Goal: Task Accomplishment & Management: Manage account settings

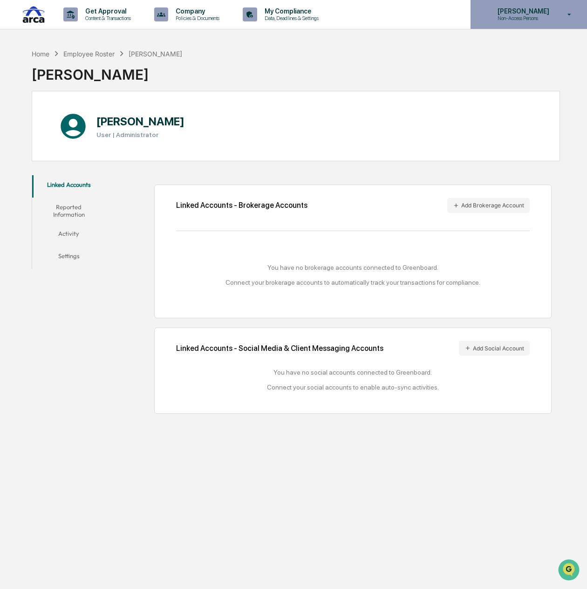
click at [559, 0] on div "Rebecca Rivera Non-Access Persons" at bounding box center [528, 14] width 116 height 29
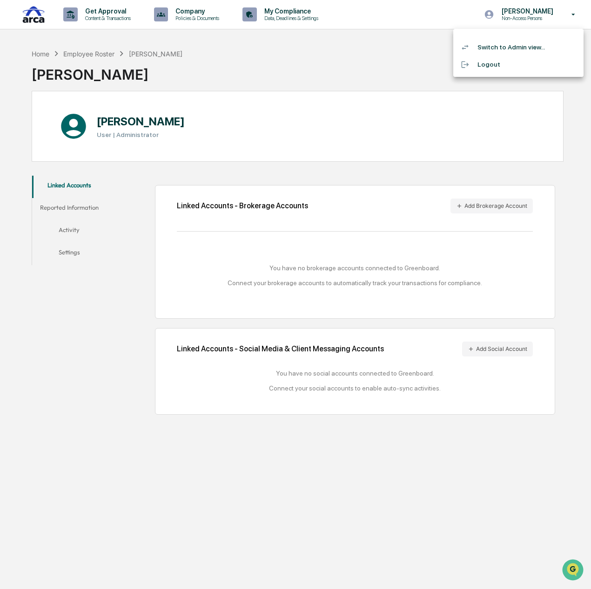
click at [523, 50] on li "Switch to Admin view..." at bounding box center [519, 47] width 130 height 17
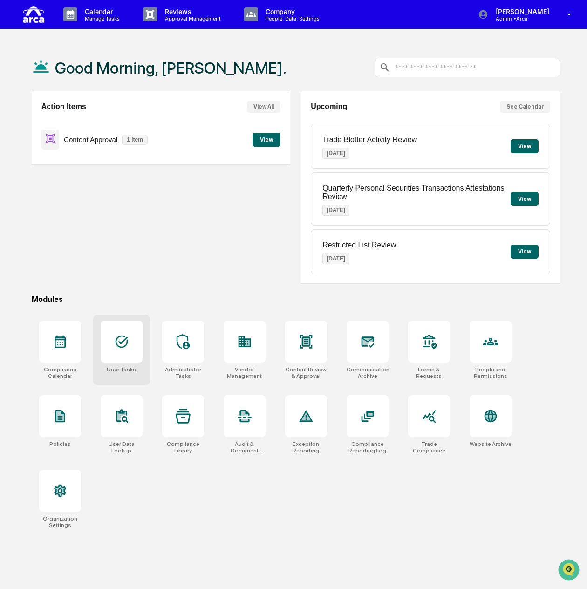
click at [128, 327] on div at bounding box center [122, 341] width 42 height 42
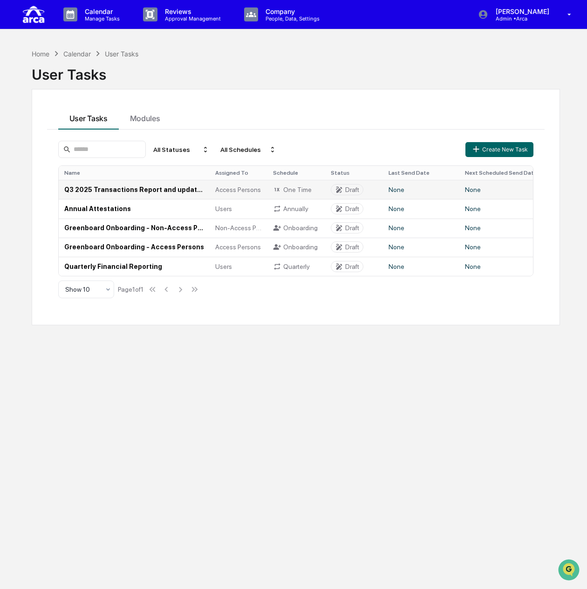
click at [150, 190] on td "Q3 2025 Transactions Report and updated [PERSON_NAME] Confirmation (Access Pers…" at bounding box center [134, 189] width 151 height 19
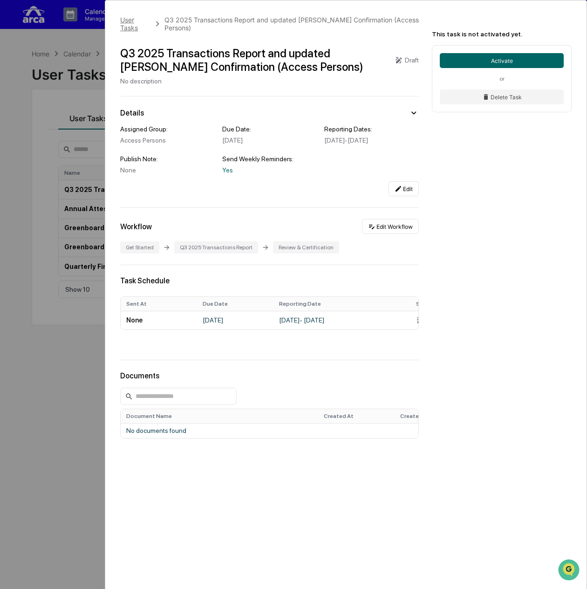
click at [124, 20] on div "User Tasks" at bounding box center [135, 24] width 30 height 16
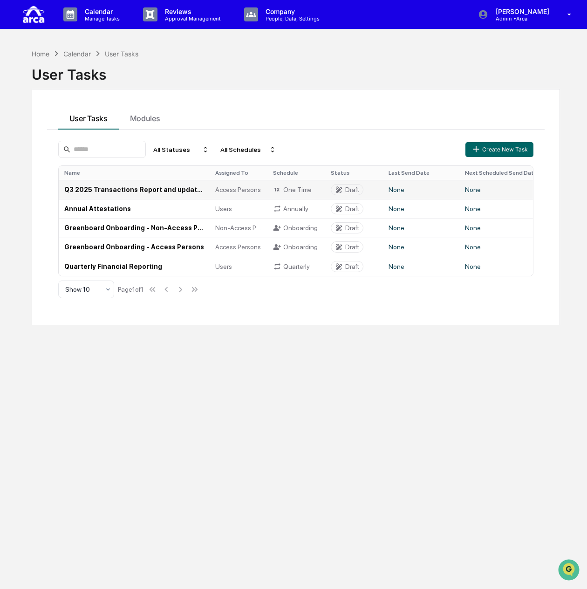
click at [133, 187] on td "Q3 2025 Transactions Report and updated [PERSON_NAME] Confirmation (Access Pers…" at bounding box center [134, 189] width 151 height 19
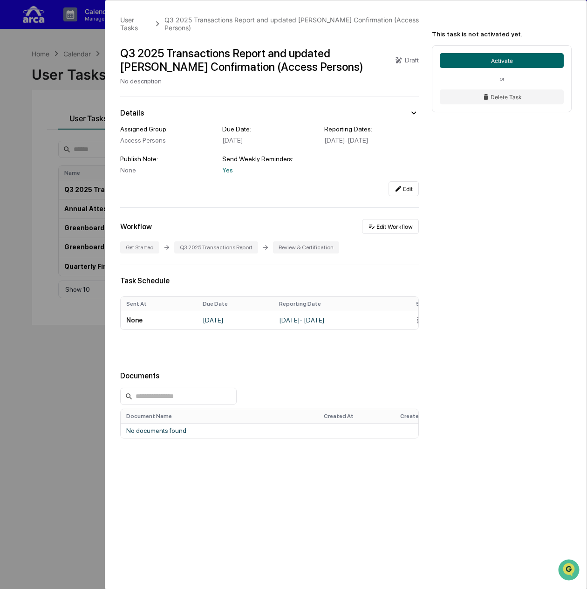
click at [128, 27] on div "User Tasks Q3 2025 Transactions Report and updated [PERSON_NAME] Confirmation (…" at bounding box center [345, 267] width 481 height 535
click at [129, 22] on div "User Tasks" at bounding box center [135, 24] width 30 height 16
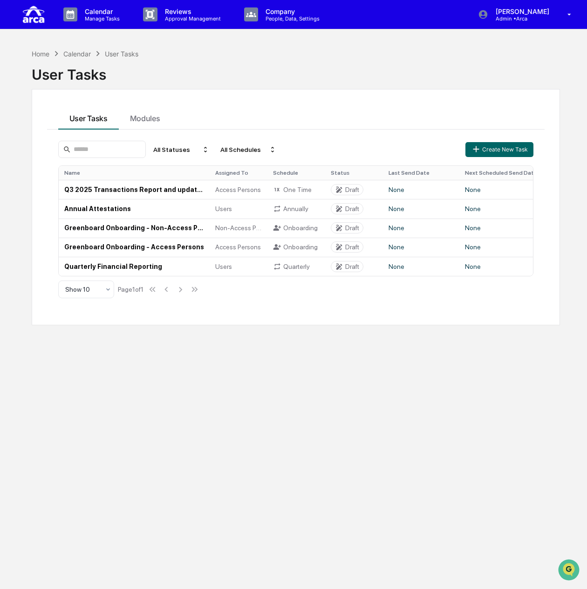
click at [383, 71] on div "User Tasks" at bounding box center [296, 71] width 528 height 24
click at [87, 189] on td "Q3 2025 Transactions Report and updated [PERSON_NAME] Confirmation (Access Pers…" at bounding box center [134, 189] width 151 height 19
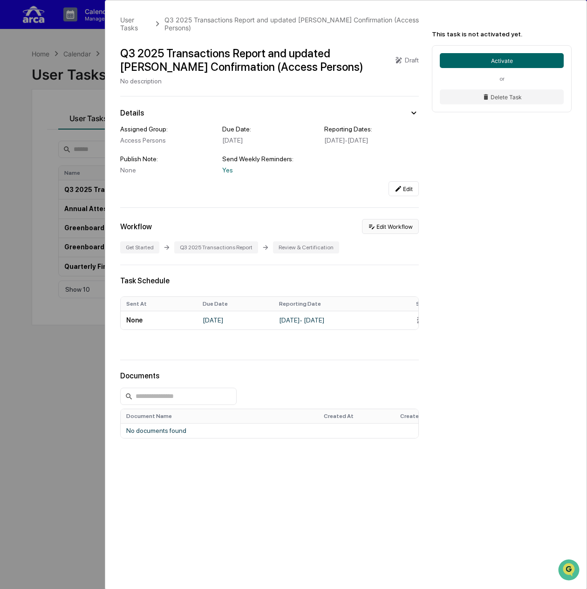
click at [398, 232] on button "Edit Workflow" at bounding box center [390, 226] width 57 height 15
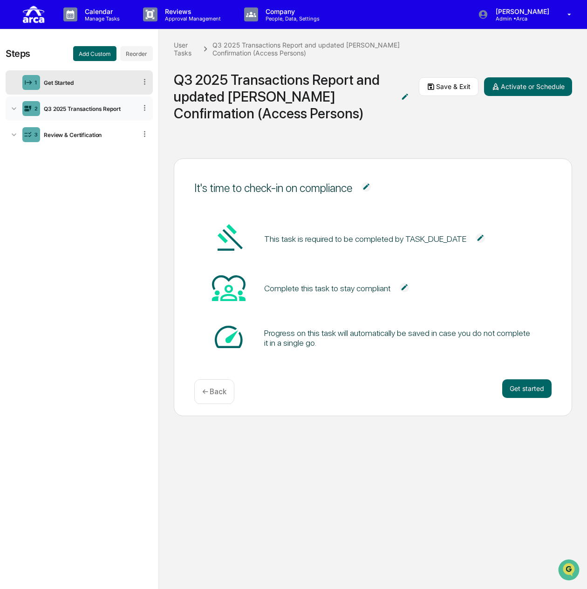
click at [64, 108] on div "Q3 2025 Transactions Report" at bounding box center [88, 108] width 96 height 7
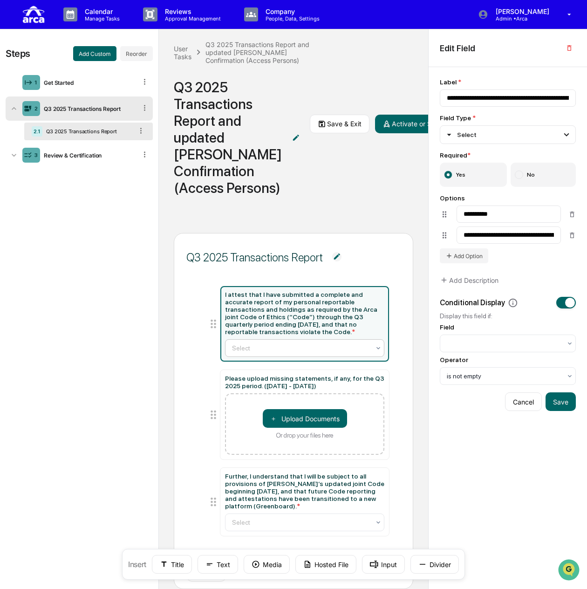
click at [374, 352] on icon at bounding box center [377, 347] width 7 height 7
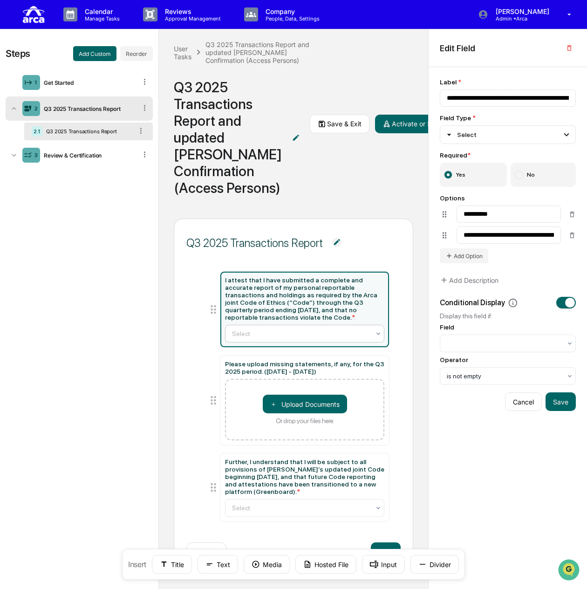
scroll to position [41, 0]
click at [273, 332] on div at bounding box center [301, 333] width 138 height 9
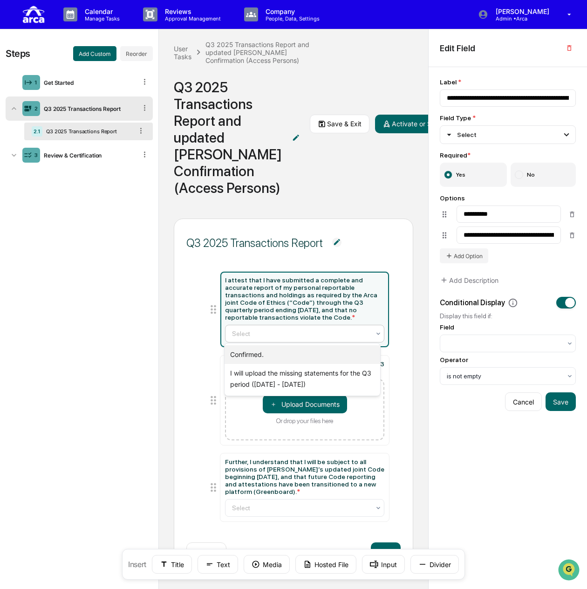
click at [276, 352] on div "Confirmed." at bounding box center [302, 354] width 156 height 19
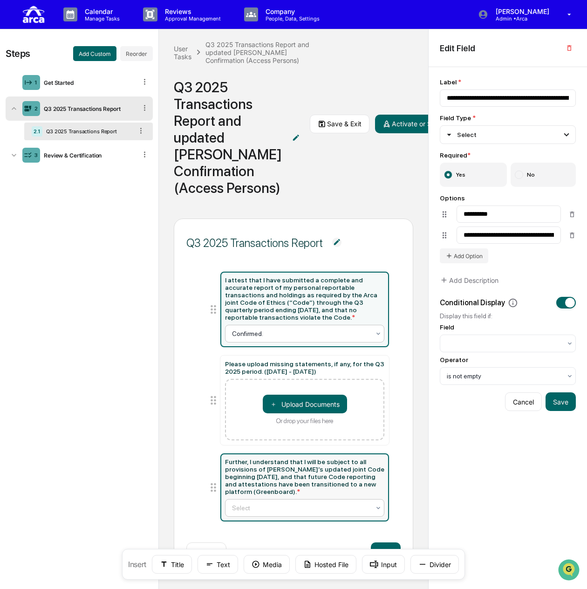
click at [299, 516] on div "Select" at bounding box center [305, 508] width 160 height 18
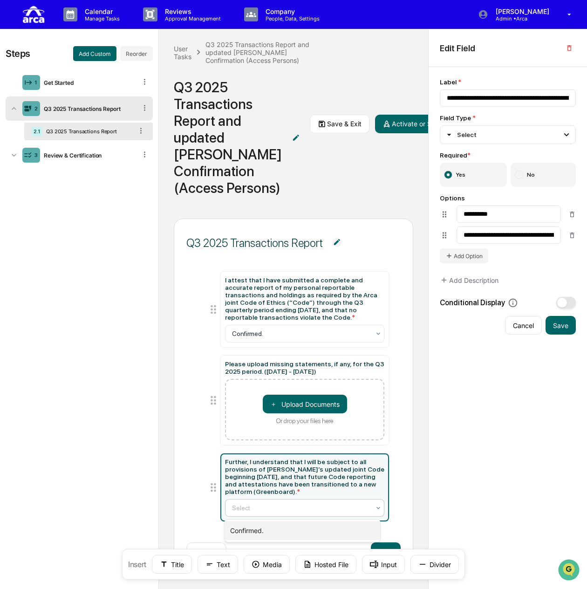
click at [265, 532] on div "Confirmed." at bounding box center [302, 530] width 156 height 19
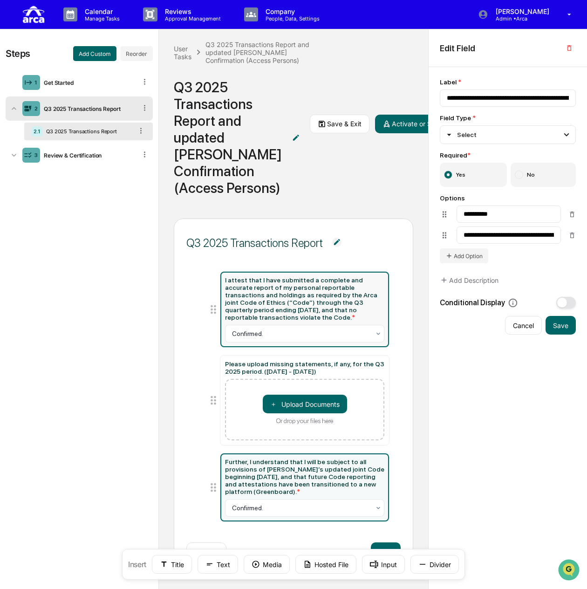
click at [322, 318] on div "I attest that I have submitted a complete and accurate report of my personal re…" at bounding box center [305, 298] width 160 height 45
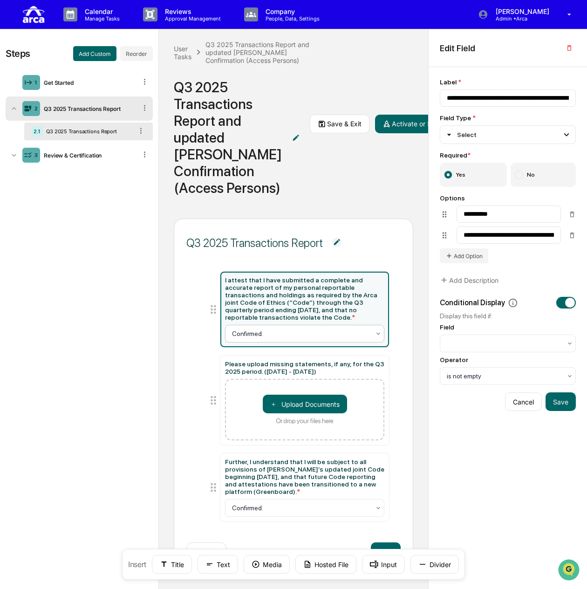
click at [314, 340] on div "Confirmed." at bounding box center [305, 334] width 160 height 18
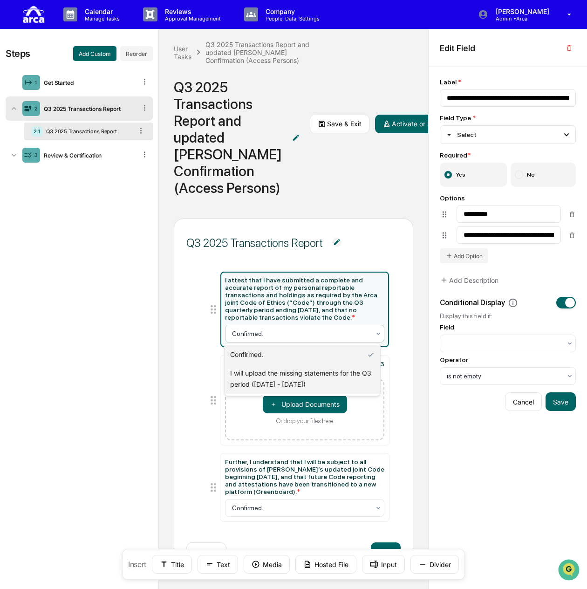
click at [299, 381] on div "I will upload the missing statements for the Q3 period ([DATE] - [DATE])" at bounding box center [302, 379] width 156 height 30
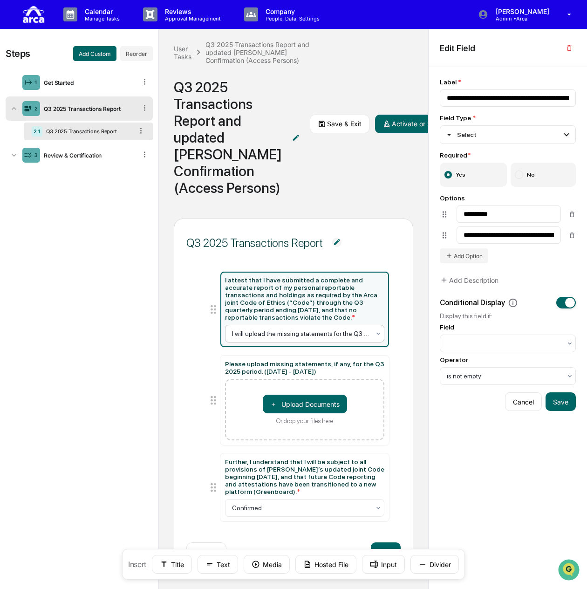
click at [340, 331] on div at bounding box center [301, 333] width 138 height 9
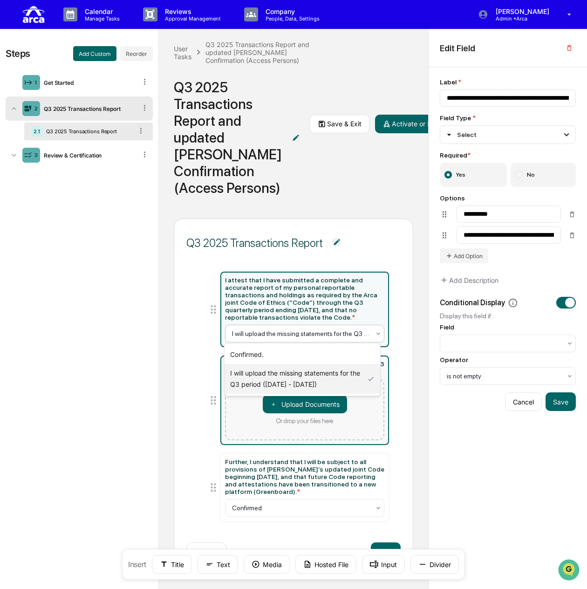
click at [371, 422] on div "＋ Upload Documents Or drop your files here" at bounding box center [305, 409] width 160 height 61
type input "**********"
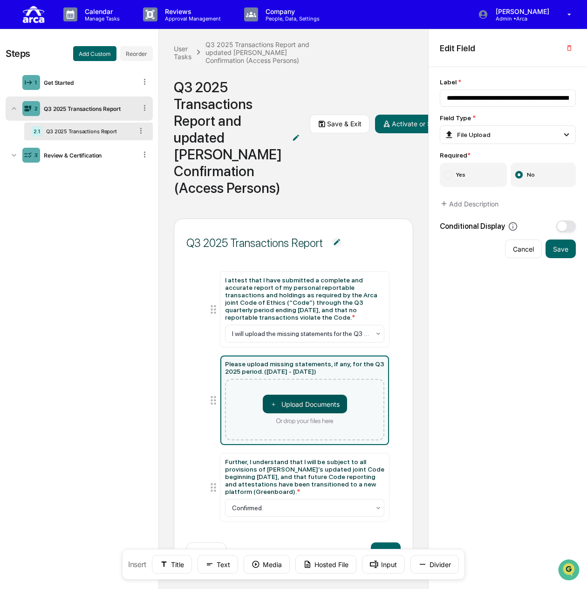
click at [321, 403] on button "＋ Upload Documents" at bounding box center [305, 403] width 84 height 19
click at [386, 463] on div "I attest that I have submitted a complete and accurate report of my personal re…" at bounding box center [293, 399] width 215 height 278
click at [396, 433] on div "I attest that I have submitted a complete and accurate report of my personal re…" at bounding box center [293, 399] width 215 height 278
click at [522, 252] on button "Cancel" at bounding box center [523, 248] width 37 height 19
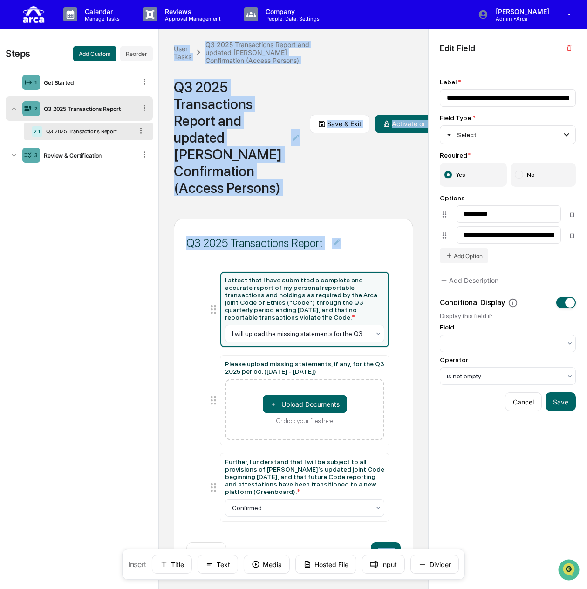
drag, startPoint x: 128, startPoint y: 563, endPoint x: 113, endPoint y: 537, distance: 30.0
click at [113, 537] on div "Steps Add Custom Reorder 1 Get Started 2 Q3 2025 Transactions Report 2.1 Q3 202…" at bounding box center [293, 309] width 587 height 560
click at [327, 128] on button "Save & Exit" at bounding box center [340, 124] width 60 height 19
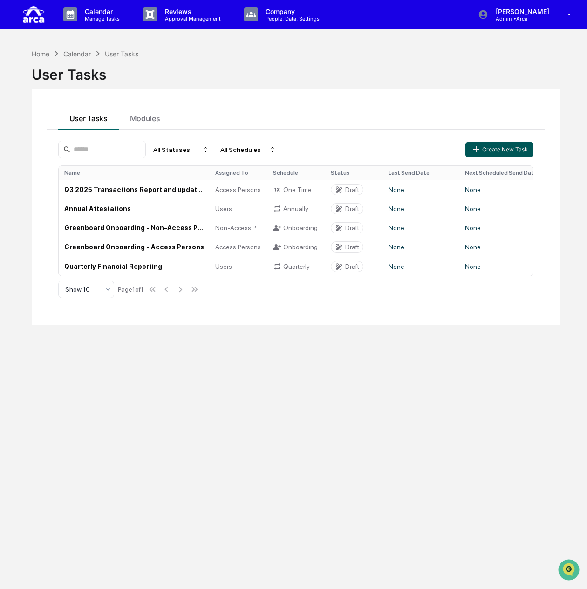
click at [512, 145] on button "Create New Task" at bounding box center [499, 149] width 68 height 15
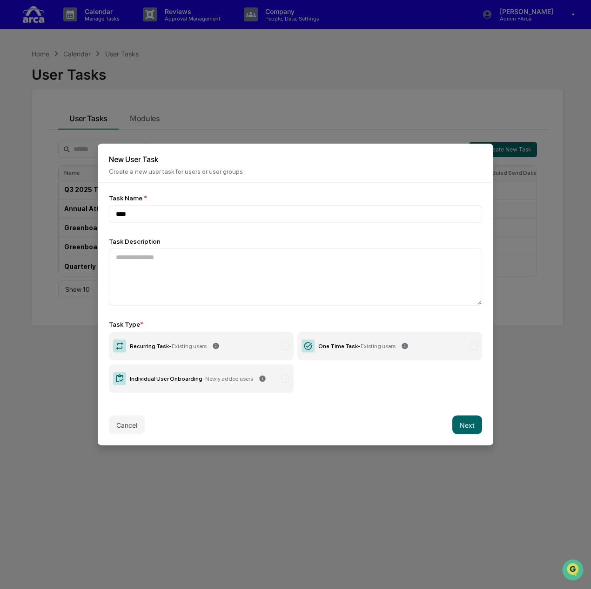
type input "****"
click at [378, 349] on label "One Time Task - Existing users" at bounding box center [390, 346] width 185 height 29
click at [127, 416] on button "Cancel" at bounding box center [127, 424] width 36 height 19
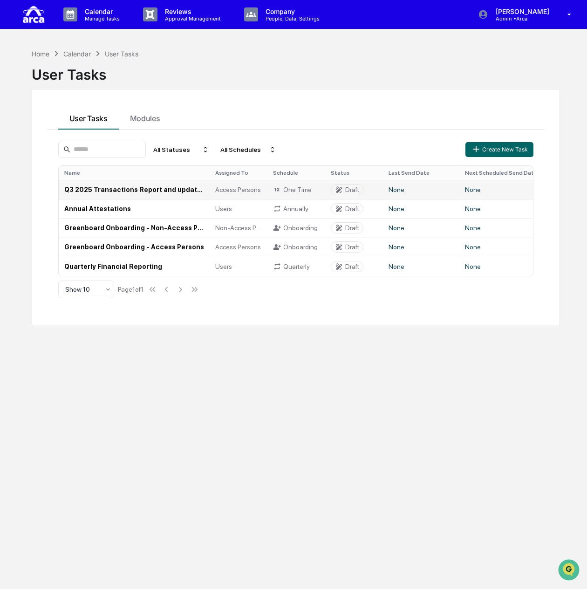
click at [152, 191] on td "Q3 2025 Transactions Report and updated [PERSON_NAME] Confirmation (Access Pers…" at bounding box center [134, 189] width 151 height 19
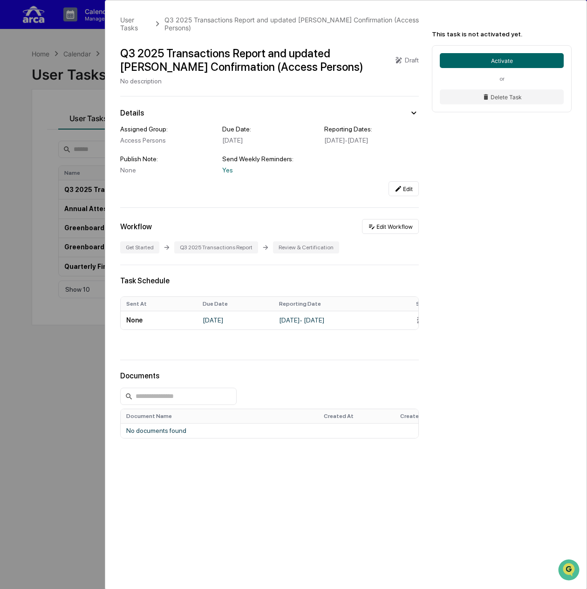
click at [41, 303] on div "User Tasks Q3 2025 Transactions Report and updated [PERSON_NAME] Confirmation (…" at bounding box center [293, 294] width 587 height 589
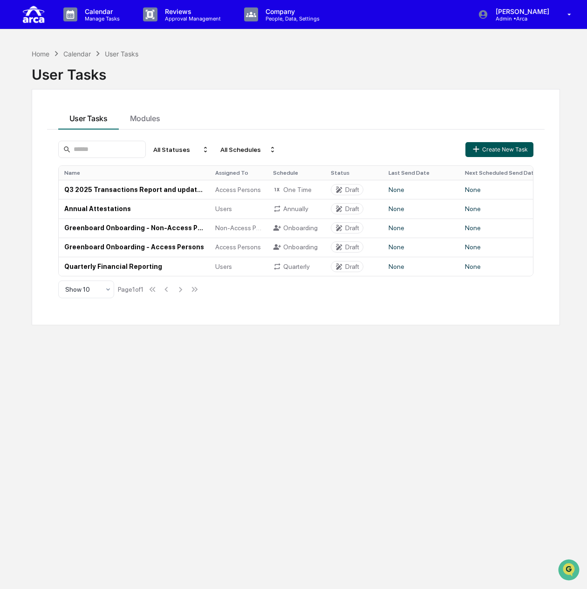
click at [490, 147] on button "Create New Task" at bounding box center [499, 149] width 68 height 15
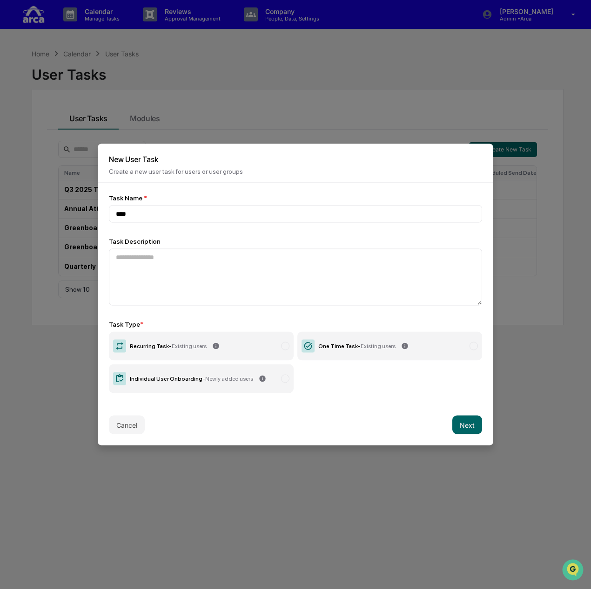
type input "****"
click at [248, 379] on label "Individual User Onboarding - Newly added users" at bounding box center [201, 378] width 185 height 29
click at [472, 421] on button "Next" at bounding box center [468, 424] width 30 height 19
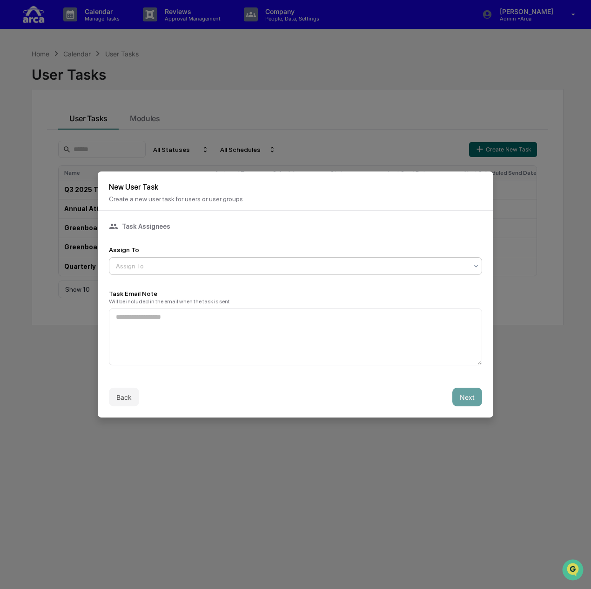
click at [162, 272] on div "Assign To" at bounding box center [296, 266] width 374 height 18
click at [188, 257] on div "Assign To" at bounding box center [296, 266] width 374 height 18
click at [183, 263] on div at bounding box center [292, 265] width 352 height 9
click at [319, 229] on div "Task Assignees Assign To Assign To Task Email Note Will be included in the emai…" at bounding box center [296, 293] width 374 height 143
click at [202, 257] on div "Assign To" at bounding box center [296, 266] width 374 height 18
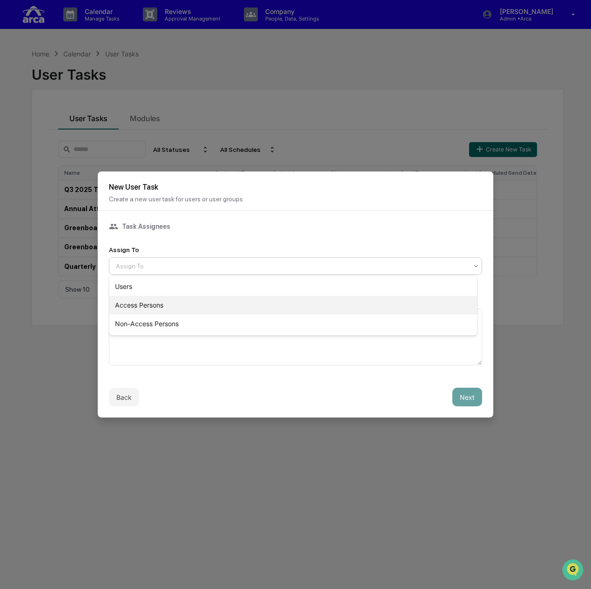
click at [181, 300] on div "Access Persons" at bounding box center [293, 305] width 368 height 19
click at [201, 259] on div "Access Persons" at bounding box center [291, 265] width 361 height 13
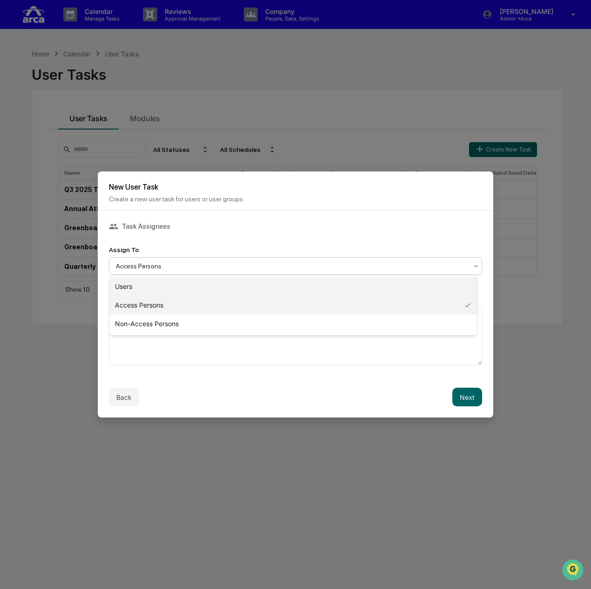
click at [191, 285] on div "Users" at bounding box center [293, 286] width 368 height 19
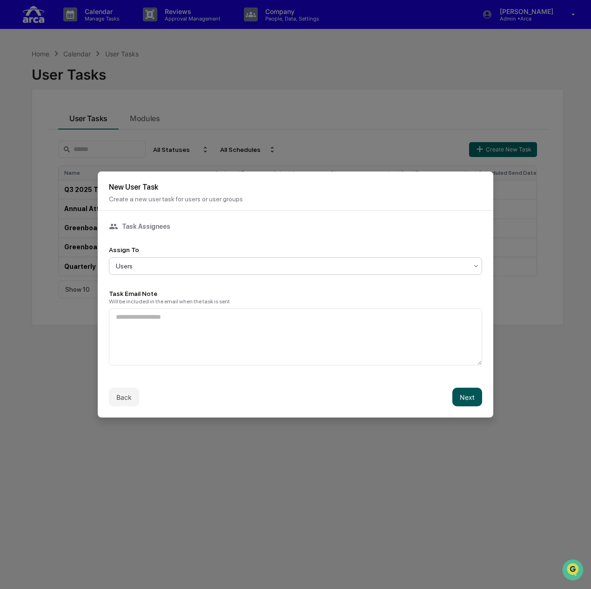
click at [453, 391] on button "Next" at bounding box center [468, 396] width 30 height 19
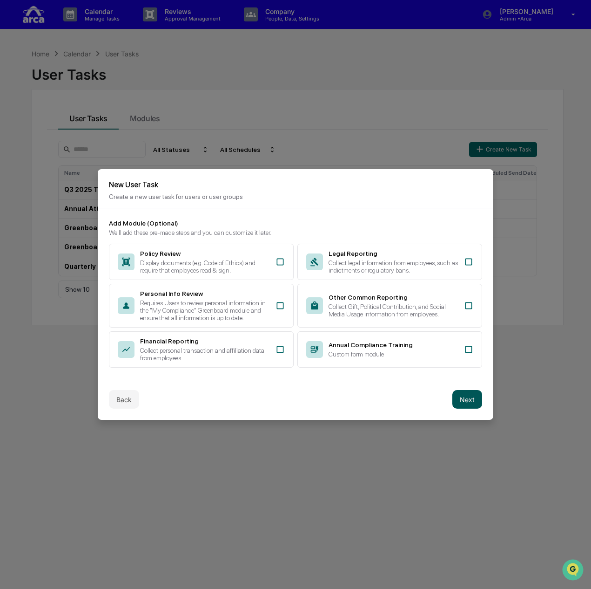
click at [457, 401] on button "Next" at bounding box center [468, 399] width 30 height 19
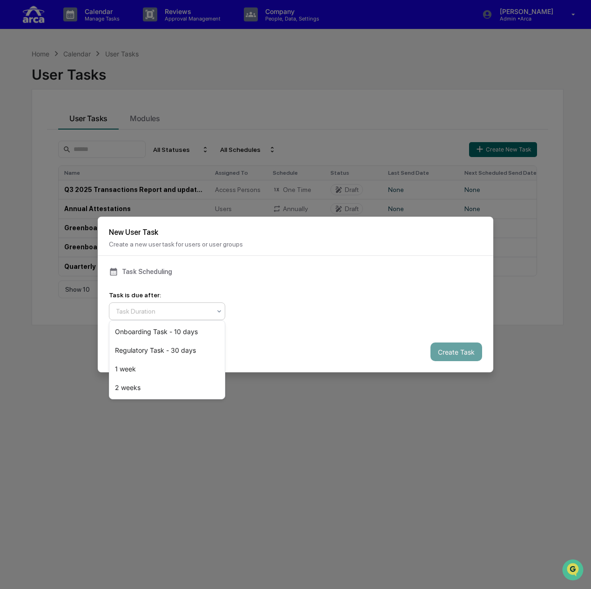
click at [150, 309] on div at bounding box center [163, 310] width 95 height 9
click at [161, 328] on div "Onboarding Task - 10 days" at bounding box center [167, 331] width 116 height 19
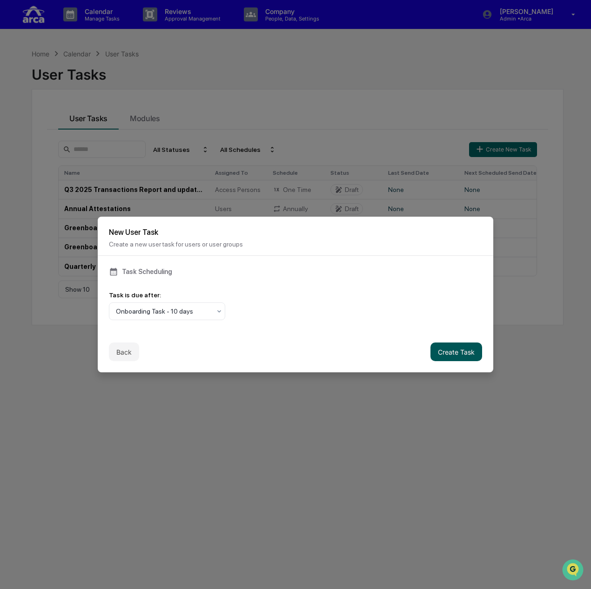
click at [444, 346] on button "Create Task" at bounding box center [457, 351] width 52 height 19
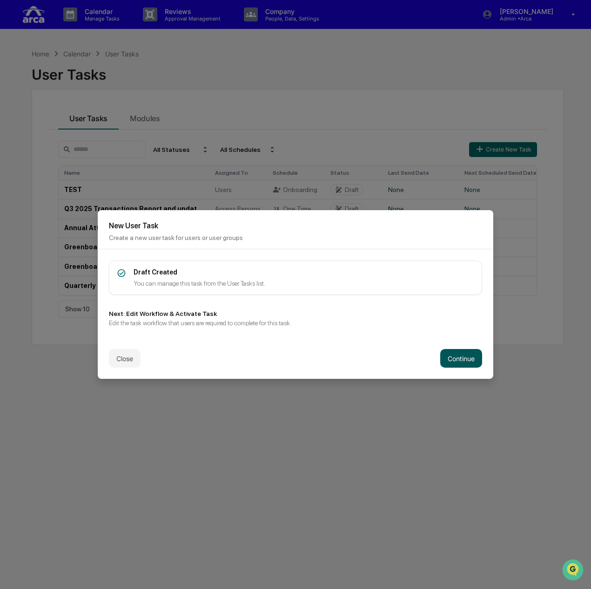
click at [458, 353] on button "Continue" at bounding box center [462, 358] width 42 height 19
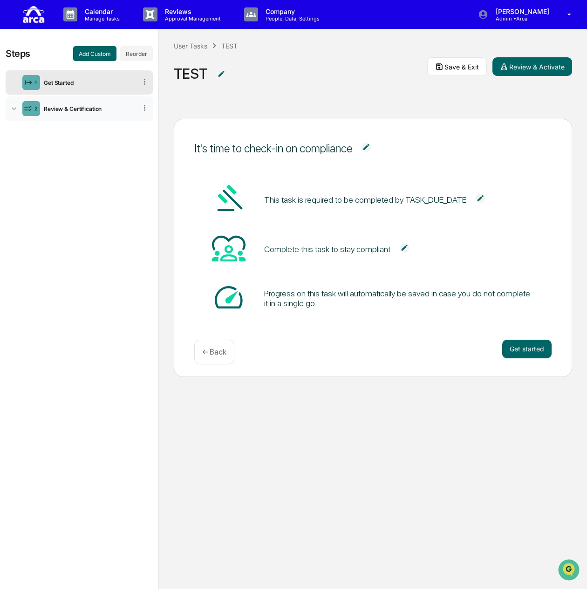
click at [75, 102] on div "2 Review & Certification" at bounding box center [79, 108] width 147 height 24
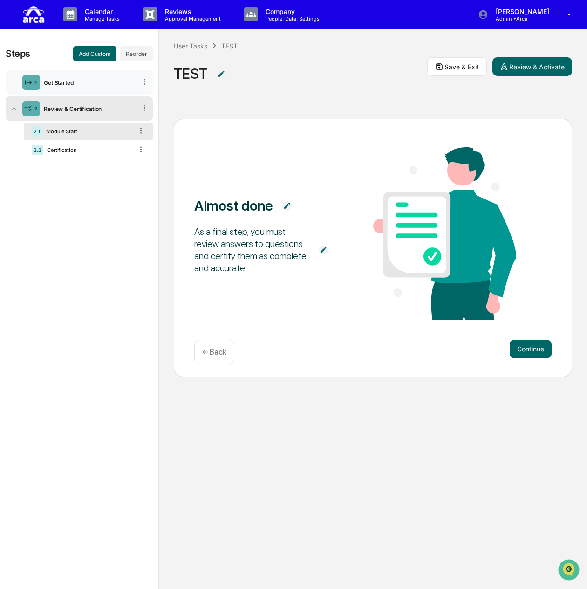
click at [80, 86] on div "1 Get Started" at bounding box center [79, 82] width 147 height 24
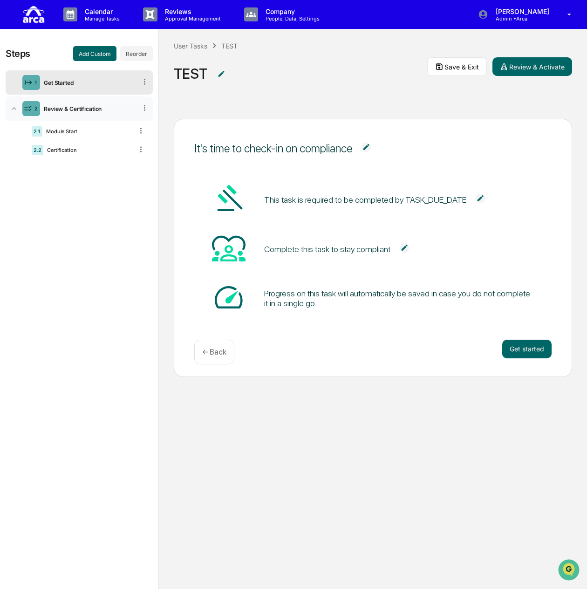
click at [80, 110] on div "Review & Certification" at bounding box center [88, 108] width 96 height 7
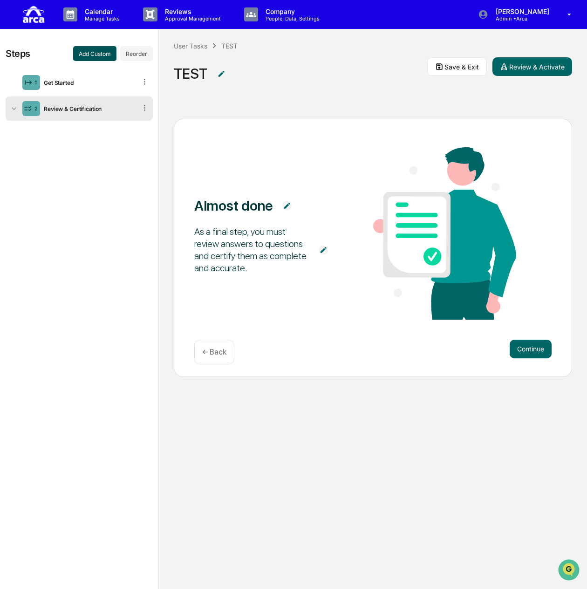
click at [99, 52] on button "Add Custom" at bounding box center [94, 53] width 43 height 15
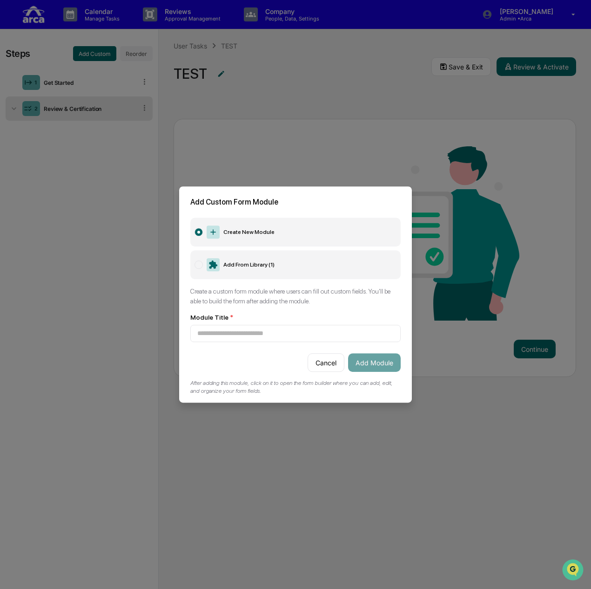
click at [232, 266] on label "Add From Library ( 1 )" at bounding box center [295, 264] width 211 height 29
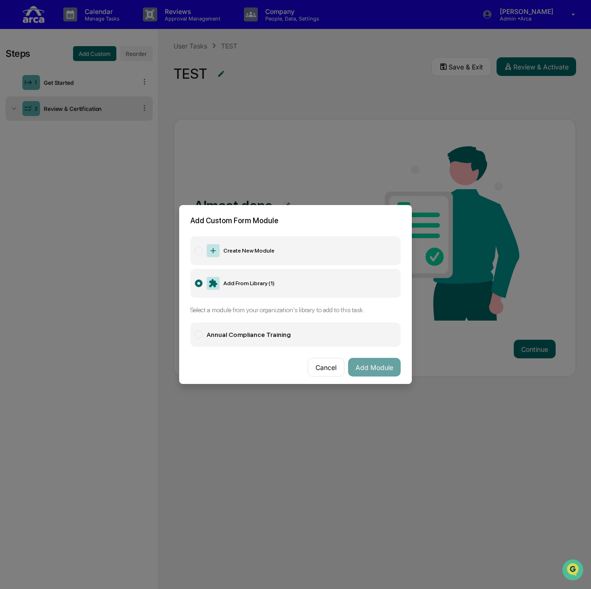
click at [287, 245] on label "Create New Module" at bounding box center [295, 250] width 211 height 29
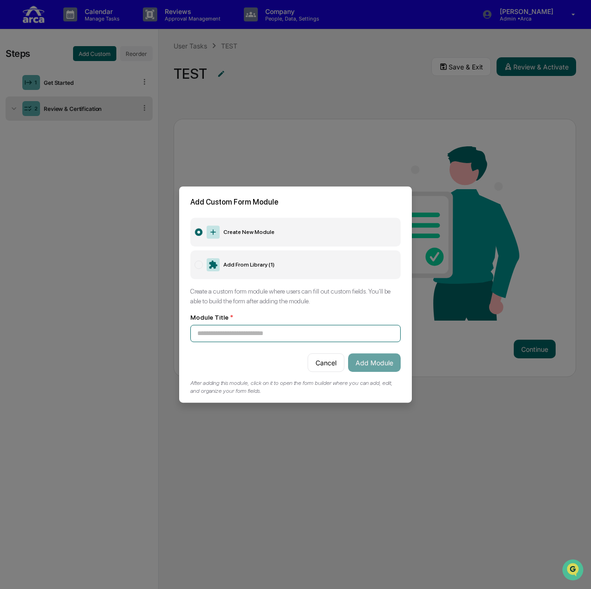
click at [280, 325] on input at bounding box center [295, 333] width 211 height 17
type input "****"
click at [387, 368] on button "Add Module" at bounding box center [374, 362] width 53 height 19
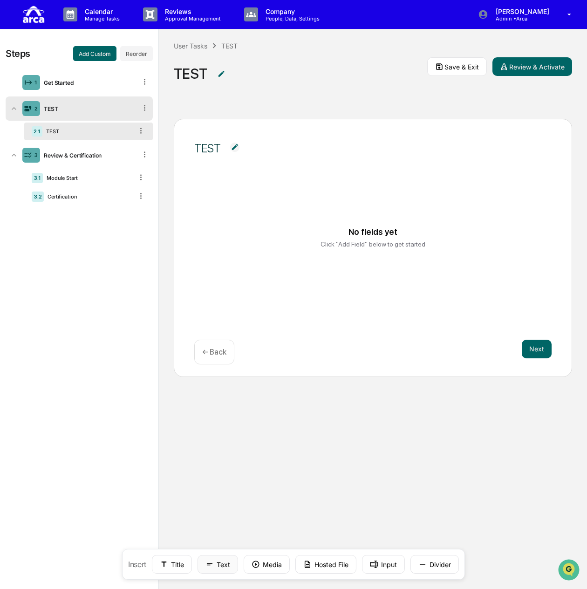
click at [209, 565] on icon at bounding box center [210, 564] width 6 height 2
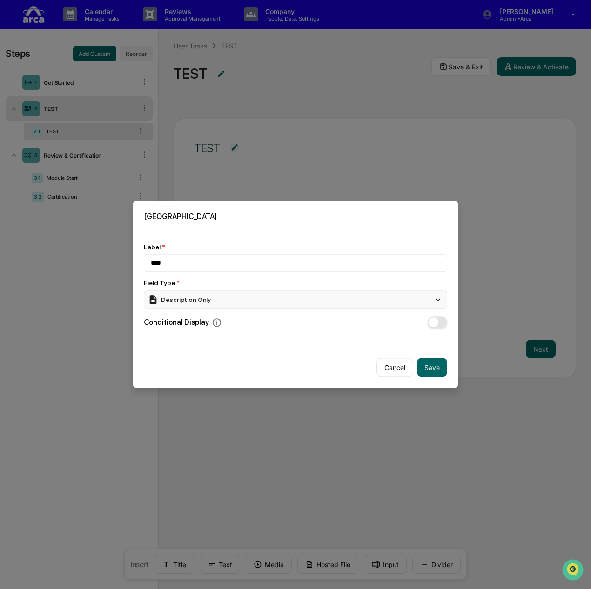
type input "****"
click at [271, 302] on div "Description Only" at bounding box center [296, 299] width 304 height 19
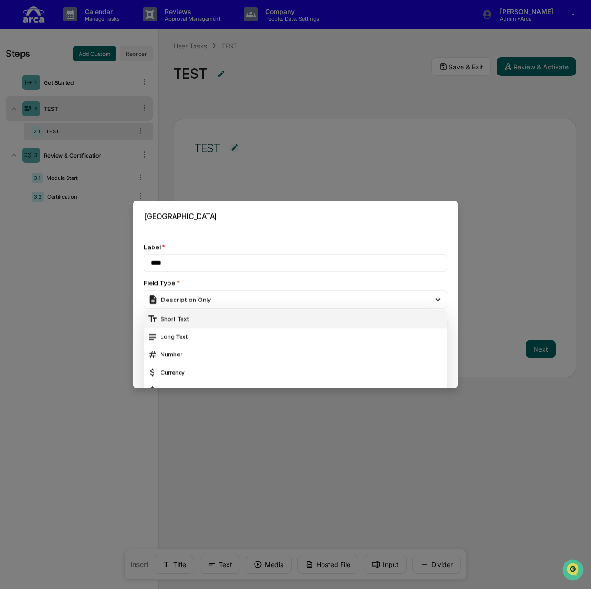
click at [254, 325] on div "Short Text" at bounding box center [296, 319] width 304 height 18
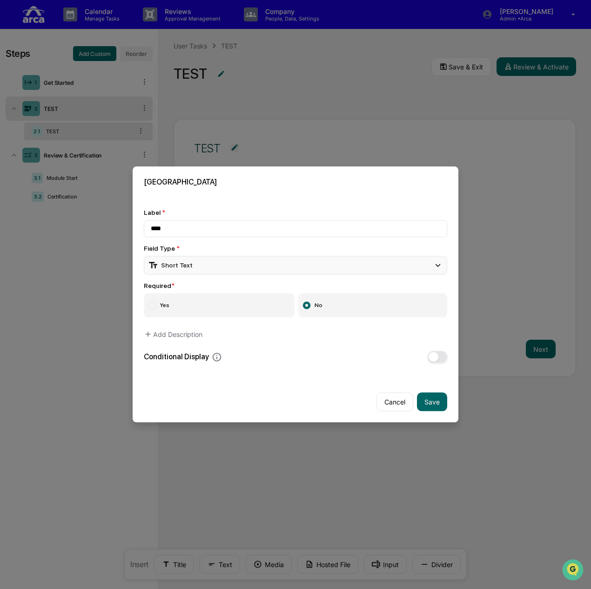
click at [245, 264] on div "Short Text" at bounding box center [296, 265] width 304 height 19
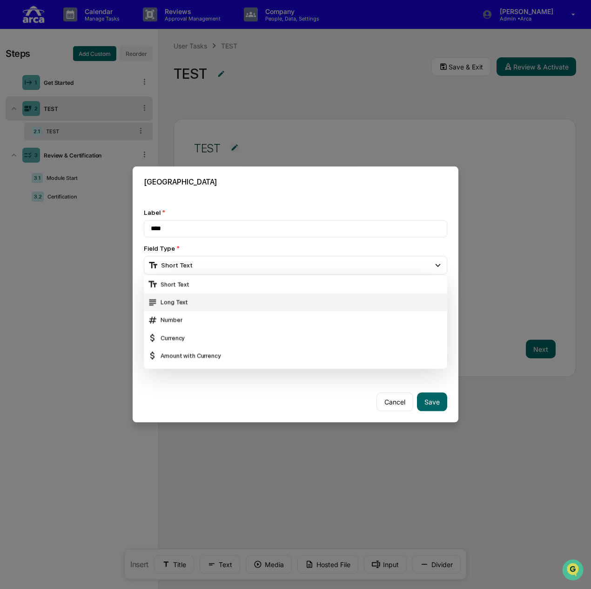
click at [233, 302] on div "Long Text" at bounding box center [296, 302] width 296 height 10
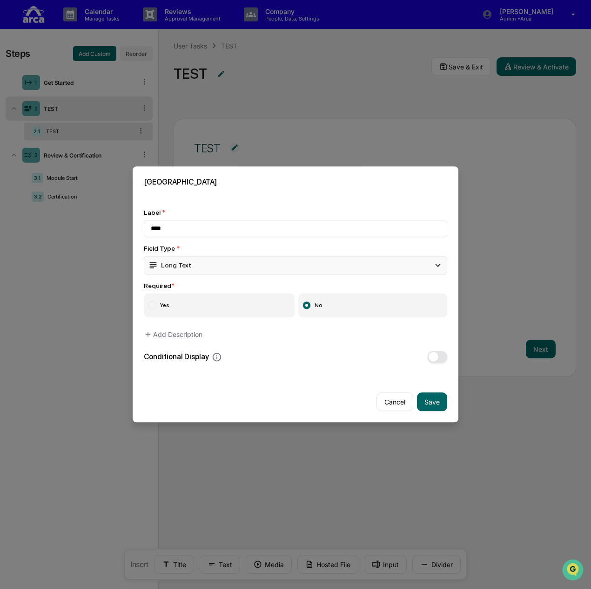
click at [200, 265] on div "Long Text" at bounding box center [296, 265] width 304 height 19
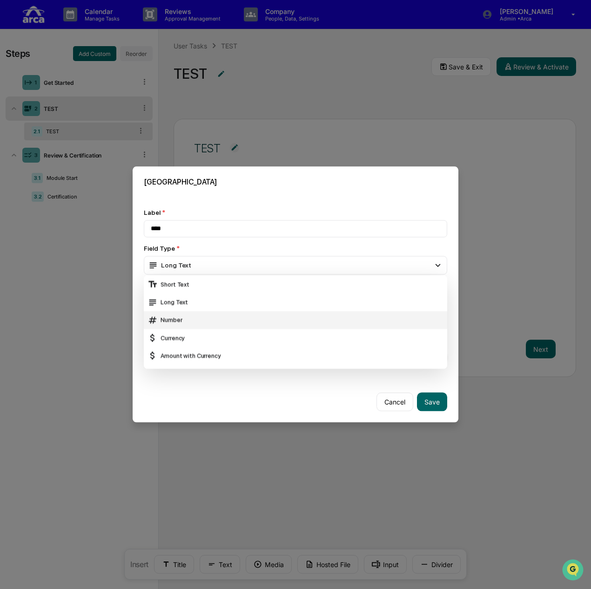
click at [192, 322] on div "Number" at bounding box center [296, 320] width 296 height 10
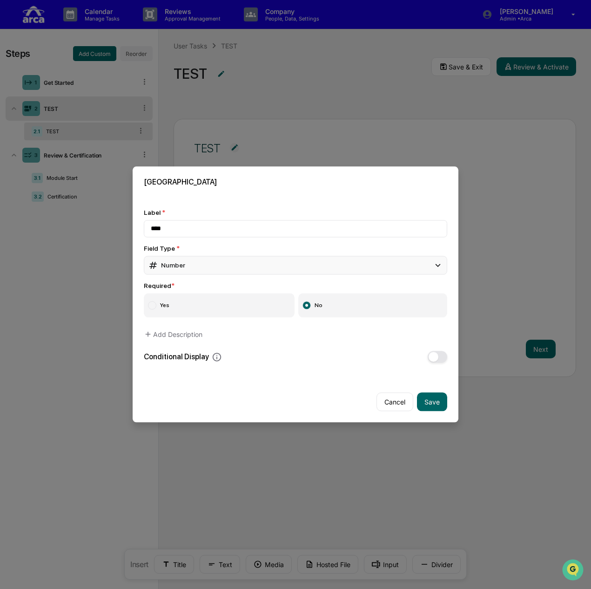
click at [227, 256] on div "Number" at bounding box center [296, 265] width 304 height 19
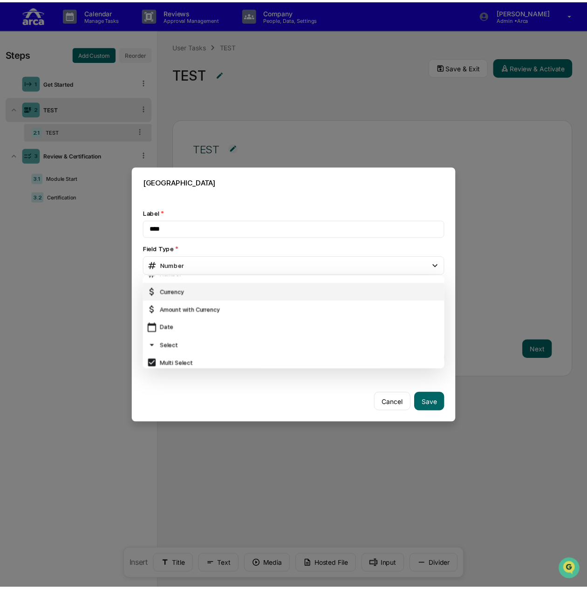
scroll to position [47, 0]
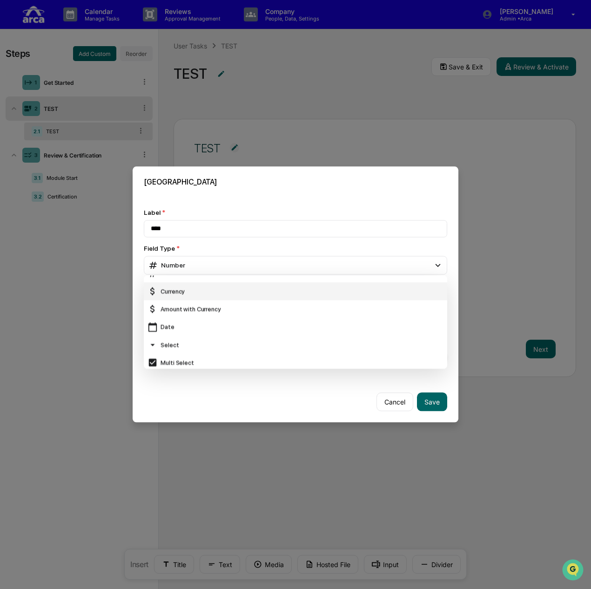
click at [200, 341] on div "Select" at bounding box center [296, 345] width 296 height 10
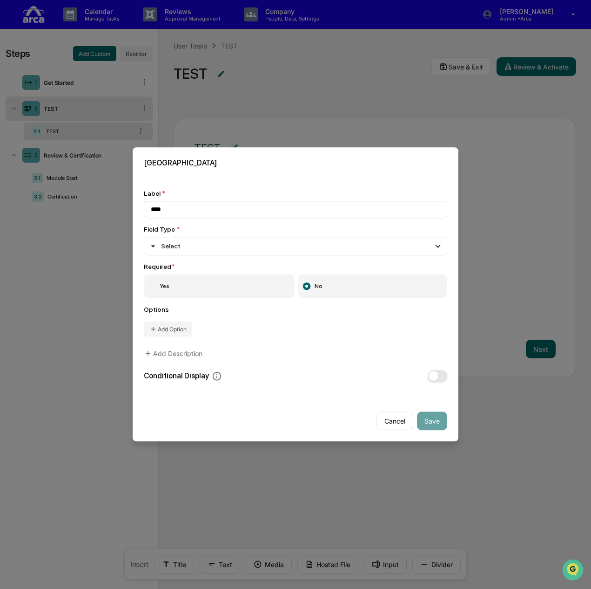
click at [200, 341] on div "Label * **** Field Type * Select Short Text Long Text Number Currency Amount wi…" at bounding box center [296, 286] width 304 height 192
drag, startPoint x: 201, startPoint y: 206, endPoint x: 124, endPoint y: 208, distance: 77.3
click at [124, 208] on body "Calendar Manage Tasks Reviews Approval Management Company People, Data, Setting…" at bounding box center [295, 294] width 591 height 589
click at [398, 414] on button "Cancel" at bounding box center [395, 421] width 37 height 19
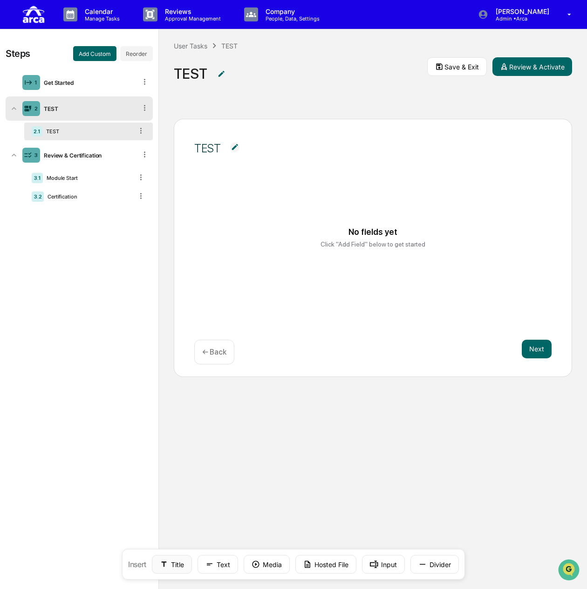
click at [163, 567] on icon at bounding box center [164, 564] width 8 height 8
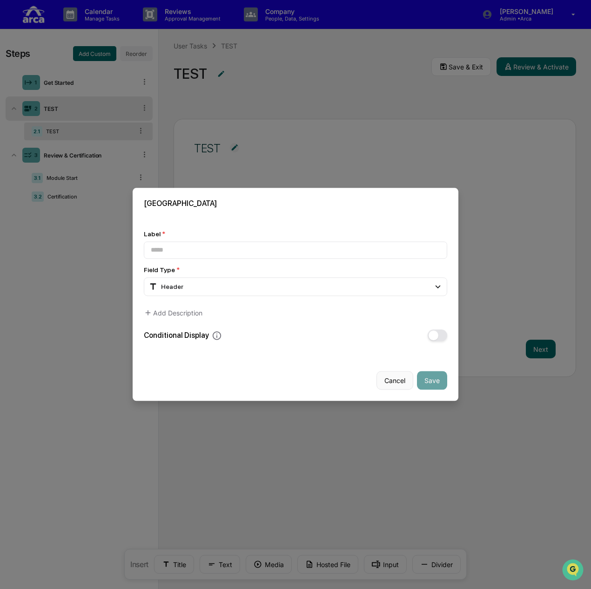
click at [399, 381] on button "Cancel" at bounding box center [395, 380] width 37 height 19
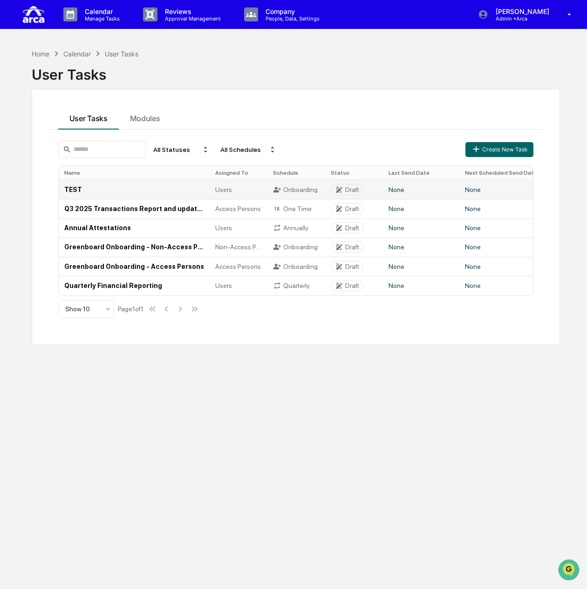
click at [62, 189] on td "TEST" at bounding box center [134, 189] width 151 height 19
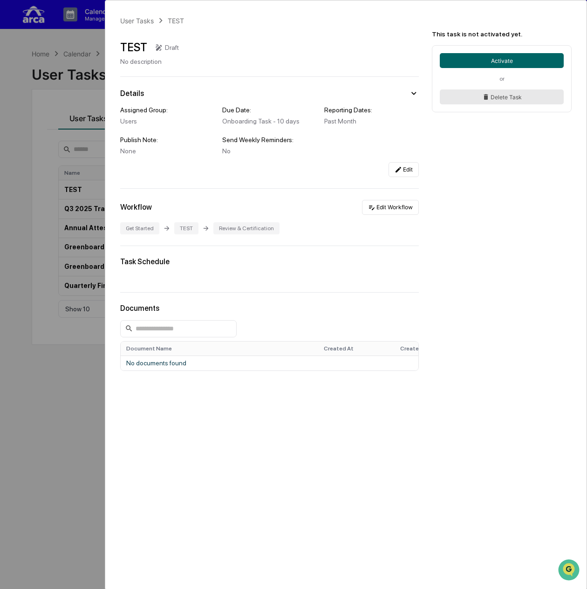
click at [510, 102] on button "Delete Task" at bounding box center [502, 96] width 124 height 15
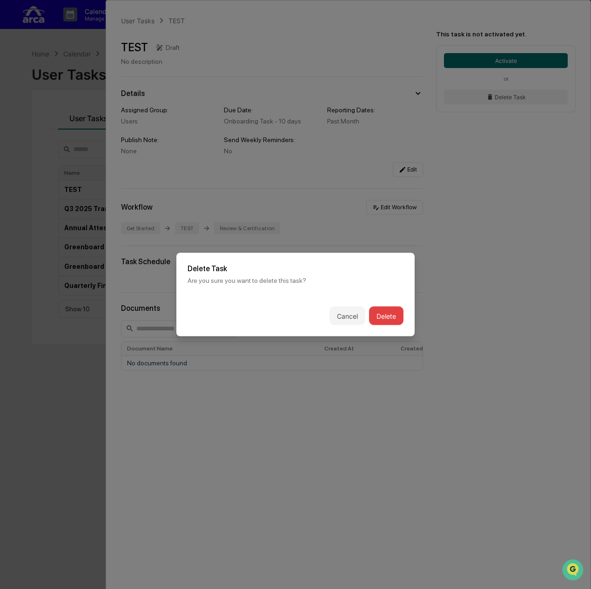
click at [390, 314] on button "Delete" at bounding box center [386, 315] width 34 height 19
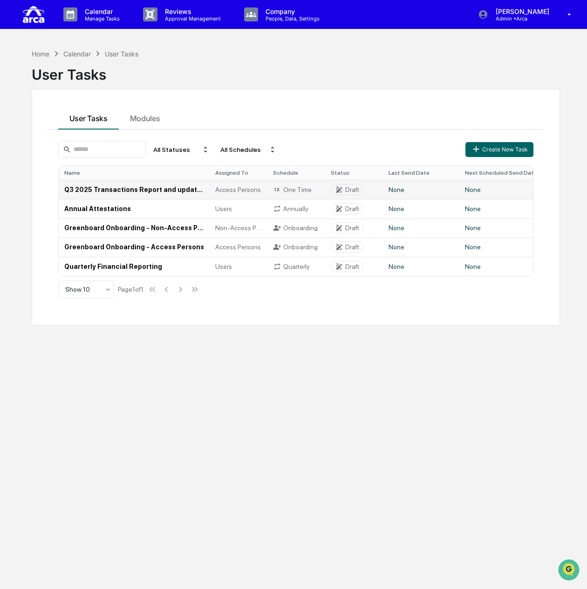
click at [84, 185] on td "Q3 2025 Transactions Report and updated [PERSON_NAME] Confirmation (Access Pers…" at bounding box center [134, 189] width 151 height 19
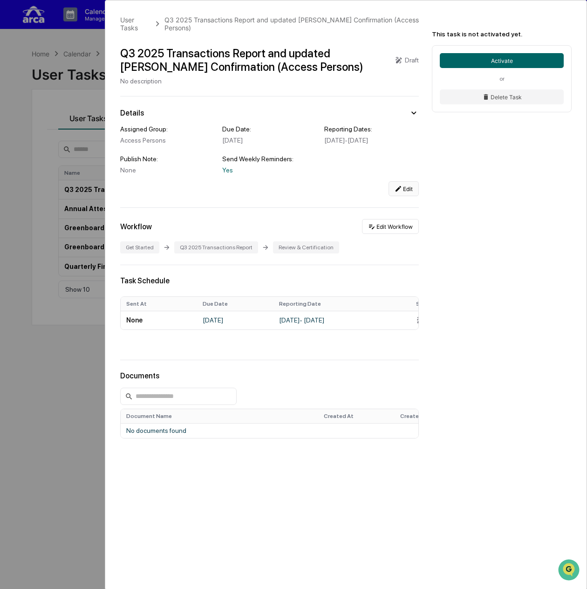
click at [408, 194] on button "Edit" at bounding box center [403, 188] width 30 height 15
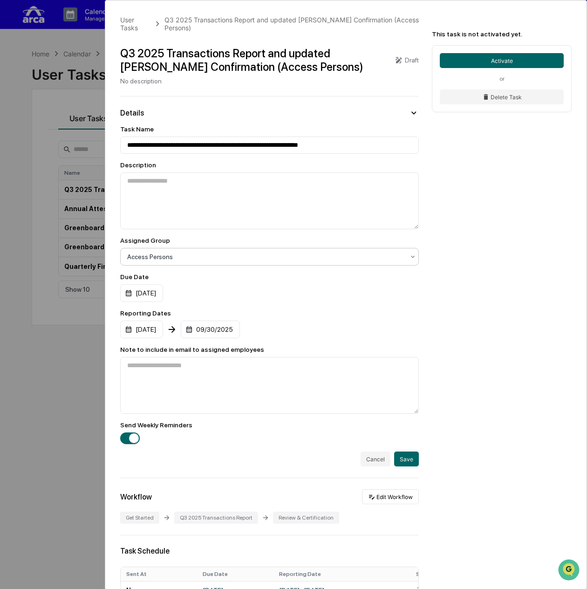
click at [174, 250] on div "Access Persons" at bounding box center [265, 256] width 286 height 13
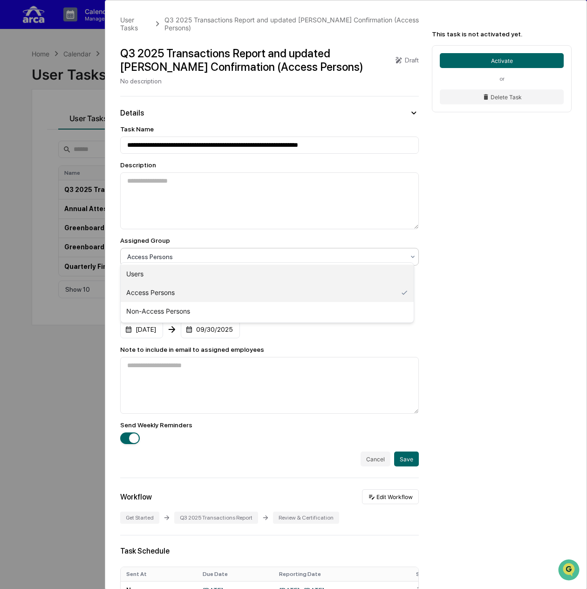
click at [174, 271] on div "Users" at bounding box center [267, 274] width 293 height 19
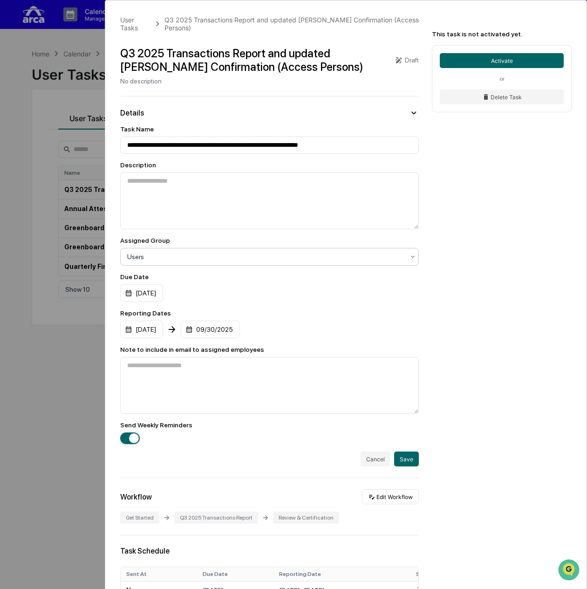
click at [212, 252] on div at bounding box center [265, 256] width 277 height 9
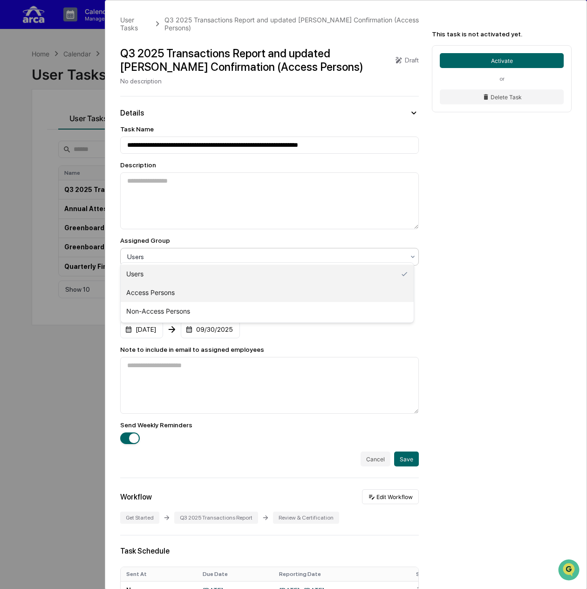
click at [204, 289] on div "Access Persons" at bounding box center [267, 292] width 293 height 19
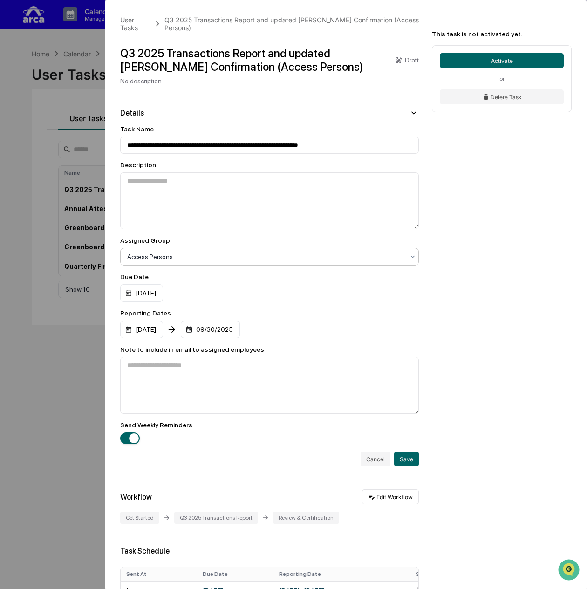
click at [497, 254] on div "**********" at bounding box center [345, 402] width 481 height 805
click at [141, 18] on div "User Tasks" at bounding box center [135, 24] width 30 height 16
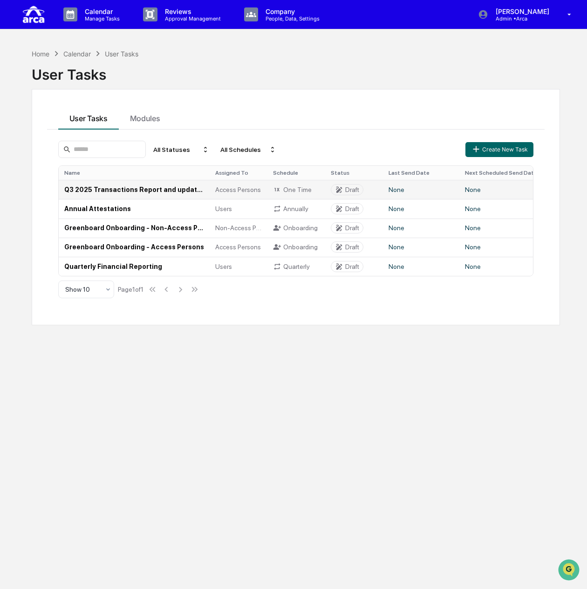
click at [190, 181] on td "Q3 2025 Transactions Report and updated [PERSON_NAME] Confirmation (Access Pers…" at bounding box center [134, 189] width 151 height 19
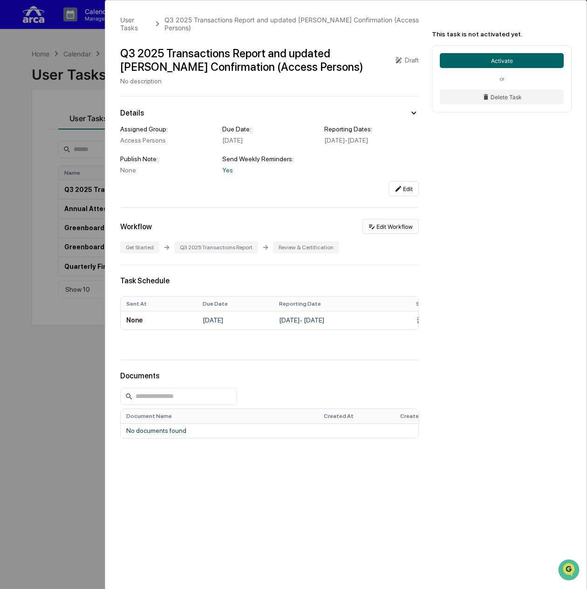
click at [395, 227] on button "Edit Workflow" at bounding box center [390, 226] width 57 height 15
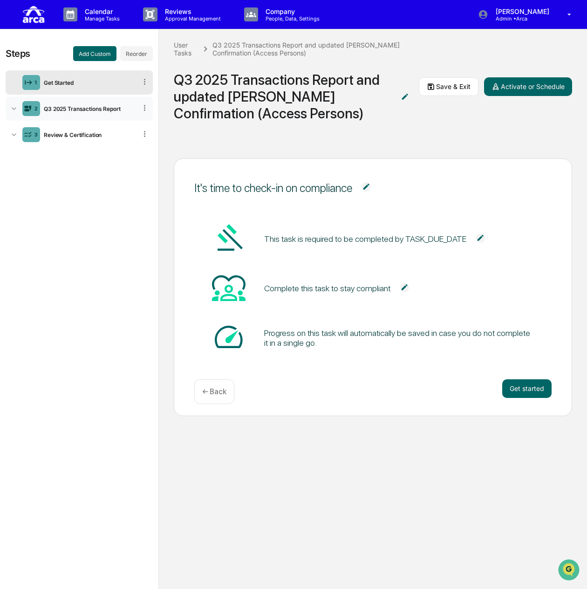
click at [58, 115] on div "2 Q3 2025 Transactions Report" at bounding box center [79, 108] width 147 height 24
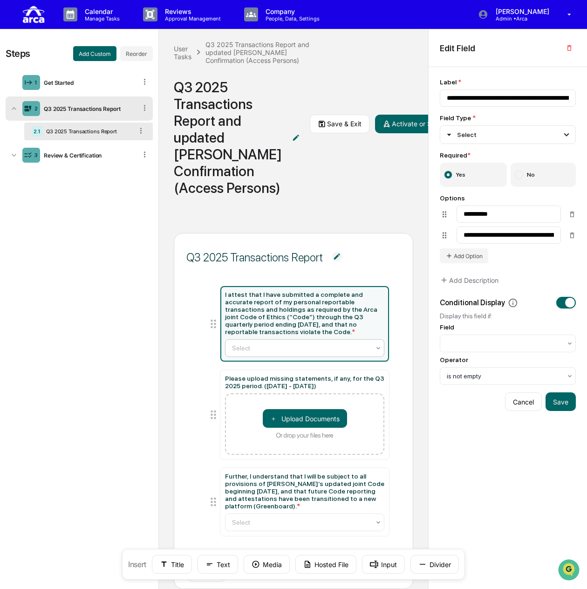
click at [308, 353] on div at bounding box center [301, 347] width 138 height 9
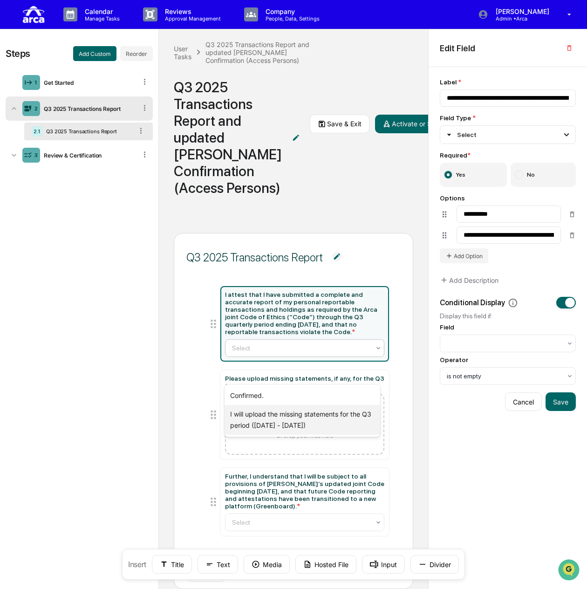
click at [305, 418] on div "I will upload the missing statements for the Q3 period ([DATE] - [DATE])" at bounding box center [302, 420] width 156 height 30
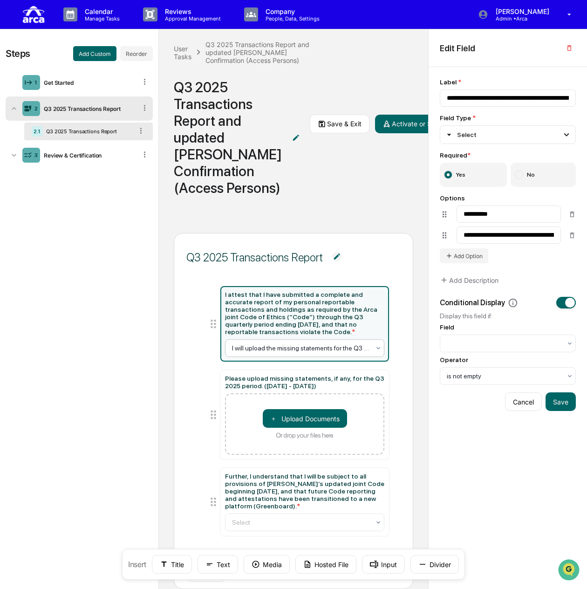
click at [267, 353] on div at bounding box center [301, 347] width 138 height 9
click at [460, 233] on input "**********" at bounding box center [508, 234] width 104 height 17
type input "**********"
click at [568, 403] on button "Save" at bounding box center [560, 401] width 30 height 19
click at [304, 353] on div at bounding box center [301, 347] width 138 height 9
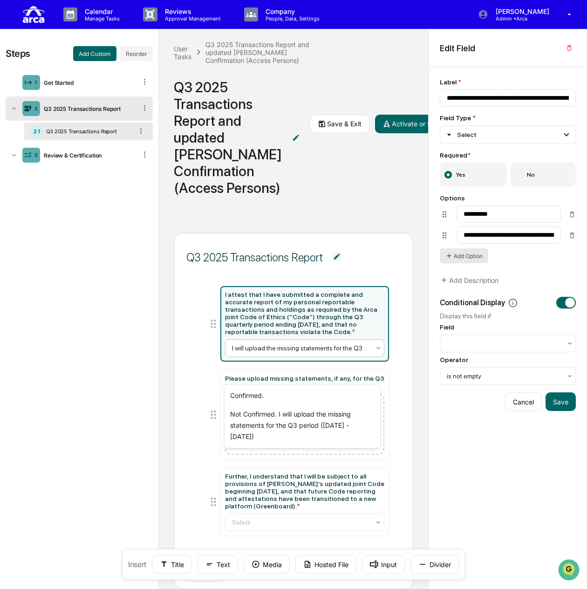
click at [458, 258] on button "Add Option" at bounding box center [464, 255] width 48 height 15
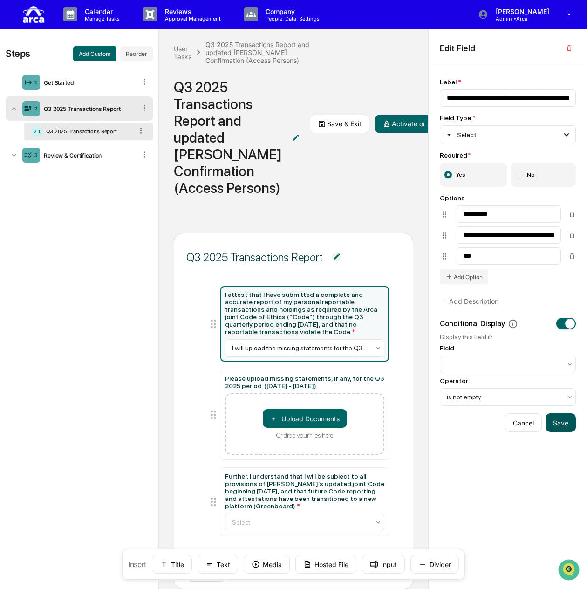
type input "***"
click at [562, 424] on button "Save" at bounding box center [560, 422] width 30 height 19
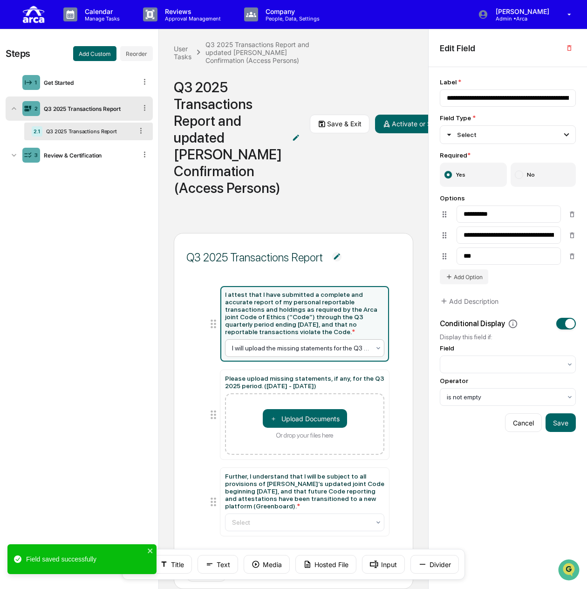
click at [350, 353] on div at bounding box center [301, 347] width 138 height 9
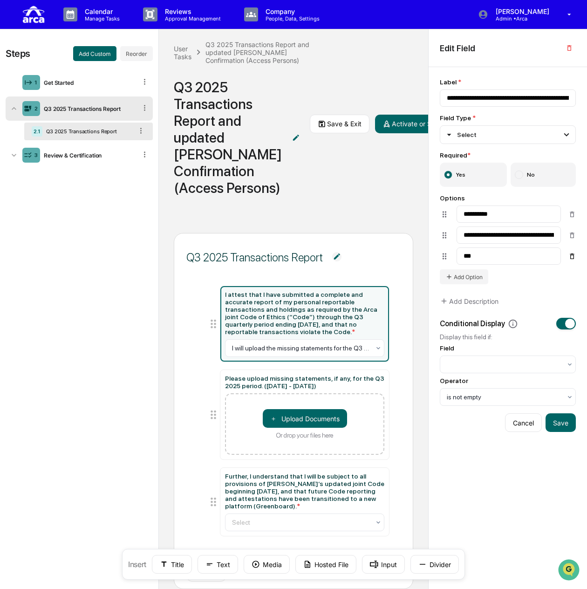
click at [572, 261] on button at bounding box center [571, 256] width 7 height 15
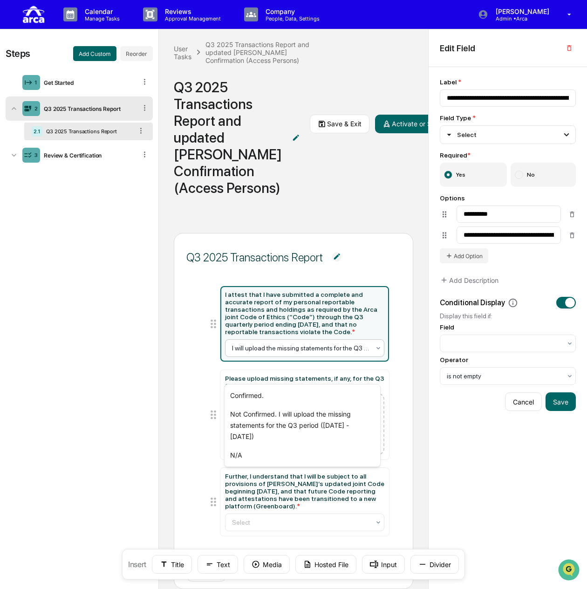
click at [320, 357] on div "I will upload the missing statements for the Q3 period ([DATE] - [DATE])" at bounding box center [305, 348] width 160 height 18
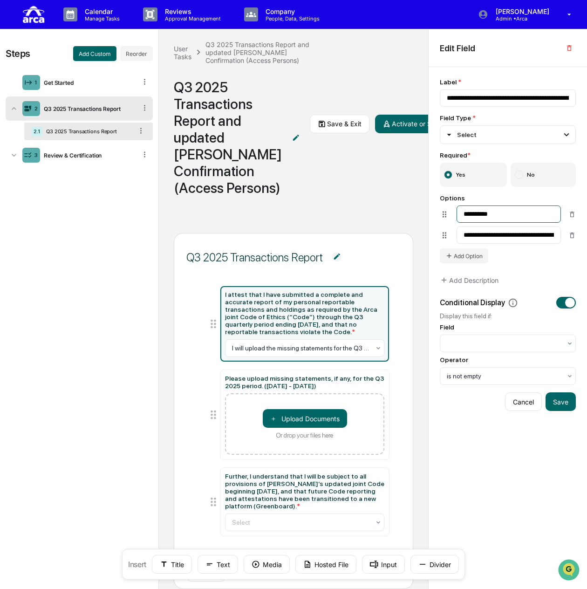
click at [505, 212] on input "**********" at bounding box center [508, 213] width 104 height 17
type input "**********"
click at [571, 401] on button "Save" at bounding box center [560, 402] width 30 height 19
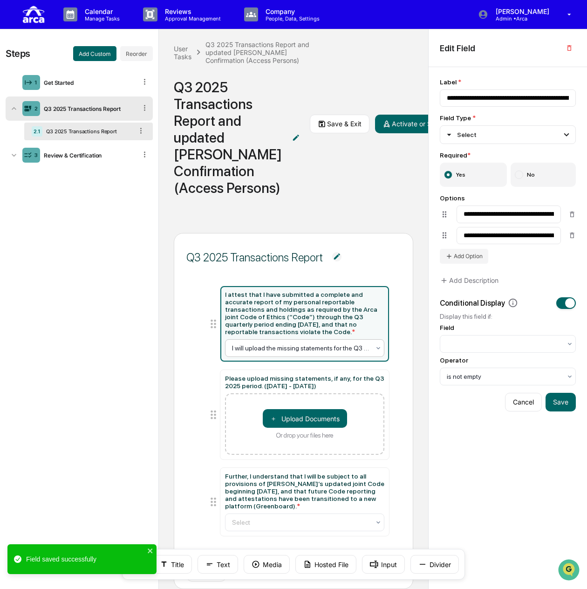
click at [295, 353] on div at bounding box center [301, 347] width 138 height 9
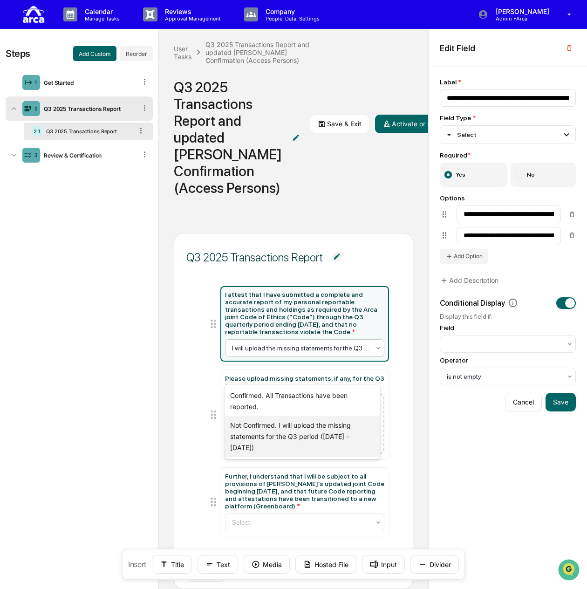
click at [323, 445] on div "Not Confirmed. I will upload the missing statements for the Q3 period ([DATE] -…" at bounding box center [302, 436] width 156 height 41
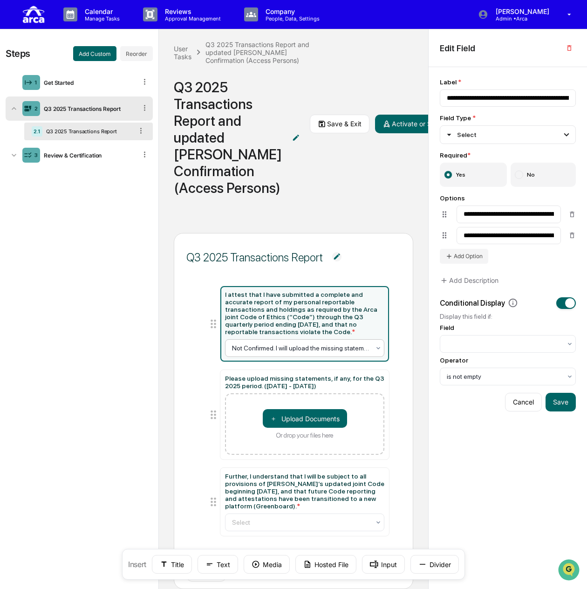
click at [338, 353] on div at bounding box center [301, 347] width 138 height 9
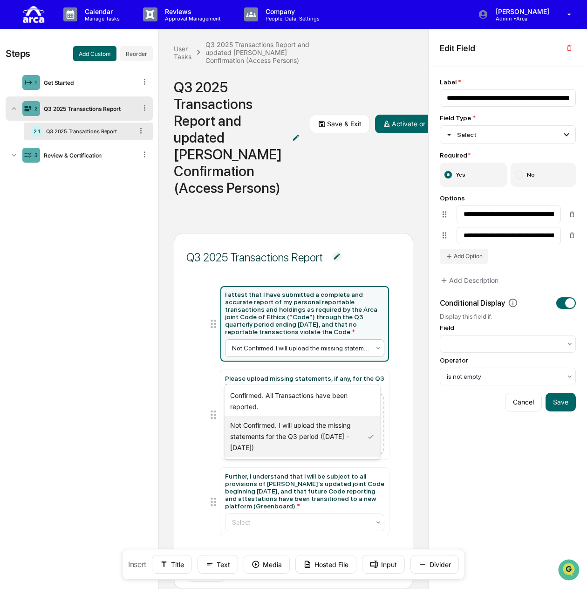
click at [317, 436] on div "Not Confirmed. I will upload the missing statements for the Q3 period ([DATE] -…" at bounding box center [302, 436] width 156 height 41
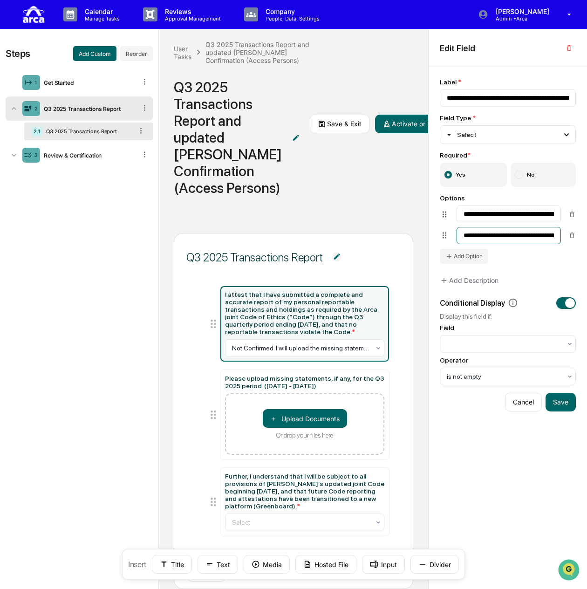
click at [539, 233] on input "**********" at bounding box center [508, 235] width 104 height 17
click at [293, 361] on div "I attest that I have submitted a complete and accurate report of my personal re…" at bounding box center [304, 323] width 169 height 75
click at [298, 353] on div at bounding box center [301, 347] width 138 height 9
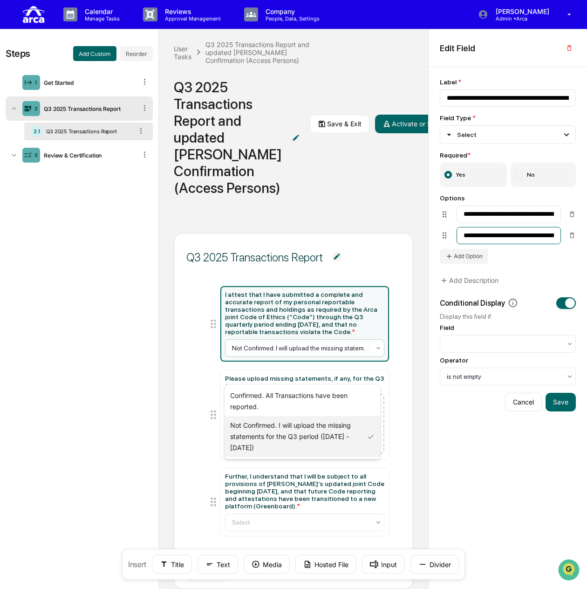
click at [547, 233] on input "**********" at bounding box center [508, 235] width 104 height 17
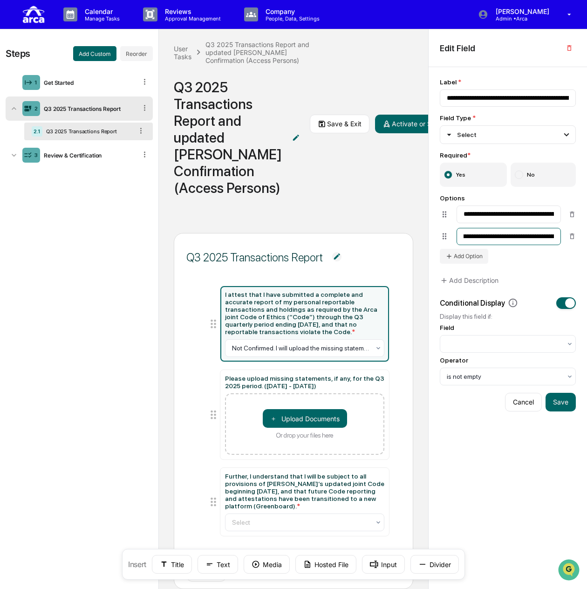
scroll to position [0, 56]
drag, startPoint x: 543, startPoint y: 235, endPoint x: 497, endPoint y: 232, distance: 45.7
click at [497, 232] on input "**********" at bounding box center [508, 232] width 104 height 17
click at [513, 235] on input "**********" at bounding box center [508, 235] width 104 height 17
type input "**********"
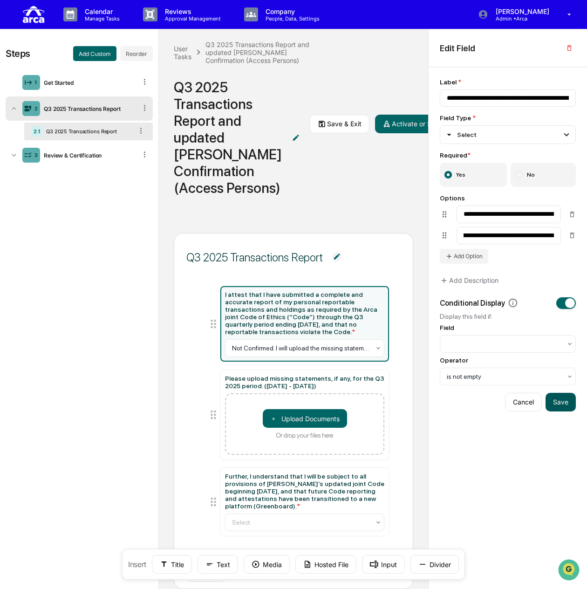
click at [561, 407] on button "Save" at bounding box center [560, 402] width 30 height 19
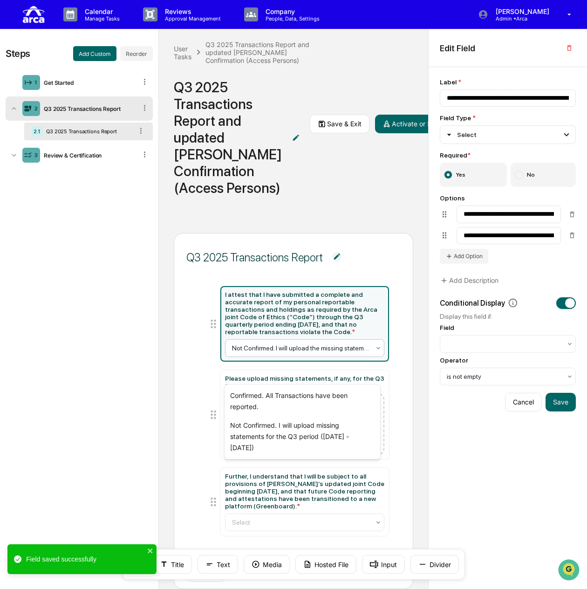
click at [298, 354] on div "Not Confirmed. I will upload the missing statements for the Q3 period ([DATE] -…" at bounding box center [301, 347] width 148 height 13
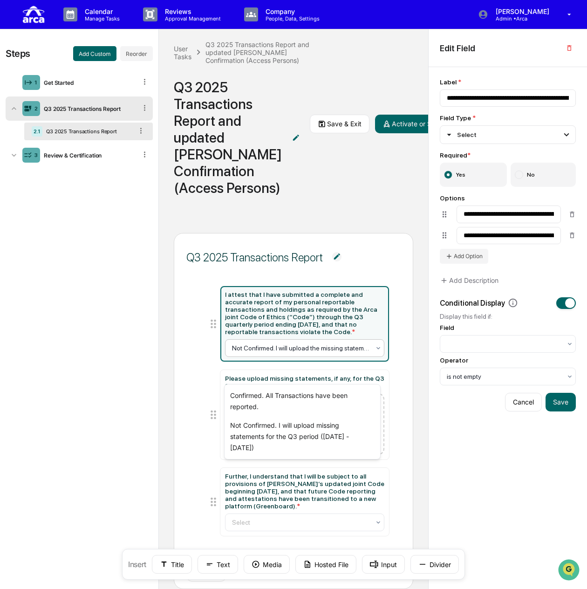
click at [446, 421] on div "**********" at bounding box center [507, 328] width 158 height 522
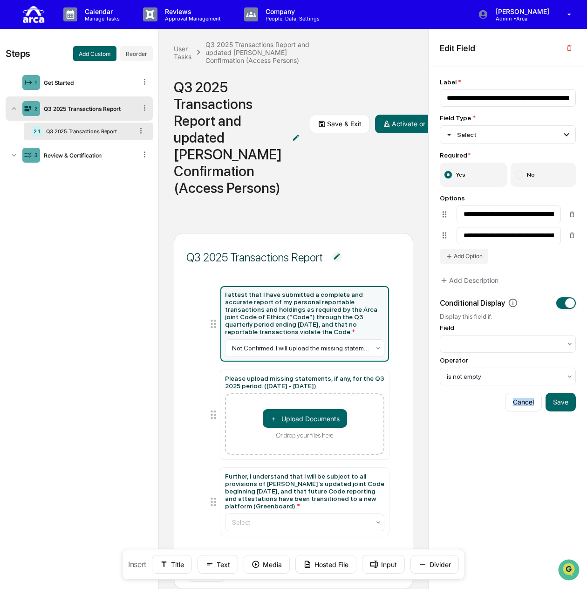
click at [446, 421] on div "**********" at bounding box center [507, 328] width 158 height 522
click at [301, 389] on div "Please upload missing statements, if any, for the Q3 2025 period. ([DATE] - [DA…" at bounding box center [305, 381] width 160 height 15
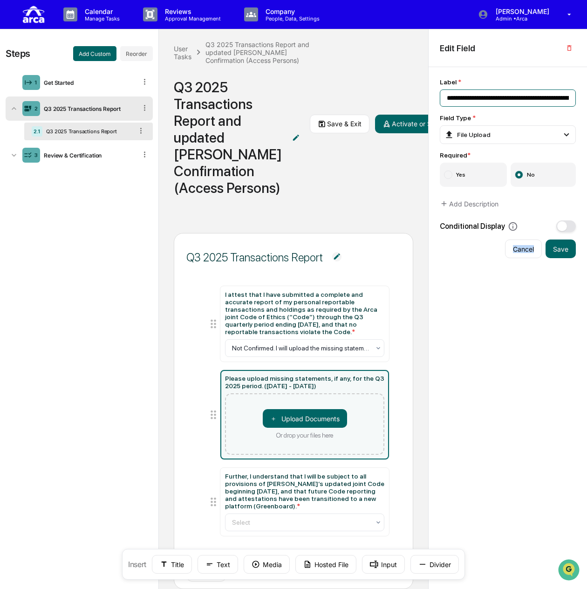
click at [491, 97] on input "**********" at bounding box center [508, 97] width 136 height 17
type input "**********"
click at [561, 258] on div "**********" at bounding box center [507, 328] width 158 height 522
click at [523, 254] on button "Cancel" at bounding box center [523, 248] width 37 height 19
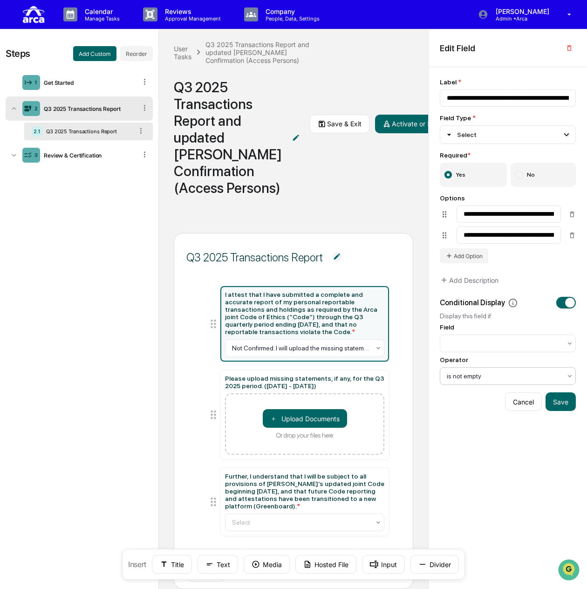
click at [495, 379] on div at bounding box center [504, 375] width 115 height 9
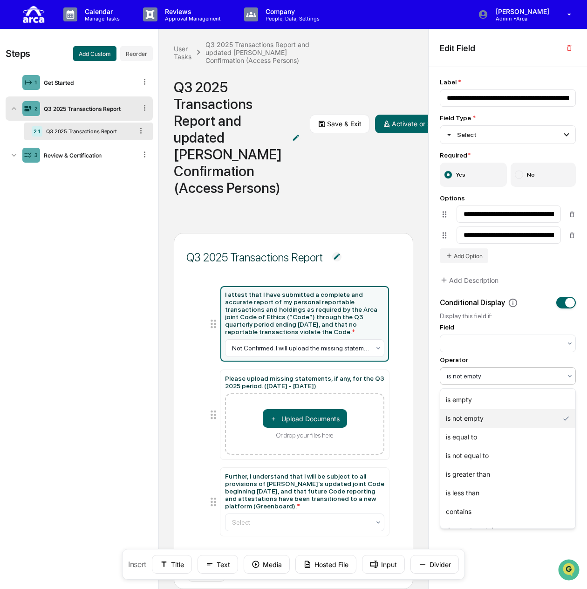
click at [495, 379] on div at bounding box center [504, 375] width 115 height 9
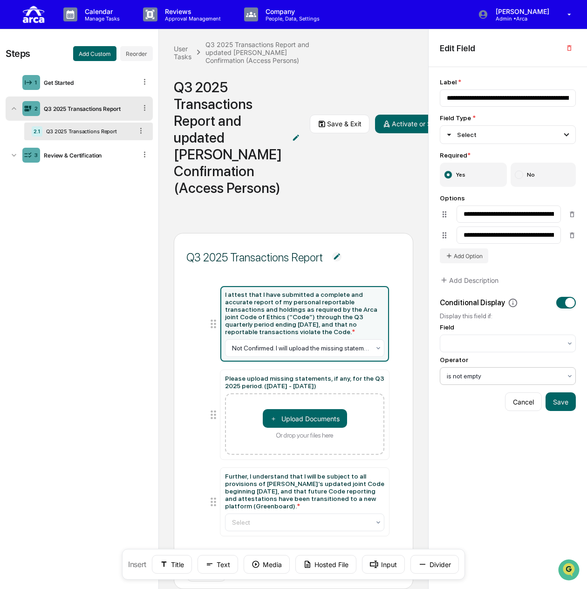
click at [479, 373] on div at bounding box center [504, 375] width 115 height 9
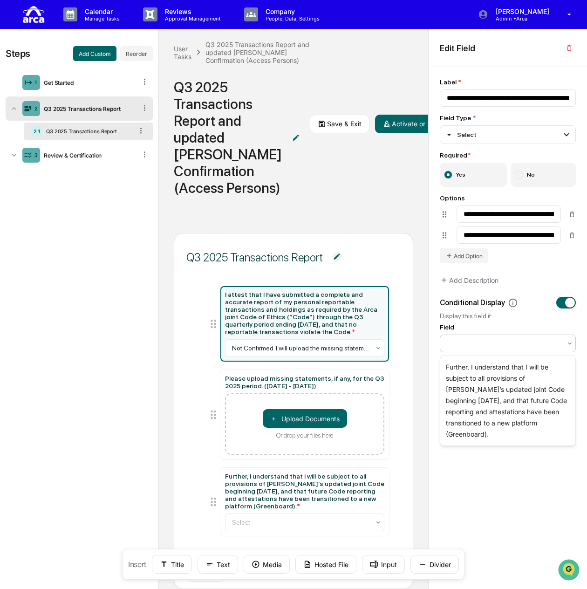
click at [487, 347] on div at bounding box center [504, 343] width 115 height 9
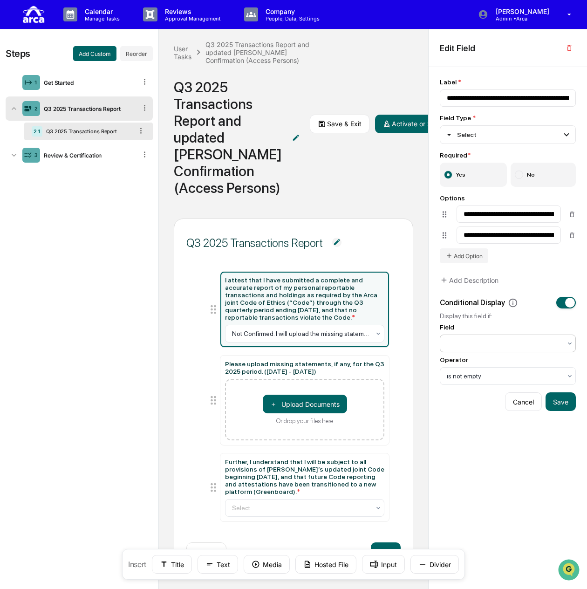
click at [519, 340] on div at bounding box center [504, 343] width 115 height 9
click at [481, 241] on input "**********" at bounding box center [508, 234] width 104 height 17
click at [496, 341] on div at bounding box center [504, 343] width 115 height 9
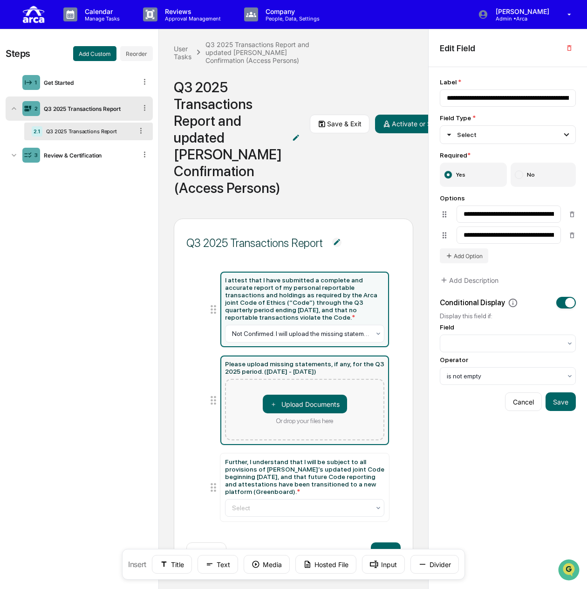
click at [329, 373] on div "Please upload missing statements, if any, for the Q3 2025 period. ([DATE] - [DA…" at bounding box center [305, 367] width 160 height 15
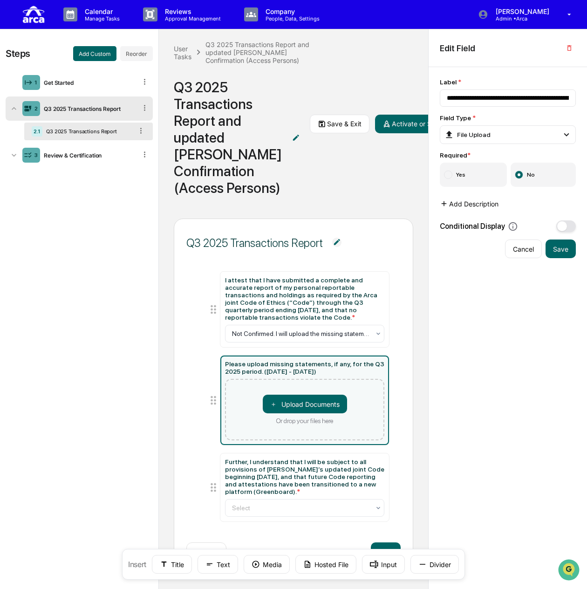
click at [472, 202] on button "Add Description" at bounding box center [469, 203] width 59 height 19
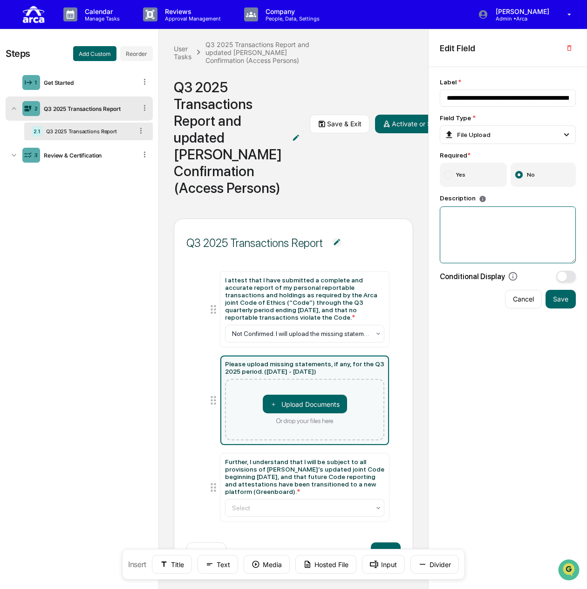
click at [475, 217] on textarea at bounding box center [508, 234] width 136 height 57
click at [572, 276] on button "button" at bounding box center [566, 277] width 20 height 12
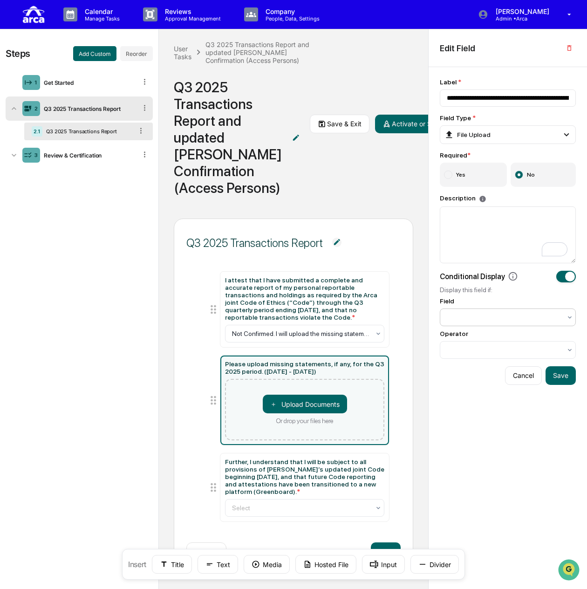
click at [501, 319] on div at bounding box center [504, 317] width 115 height 9
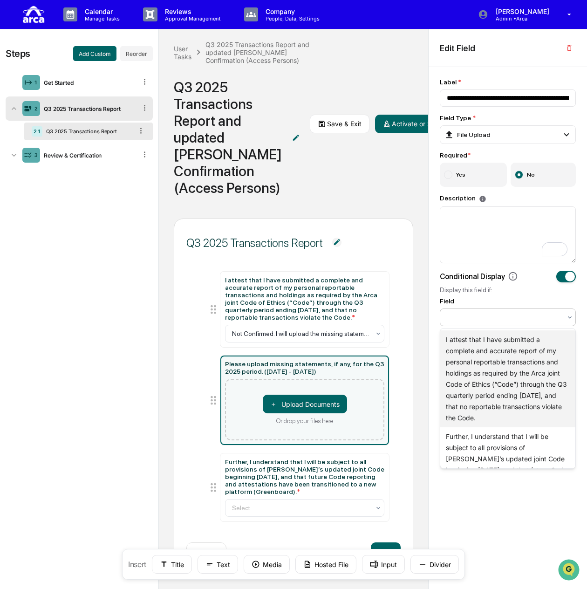
scroll to position [47, 0]
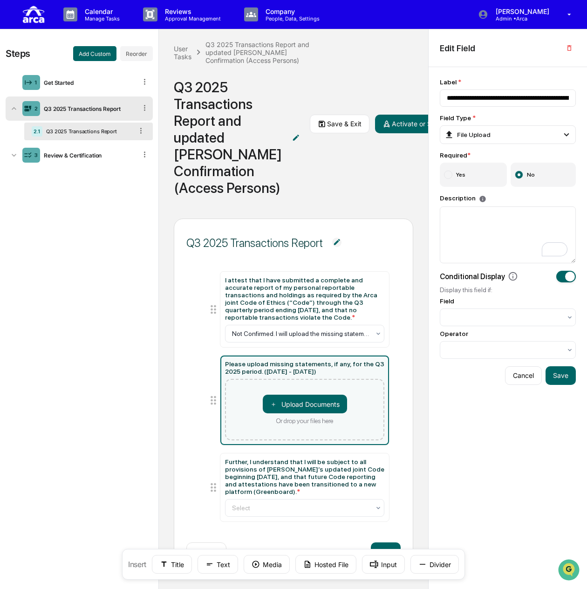
click at [509, 300] on div "Field" at bounding box center [508, 300] width 136 height 7
click at [488, 349] on div at bounding box center [504, 349] width 115 height 9
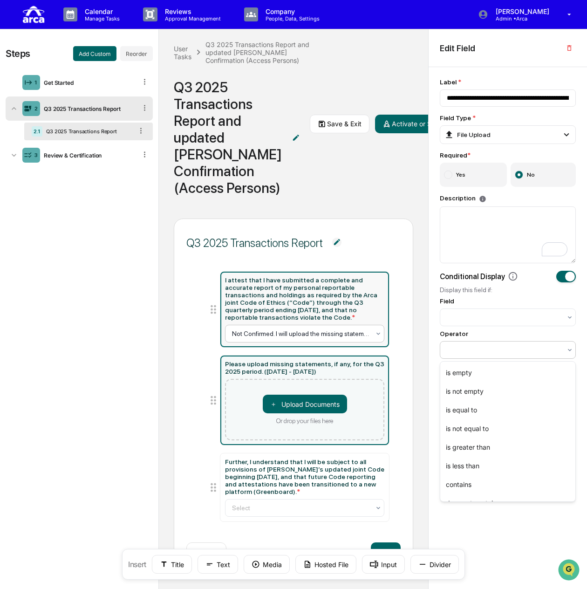
click at [349, 329] on div at bounding box center [301, 333] width 138 height 9
type input "**********"
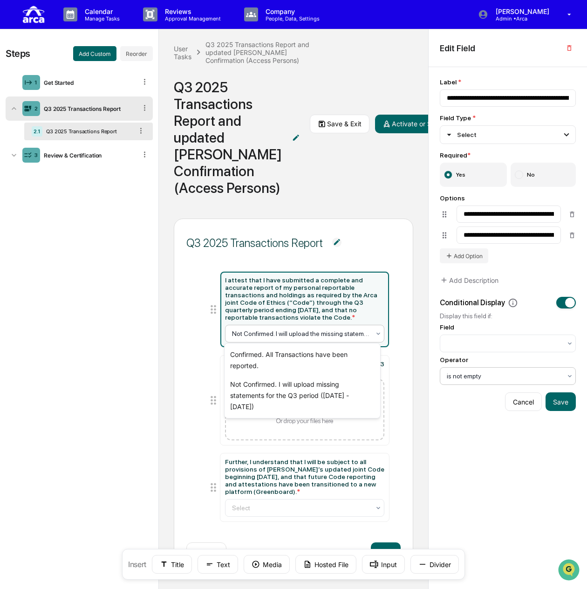
click at [491, 378] on div at bounding box center [504, 375] width 115 height 9
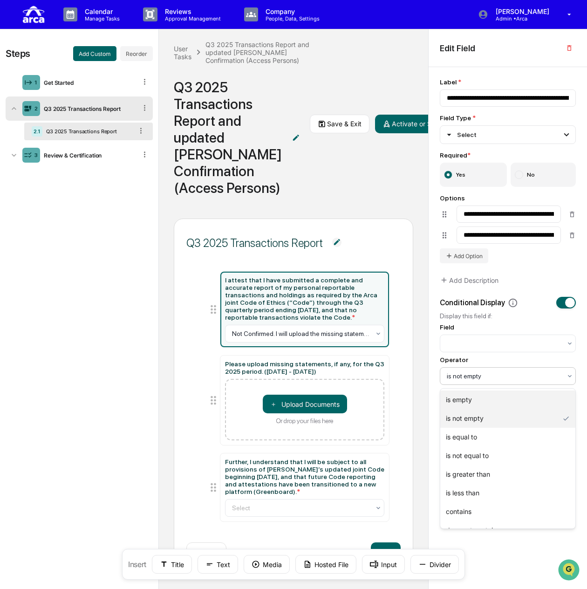
click at [479, 400] on div "is empty" at bounding box center [507, 399] width 135 height 19
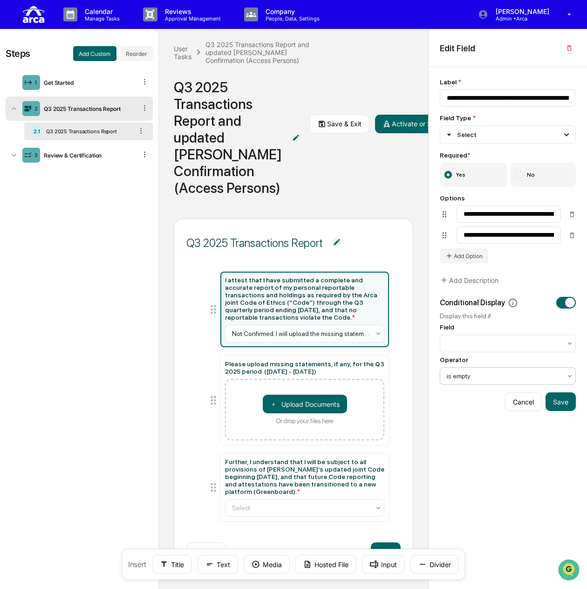
click at [481, 374] on div at bounding box center [504, 375] width 115 height 9
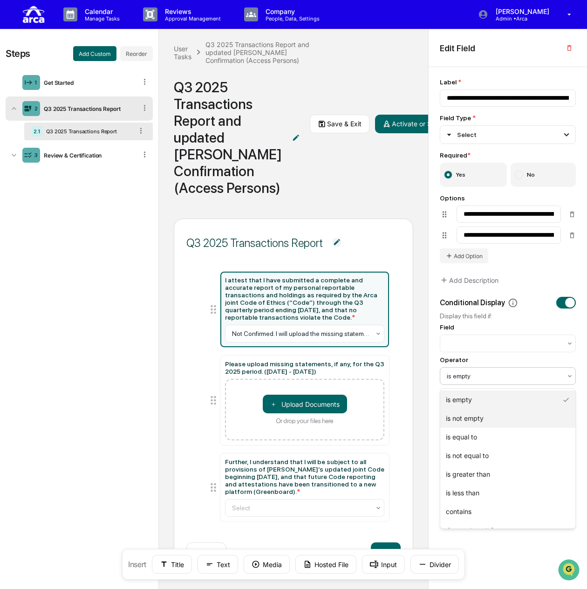
click at [474, 423] on div "is not empty" at bounding box center [507, 418] width 135 height 19
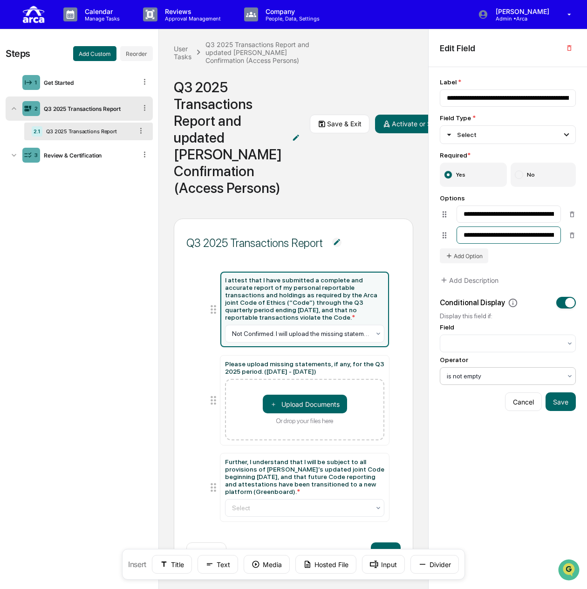
click at [493, 235] on input "**********" at bounding box center [508, 234] width 104 height 17
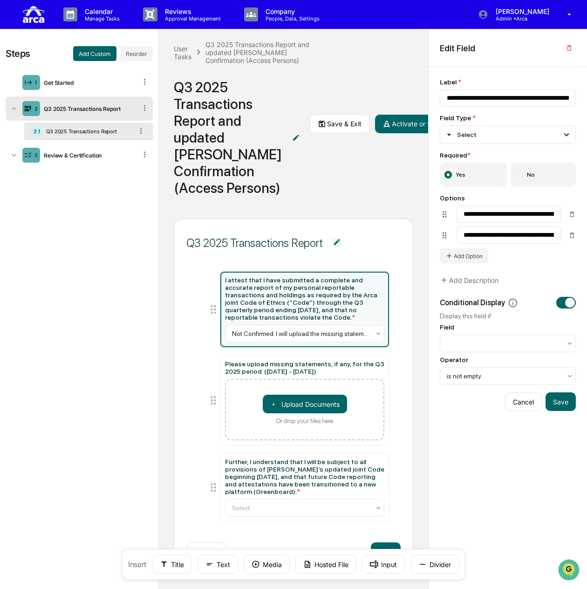
click at [498, 334] on div "Field" at bounding box center [508, 337] width 136 height 29
click at [526, 408] on button "Cancel" at bounding box center [523, 401] width 37 height 19
click at [525, 403] on button "Cancel" at bounding box center [523, 401] width 37 height 19
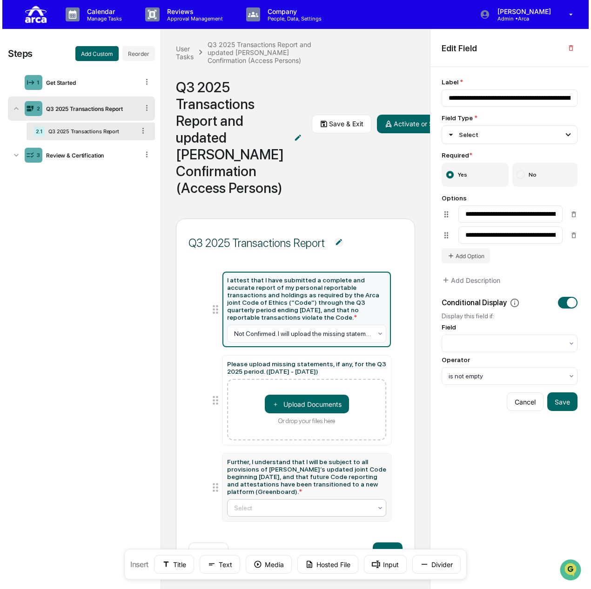
scroll to position [0, 0]
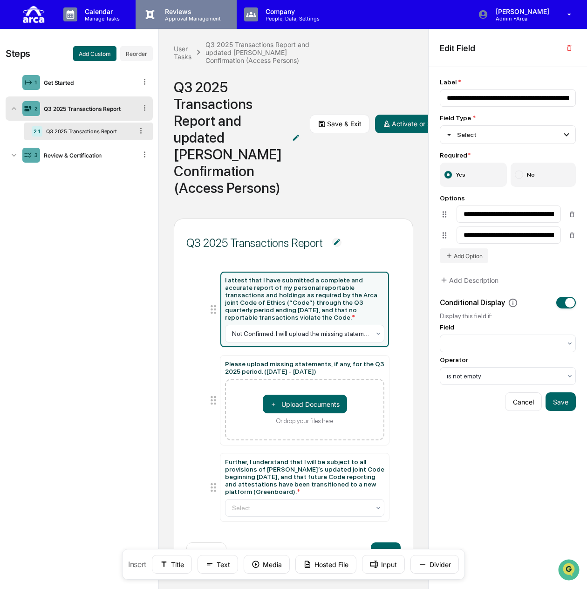
click at [190, 17] on p "Approval Management" at bounding box center [191, 18] width 68 height 7
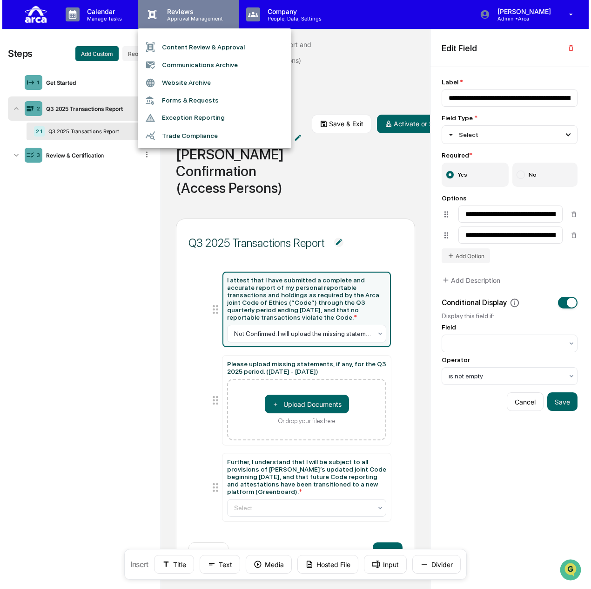
scroll to position [34, 0]
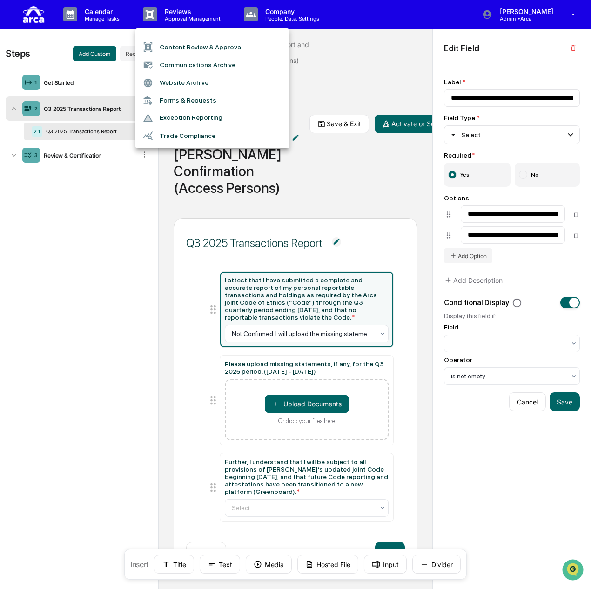
click at [184, 101] on li "Forms & Requests" at bounding box center [213, 100] width 154 height 17
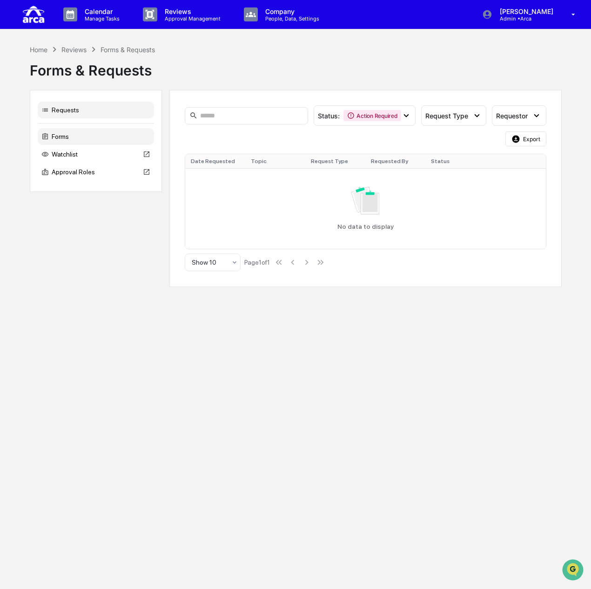
click at [101, 129] on div "Forms" at bounding box center [96, 136] width 116 height 17
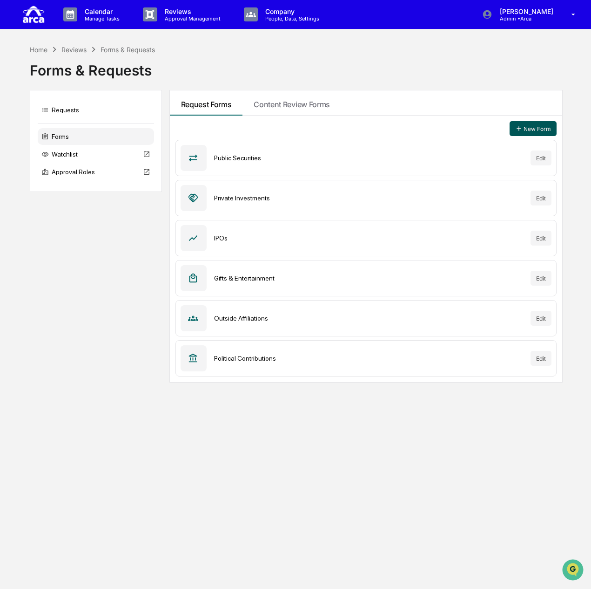
click at [539, 126] on button "New Form" at bounding box center [533, 128] width 47 height 15
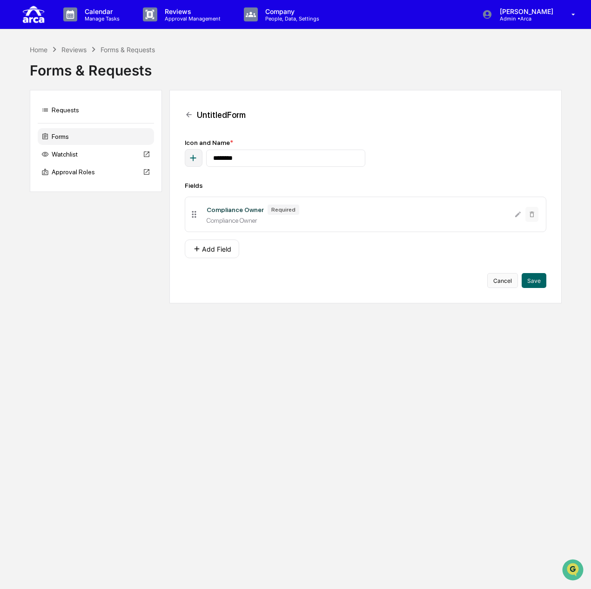
click at [510, 279] on button "Cancel" at bounding box center [503, 280] width 31 height 15
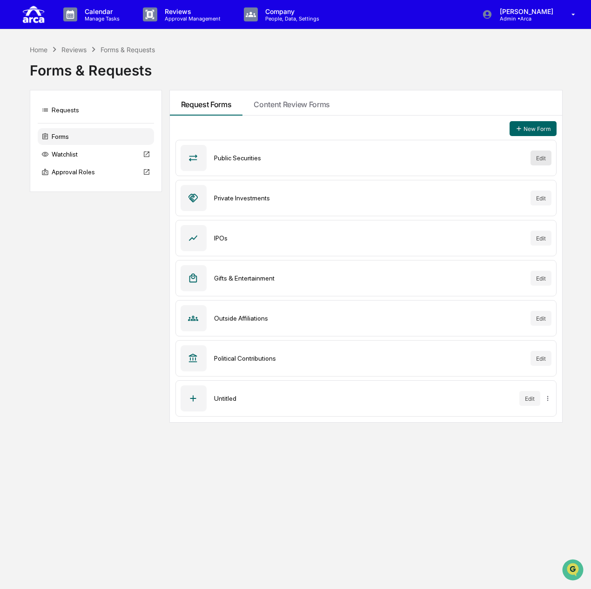
click at [537, 160] on button "Edit" at bounding box center [541, 157] width 21 height 15
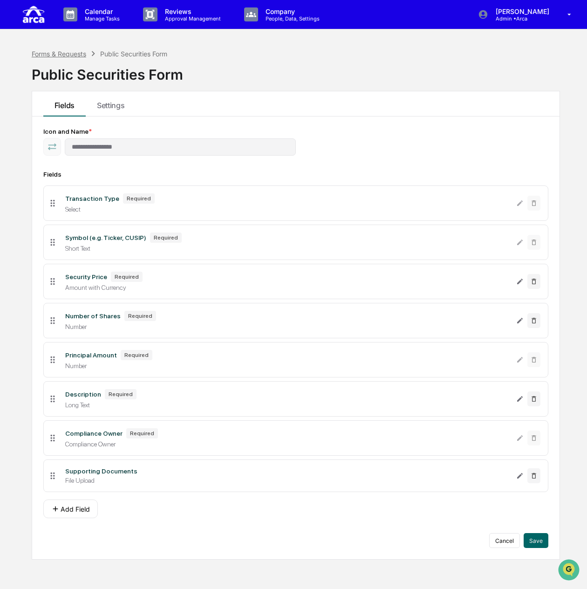
click at [53, 54] on div "Forms & Requests" at bounding box center [59, 54] width 54 height 8
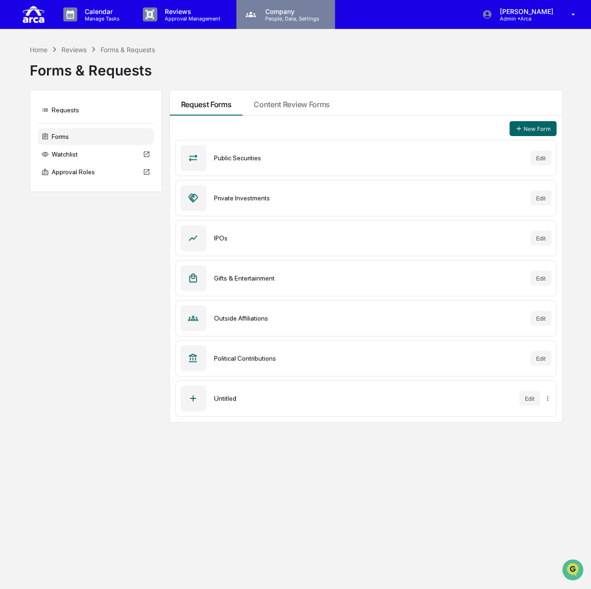
click at [267, 19] on p "People, Data, Settings" at bounding box center [291, 18] width 66 height 7
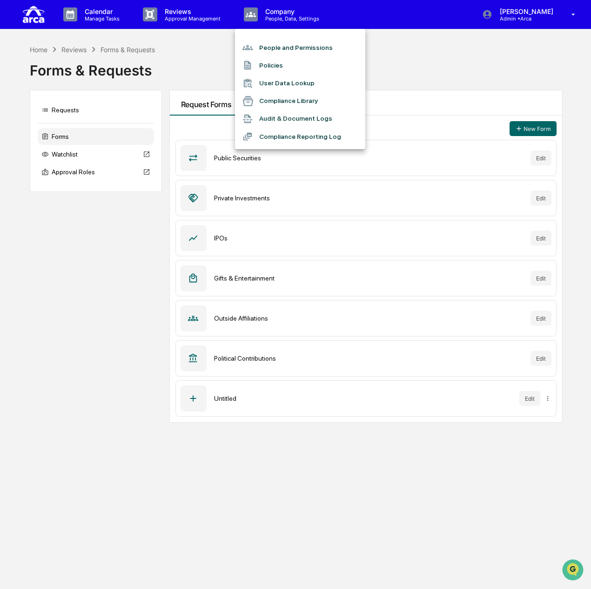
click at [200, 14] on div at bounding box center [295, 294] width 591 height 589
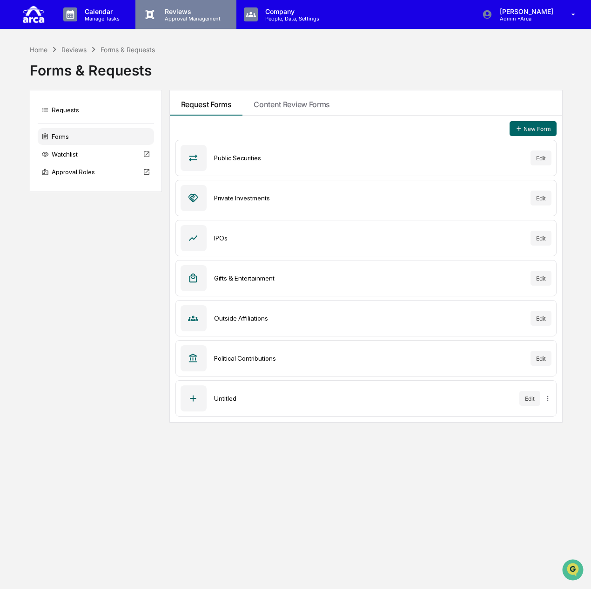
click at [184, 13] on p "Reviews" at bounding box center [191, 11] width 68 height 8
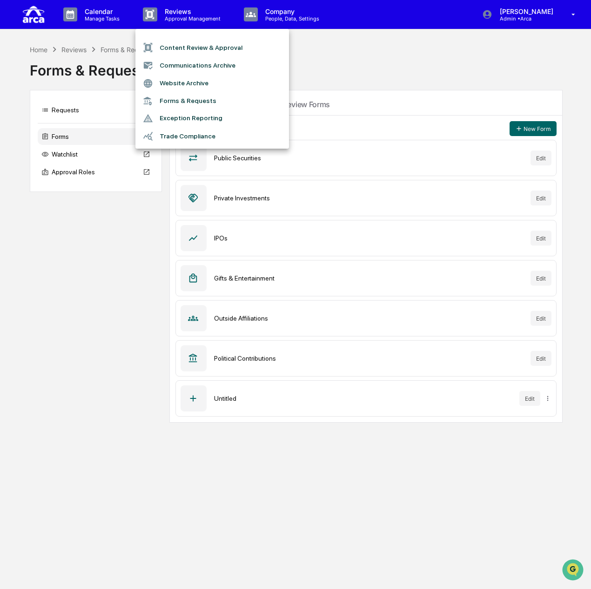
click at [101, 13] on div at bounding box center [295, 294] width 591 height 589
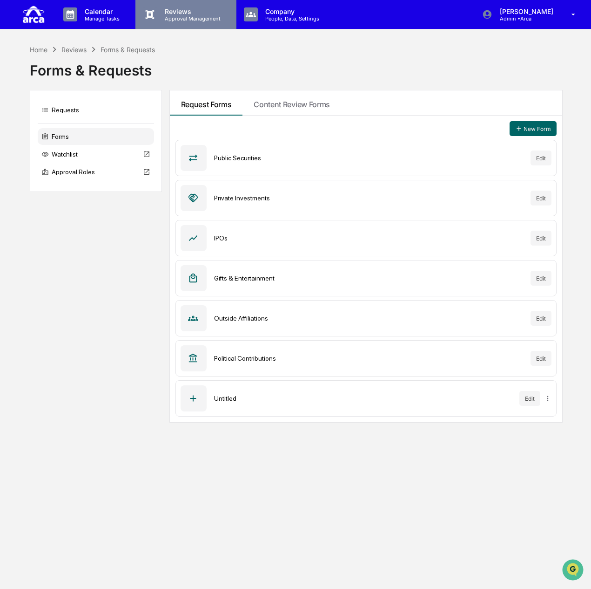
click at [179, 23] on div "Reviews Approval Management" at bounding box center [186, 14] width 101 height 29
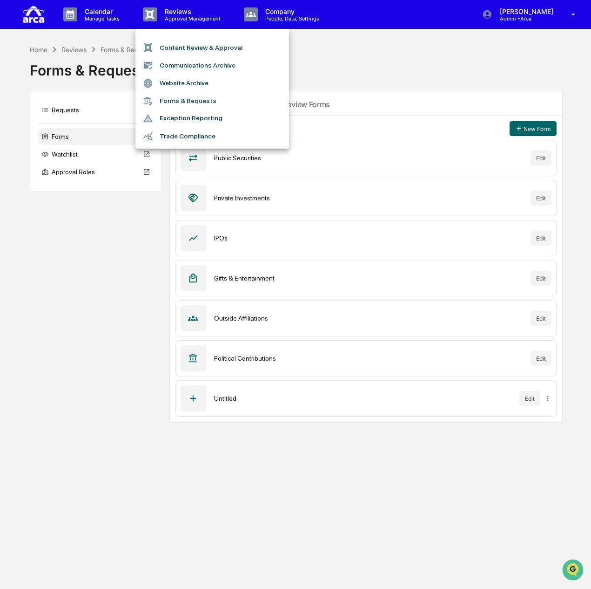
click at [100, 20] on div at bounding box center [295, 294] width 591 height 589
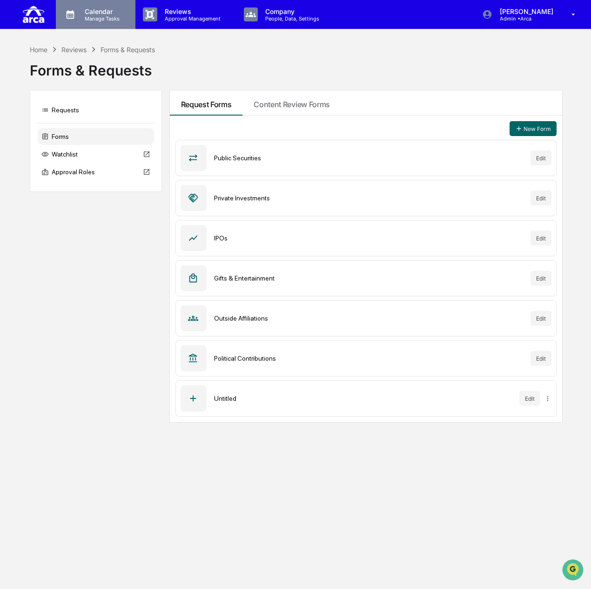
click at [98, 18] on p "Manage Tasks" at bounding box center [100, 18] width 47 height 7
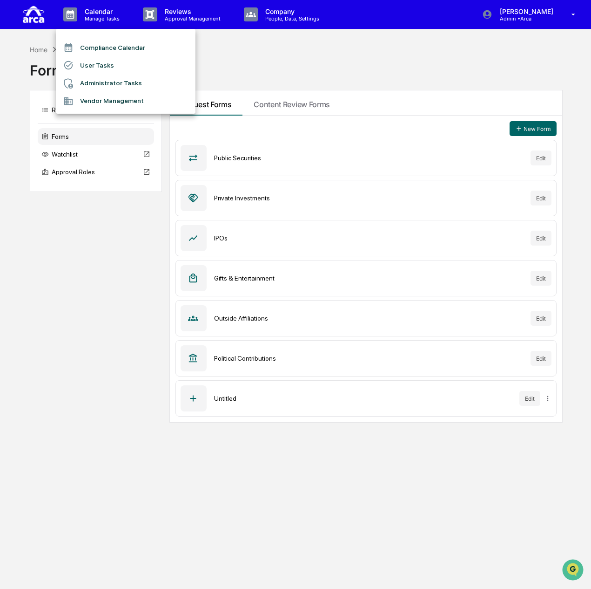
click at [104, 64] on li "User Tasks" at bounding box center [126, 65] width 140 height 18
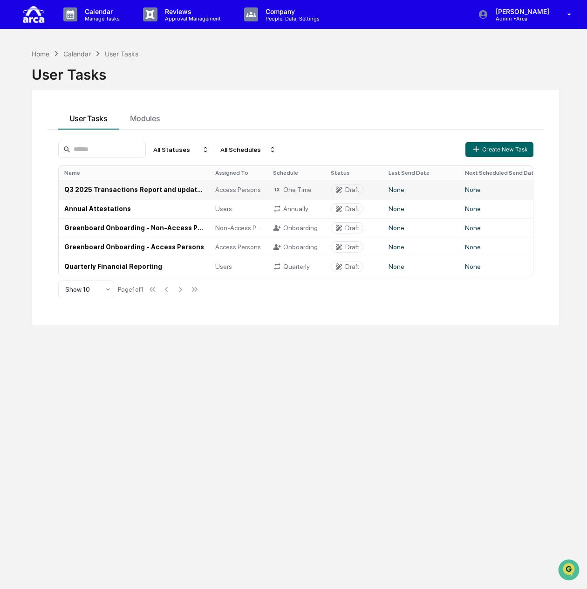
click at [157, 188] on td "Q3 2025 Transactions Report and updated [PERSON_NAME] Confirmation (Access Pers…" at bounding box center [134, 189] width 151 height 19
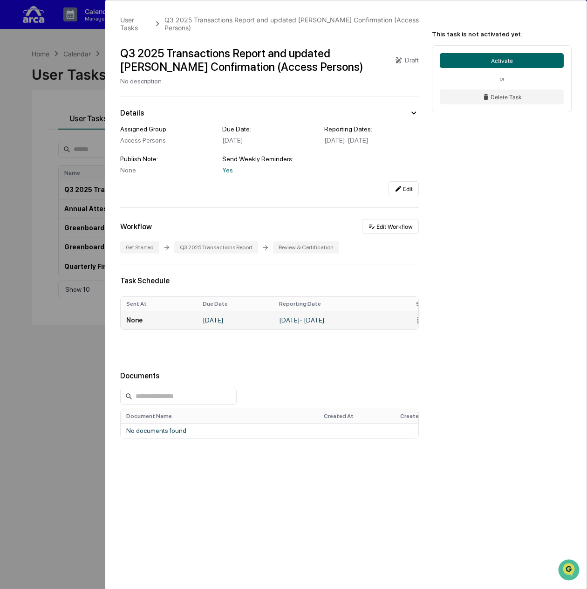
click at [385, 321] on td "[DATE] - [DATE]" at bounding box center [341, 320] width 137 height 19
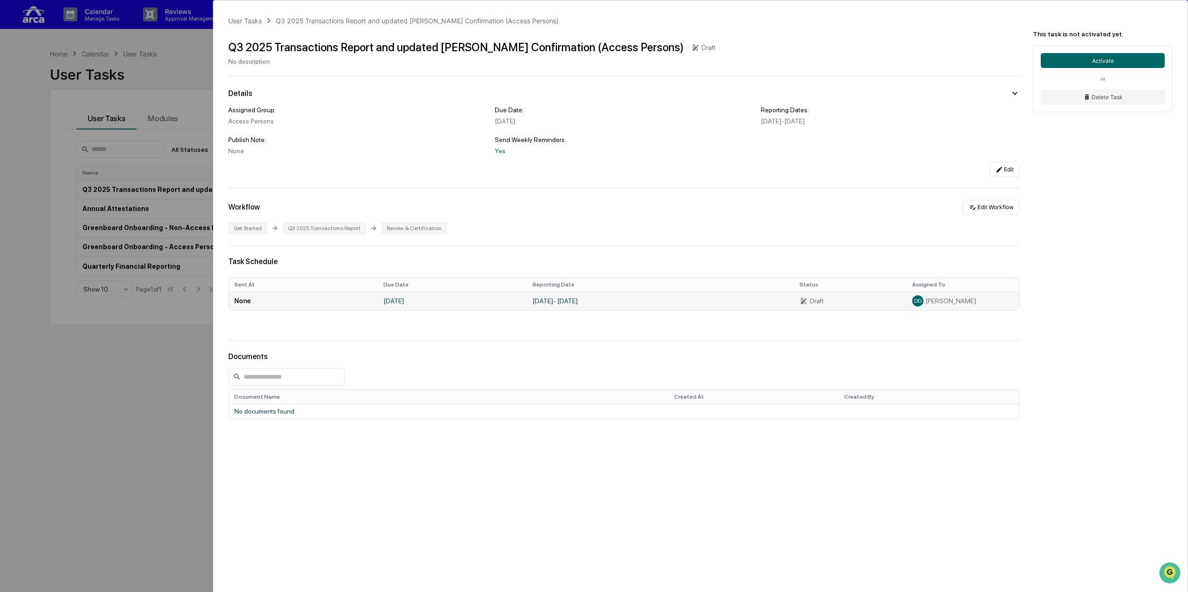
click at [586, 301] on div "Draft" at bounding box center [850, 301] width 102 height 8
click at [586, 300] on icon at bounding box center [803, 301] width 8 height 8
click at [586, 301] on icon at bounding box center [803, 301] width 8 height 8
click at [586, 302] on div "Draft" at bounding box center [850, 301] width 102 height 8
click at [586, 302] on div "Draft" at bounding box center [816, 300] width 14 height 7
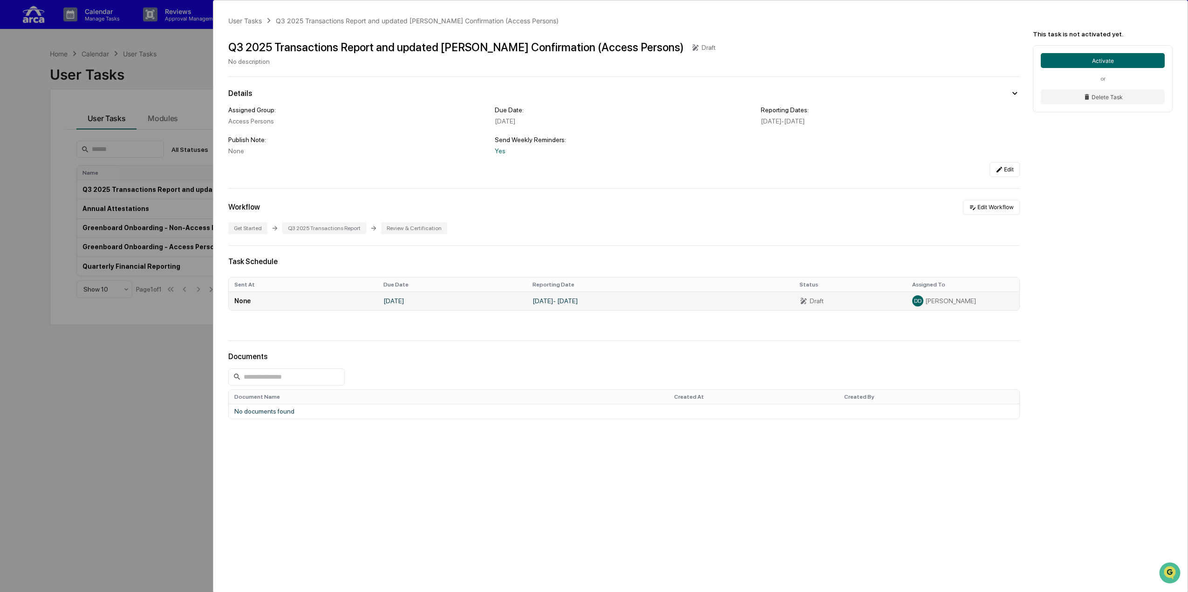
click at [586, 302] on div "Draft" at bounding box center [816, 300] width 14 height 7
click at [586, 303] on td "Draft" at bounding box center [850, 301] width 113 height 19
click at [586, 304] on icon at bounding box center [804, 301] width 6 height 7
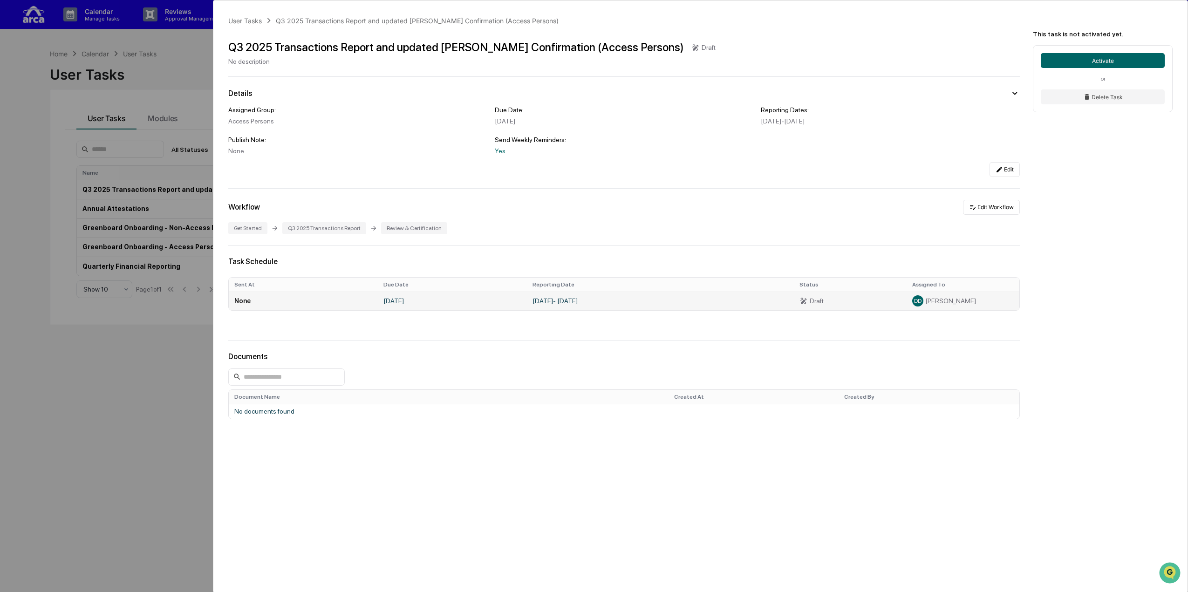
click at [586, 304] on icon at bounding box center [804, 301] width 6 height 7
click at [586, 303] on div "Draft" at bounding box center [850, 301] width 102 height 8
click at [586, 303] on div "Draft" at bounding box center [816, 300] width 14 height 7
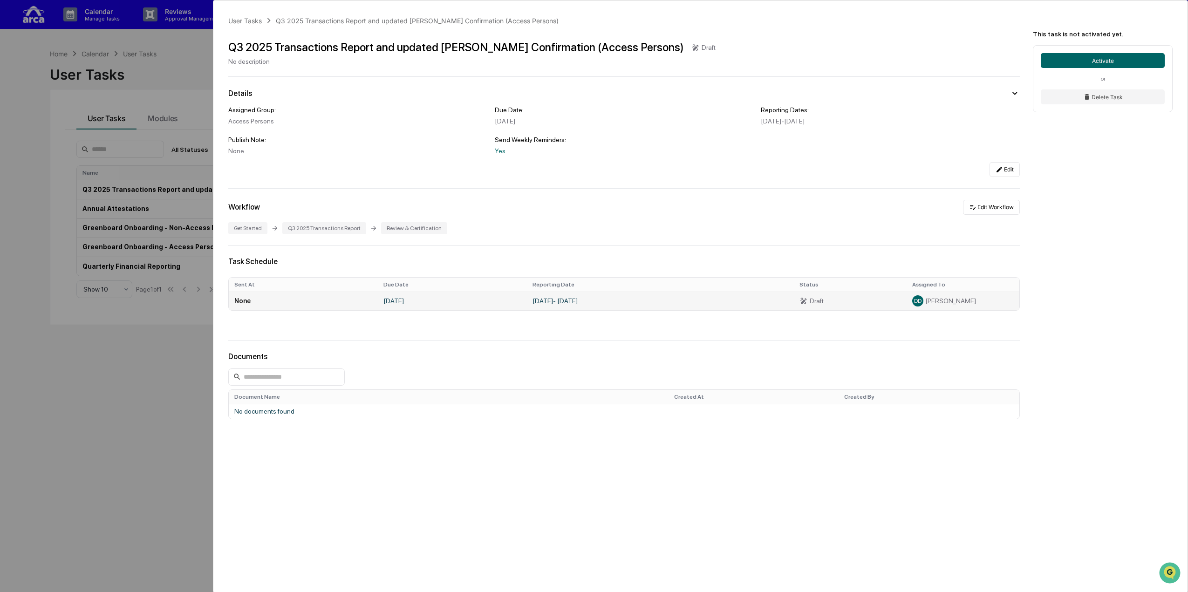
click at [586, 302] on icon at bounding box center [804, 301] width 6 height 7
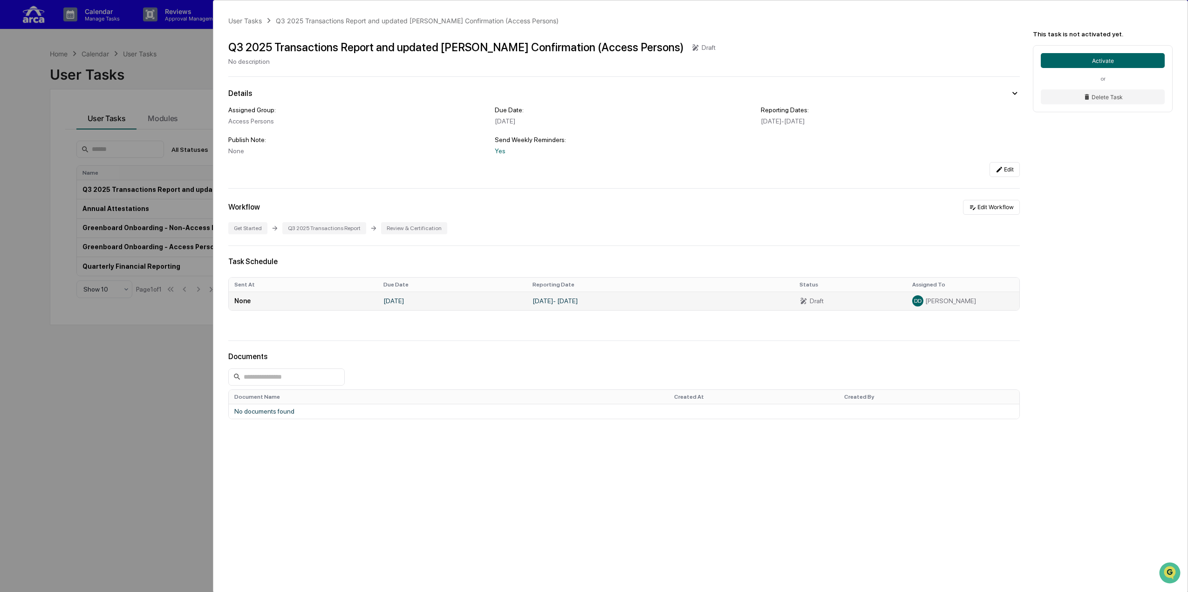
click at [586, 302] on icon at bounding box center [804, 301] width 6 height 7
click at [586, 303] on icon at bounding box center [804, 301] width 6 height 7
click at [586, 304] on icon at bounding box center [803, 301] width 8 height 8
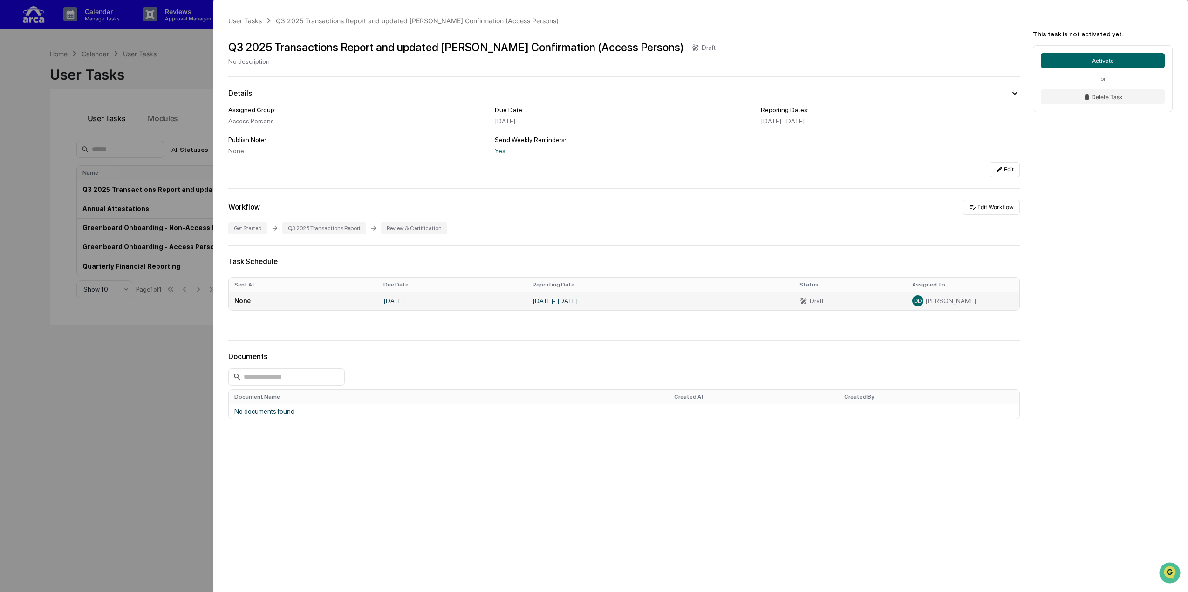
click at [586, 301] on icon at bounding box center [804, 301] width 6 height 7
click at [586, 286] on th "Assigned To" at bounding box center [962, 285] width 113 height 14
click at [586, 207] on button "Edit Workflow" at bounding box center [991, 207] width 57 height 15
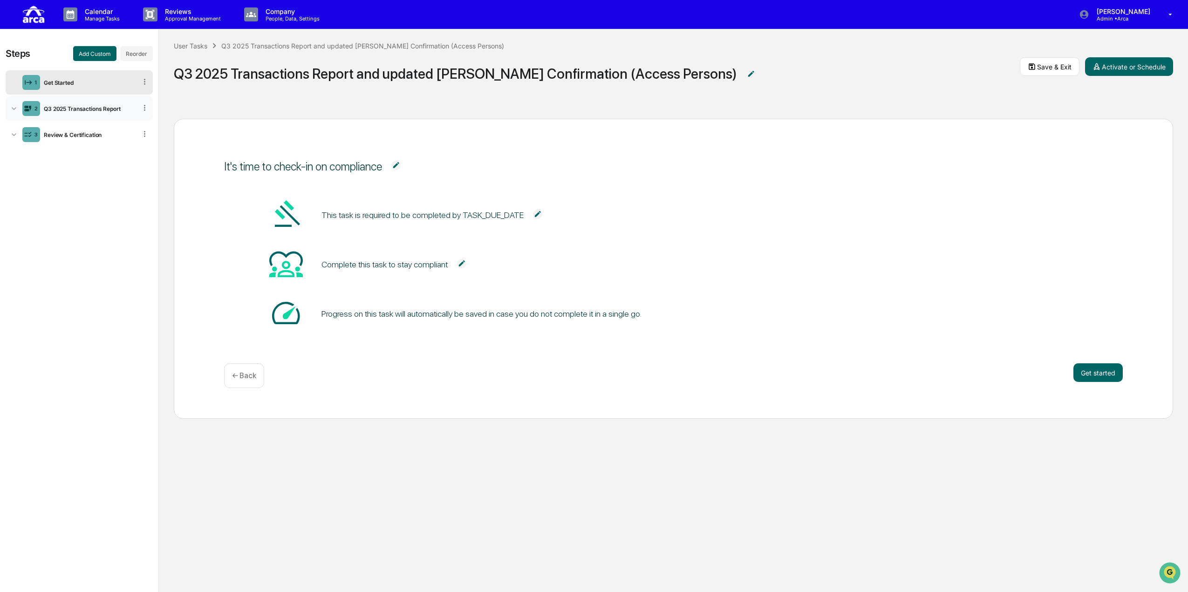
click at [57, 106] on div "Q3 2025 Transactions Report" at bounding box center [88, 108] width 96 height 7
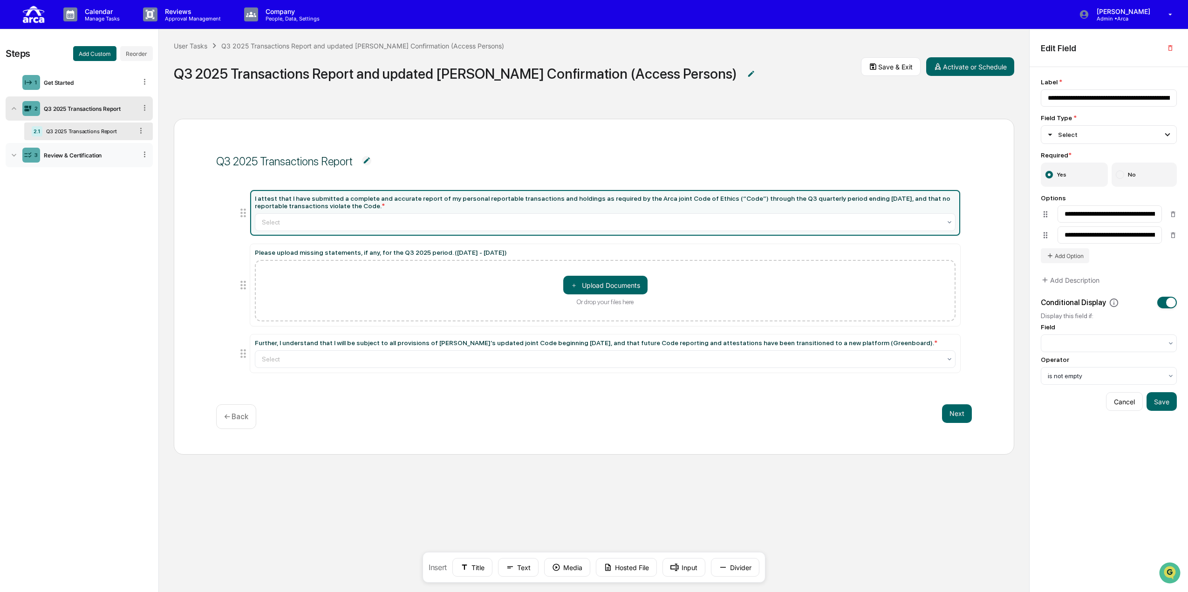
click at [65, 147] on div "3 Review & Certification" at bounding box center [79, 155] width 147 height 24
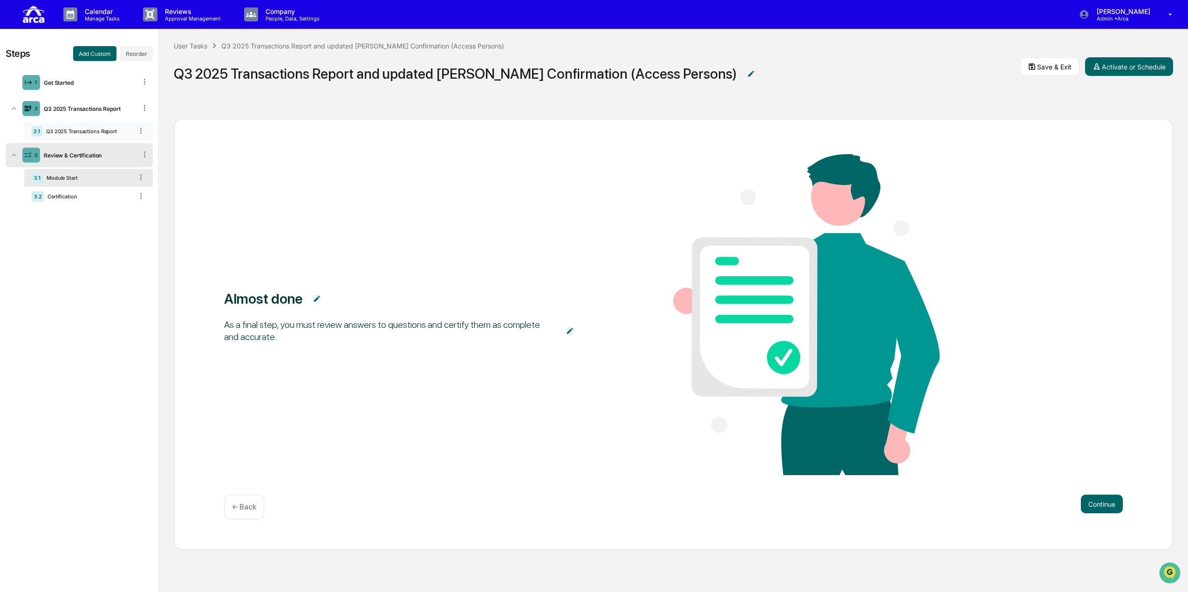
click at [72, 130] on div "Q3 2025 Transactions Report" at bounding box center [87, 131] width 90 height 7
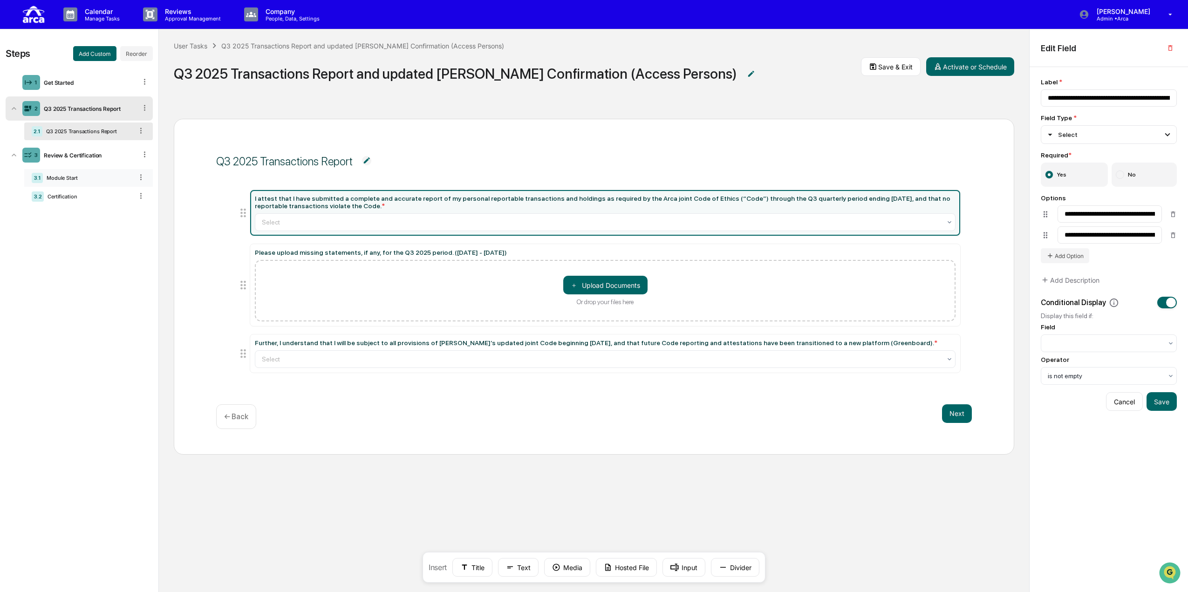
click at [71, 178] on div "Module Start" at bounding box center [88, 178] width 90 height 7
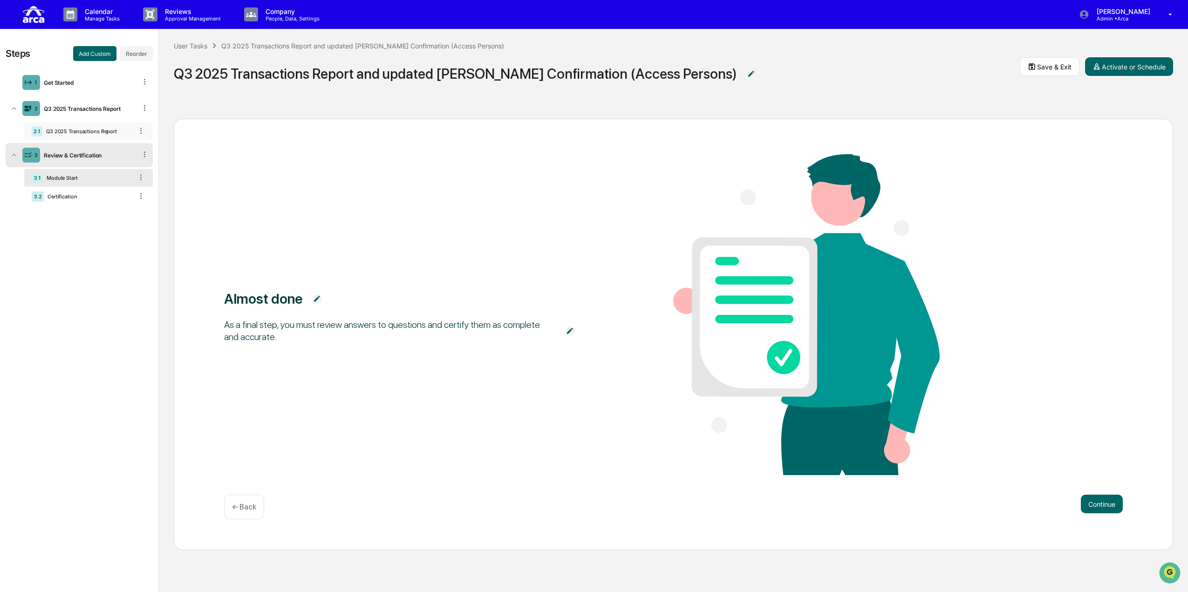
click at [70, 126] on div "2.1 Q3 2025 Transactions Report" at bounding box center [88, 131] width 129 height 18
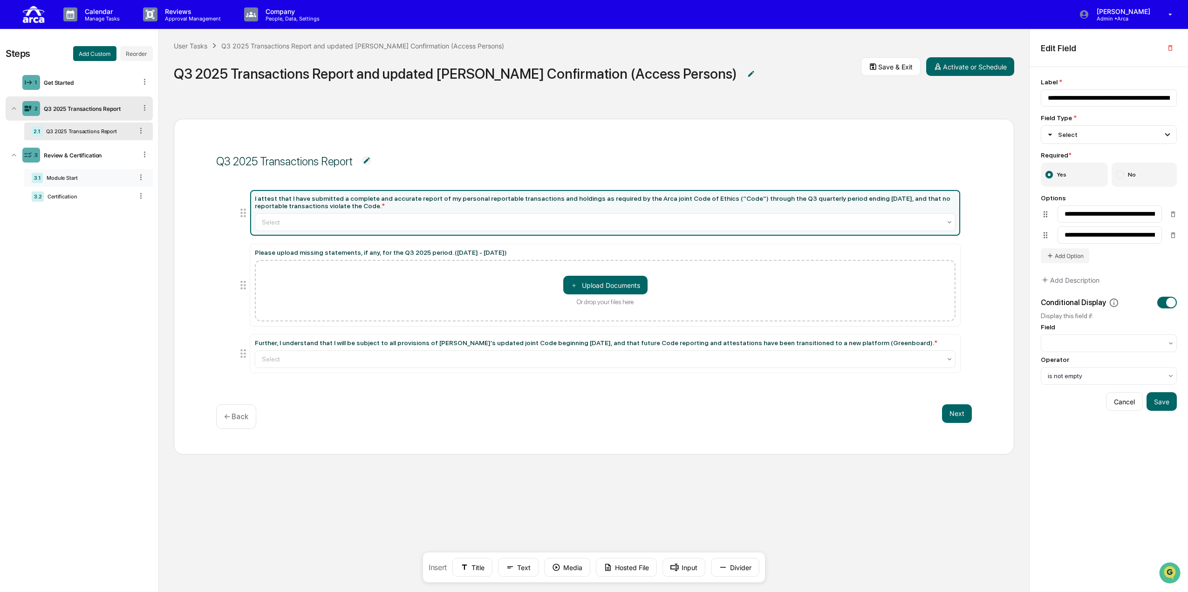
click at [93, 177] on div "Module Start" at bounding box center [88, 178] width 90 height 7
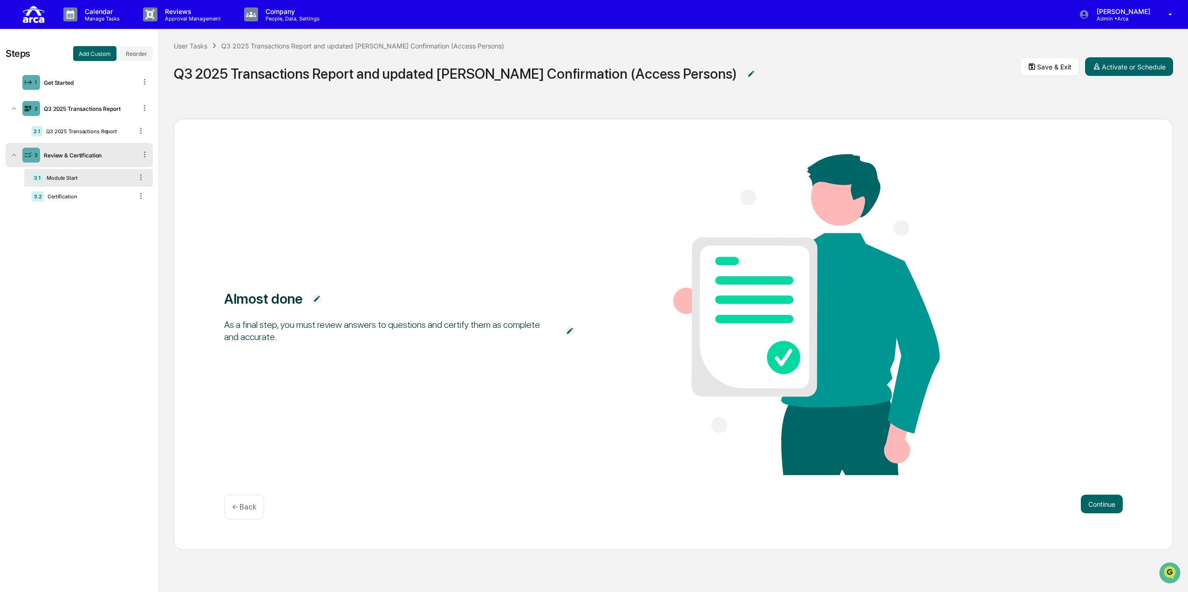
click at [292, 303] on div "Almost done" at bounding box center [263, 298] width 79 height 17
click at [314, 297] on img at bounding box center [316, 298] width 9 height 9
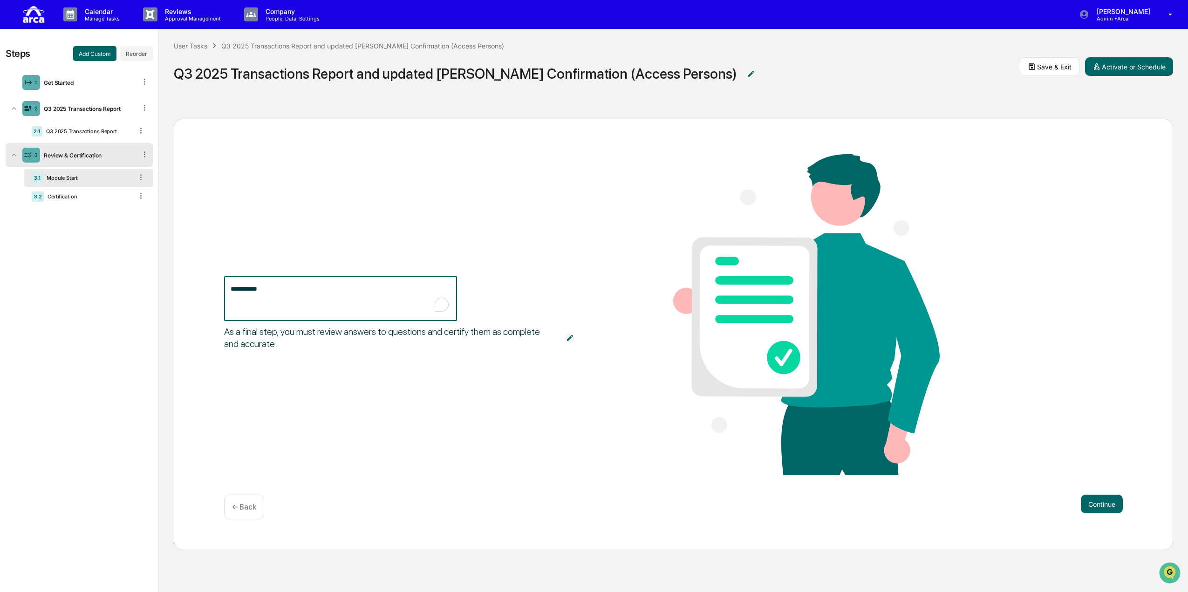
drag, startPoint x: 314, startPoint y: 288, endPoint x: 195, endPoint y: 289, distance: 119.2
click at [195, 289] on div "**********" at bounding box center [673, 334] width 999 height 431
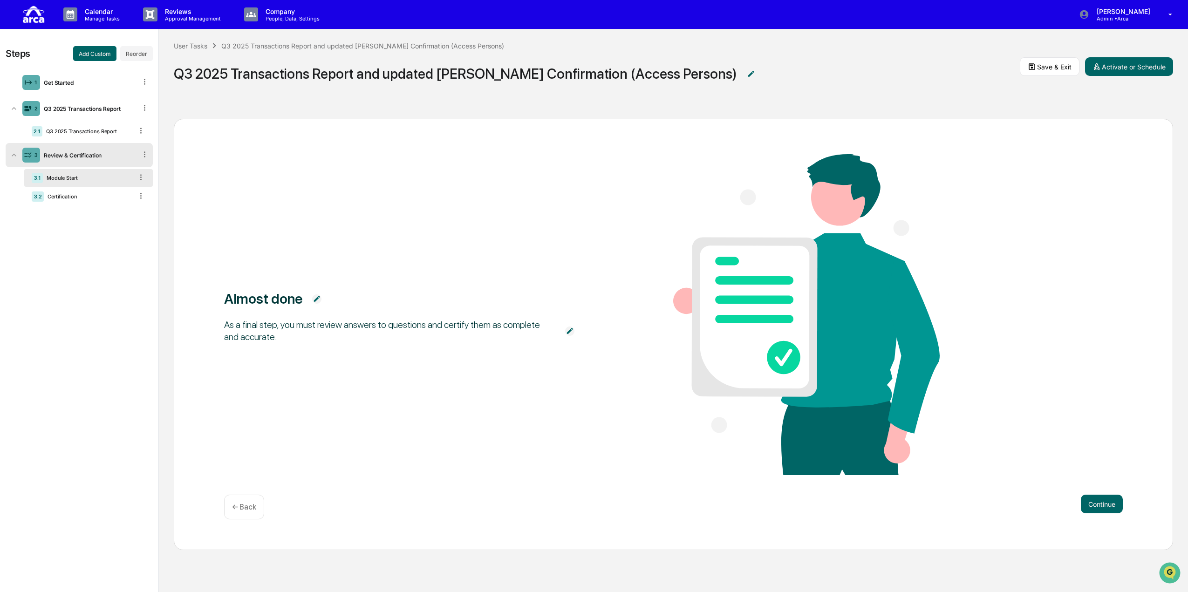
click at [319, 297] on img at bounding box center [316, 298] width 9 height 9
click at [324, 292] on textarea "**********" at bounding box center [341, 298] width 220 height 29
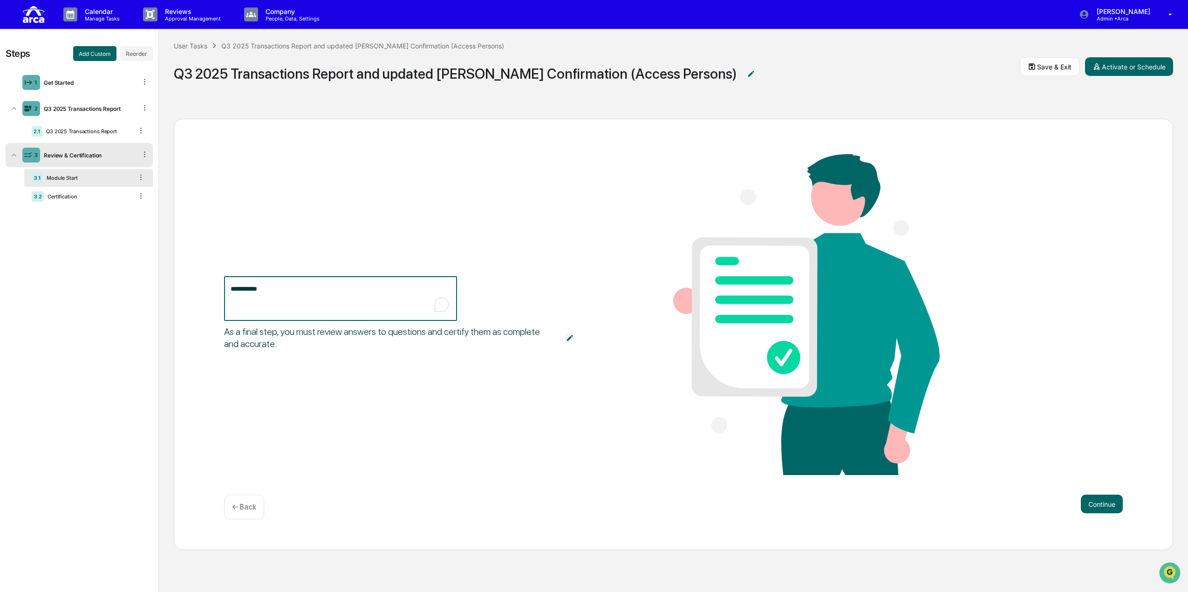
drag, startPoint x: 324, startPoint y: 292, endPoint x: 168, endPoint y: 284, distance: 155.8
click at [164, 285] on div "**********" at bounding box center [673, 348] width 1029 height 489
paste textarea "**********"
type textarea "**********"
click at [570, 283] on span "**********" at bounding box center [403, 298] width 359 height 45
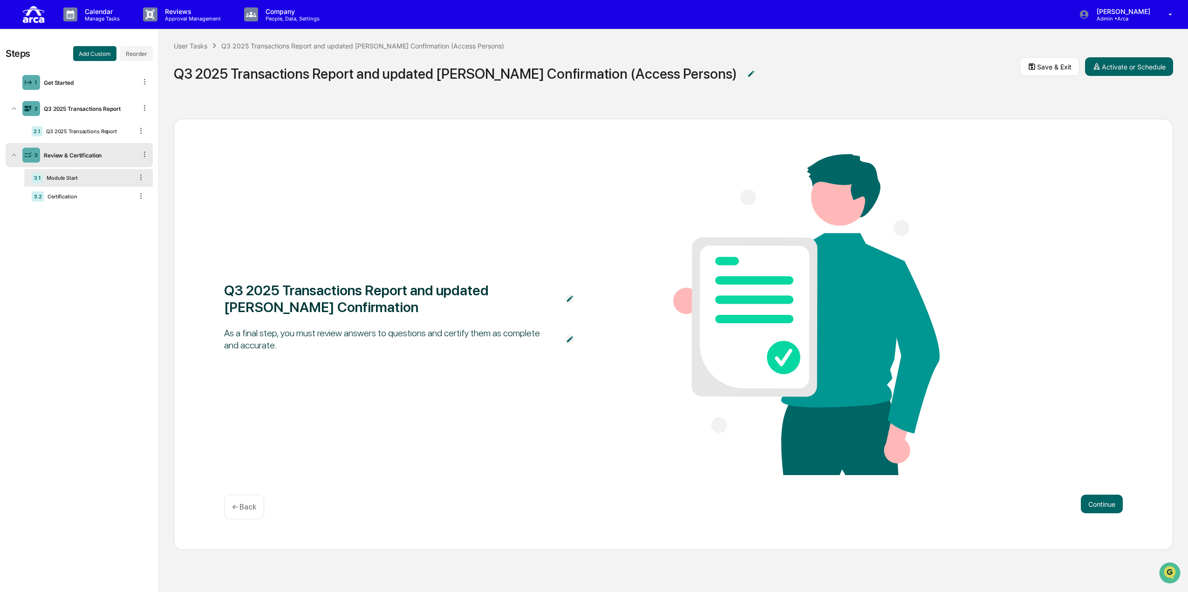
click at [568, 339] on img at bounding box center [569, 339] width 9 height 9
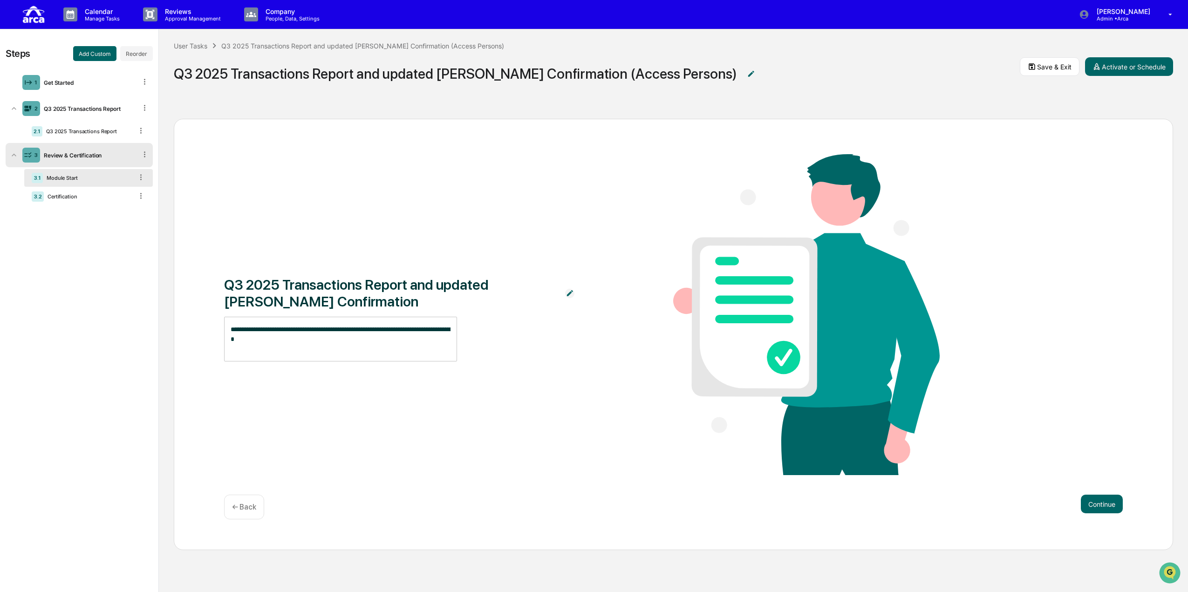
click at [317, 360] on div "**********" at bounding box center [340, 339] width 233 height 45
drag, startPoint x: 301, startPoint y: 341, endPoint x: 198, endPoint y: 314, distance: 106.3
click at [198, 314] on div "**********" at bounding box center [673, 334] width 999 height 431
paste textarea "**********"
type textarea "**********"
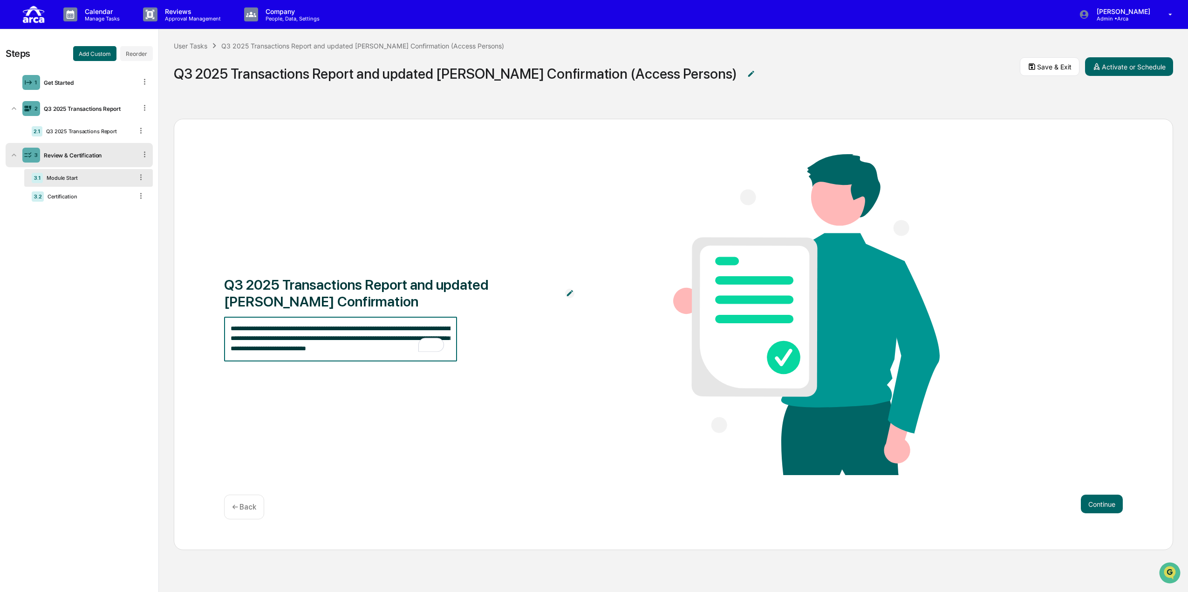
scroll to position [59, 0]
click at [542, 330] on span "**********" at bounding box center [403, 339] width 359 height 45
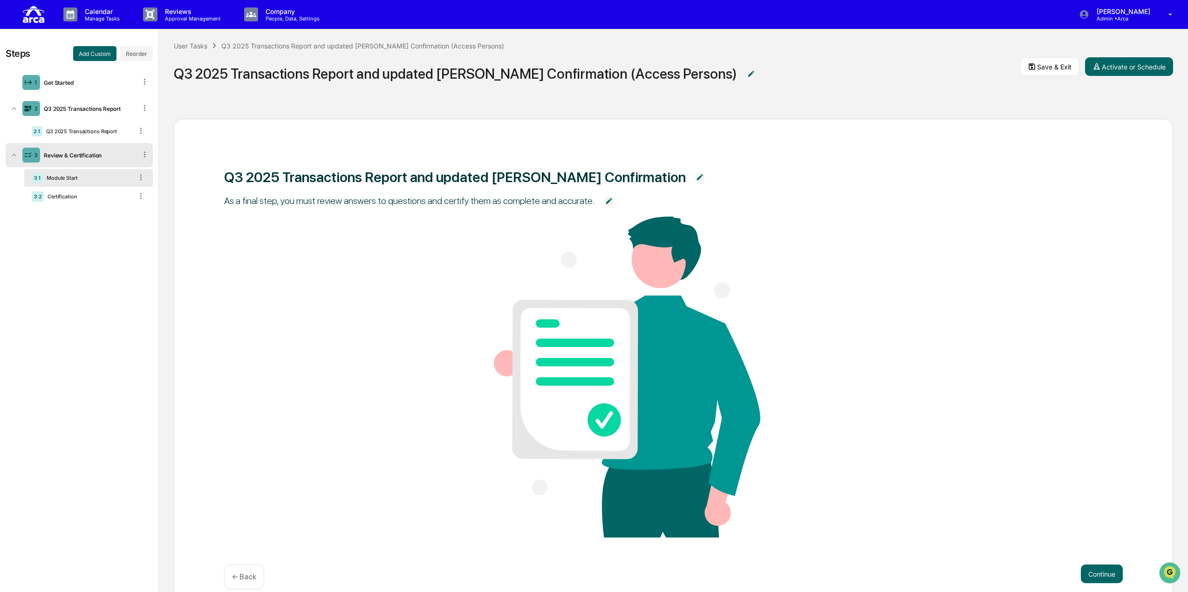
click at [586, 202] on img at bounding box center [608, 201] width 9 height 9
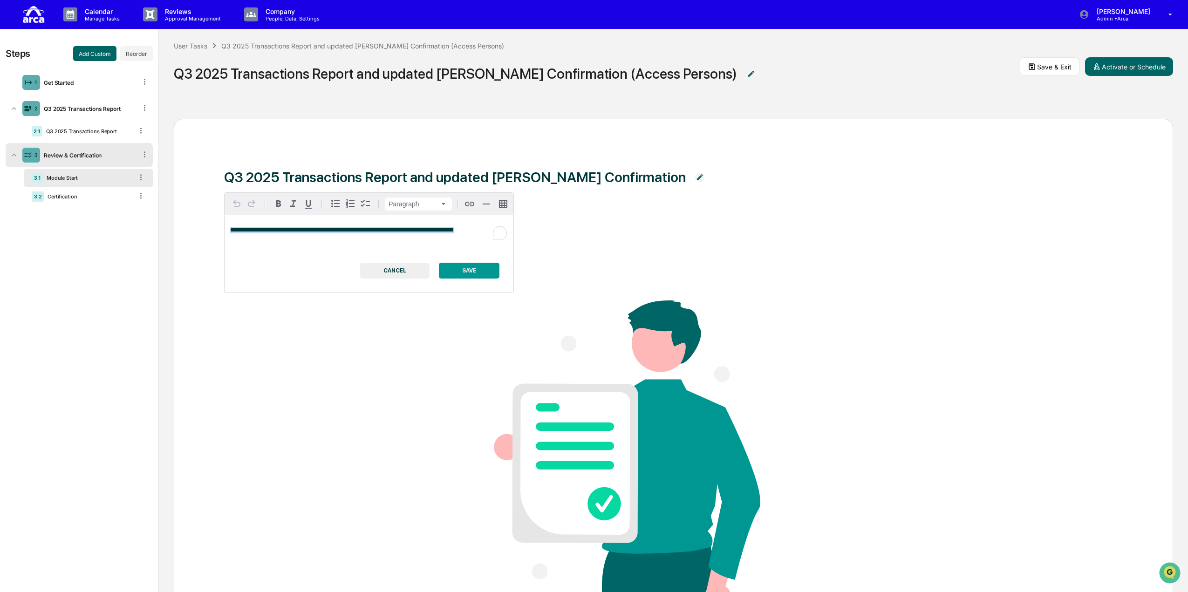
drag, startPoint x: 454, startPoint y: 231, endPoint x: 139, endPoint y: 229, distance: 314.4
click at [139, 229] on div "**********" at bounding box center [594, 310] width 1188 height 563
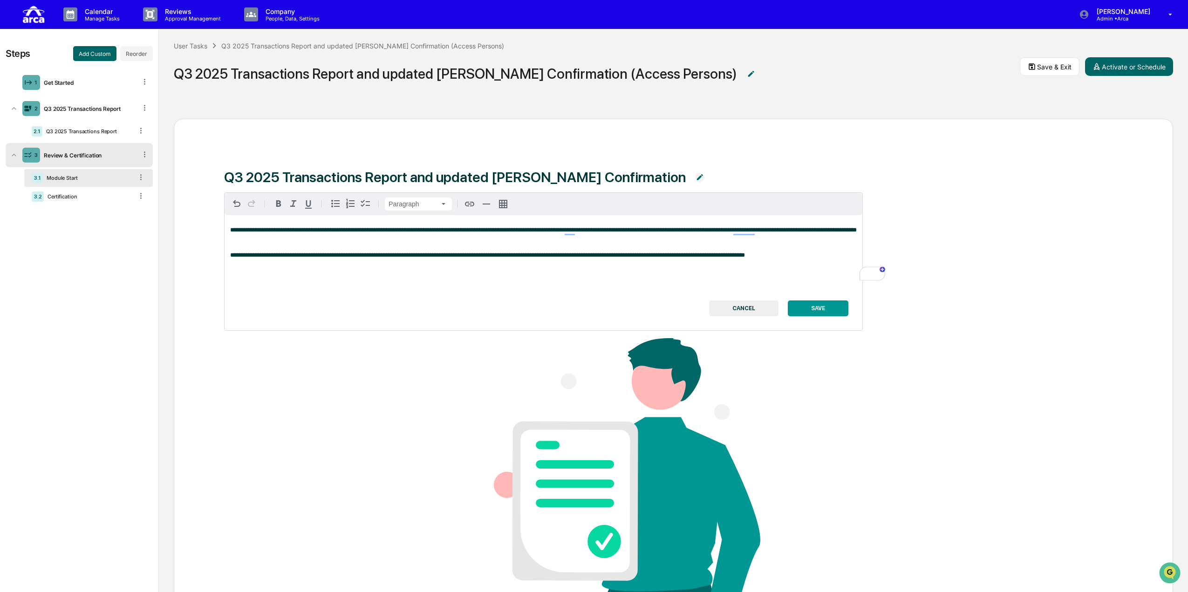
click at [317, 249] on div "**********" at bounding box center [543, 249] width 638 height 68
click at [230, 228] on span "**********" at bounding box center [543, 230] width 626 height 6
click at [230, 230] on span "**********" at bounding box center [543, 230] width 626 height 6
click at [335, 202] on icon "button" at bounding box center [335, 203] width 11 height 11
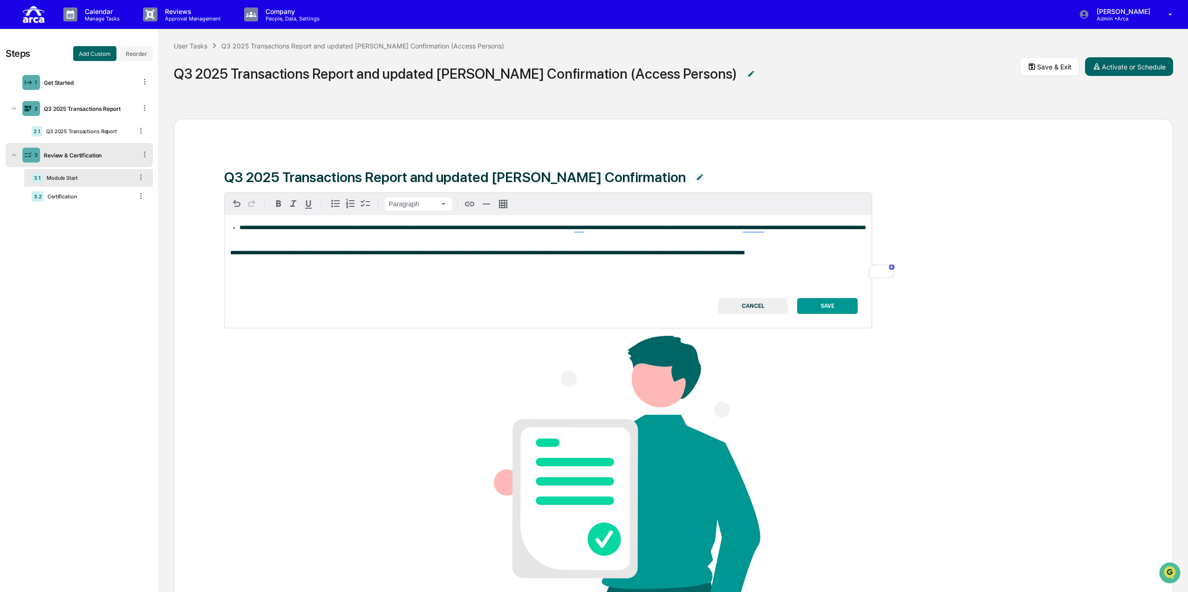
click at [228, 253] on div "**********" at bounding box center [547, 247] width 647 height 65
click at [334, 205] on icon "button" at bounding box center [335, 203] width 11 height 11
click at [586, 309] on button "SAVE" at bounding box center [827, 306] width 61 height 16
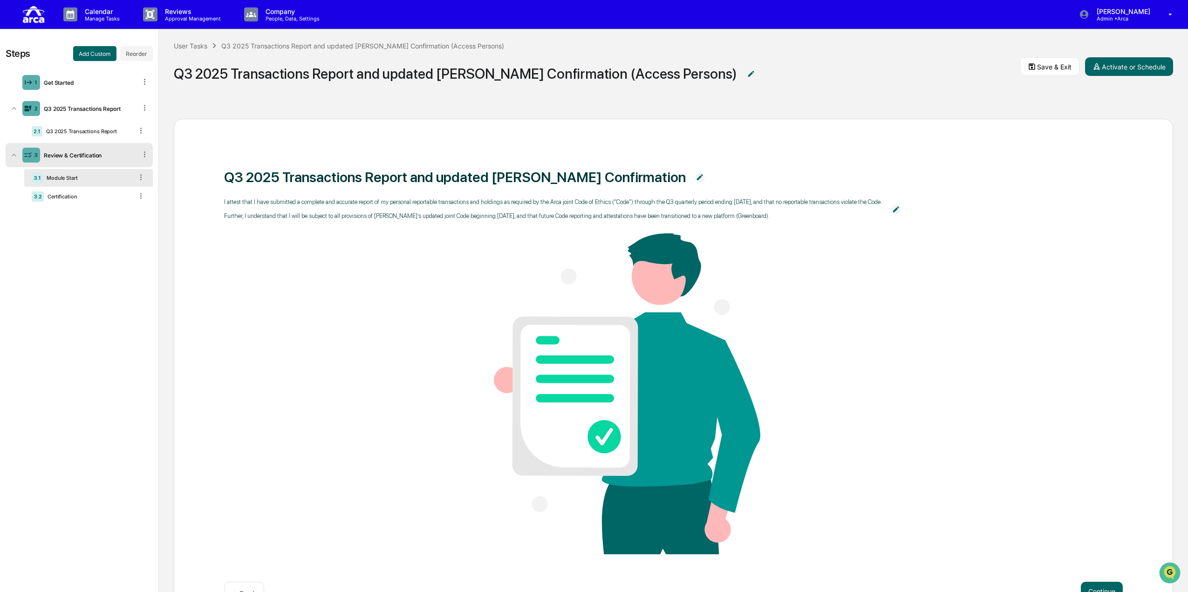
click at [330, 101] on div "User Tasks Q3 2025 Transactions Report and updated [PERSON_NAME] Confirmation (…" at bounding box center [673, 66] width 1029 height 75
click at [586, 64] on icon at bounding box center [1031, 66] width 7 height 7
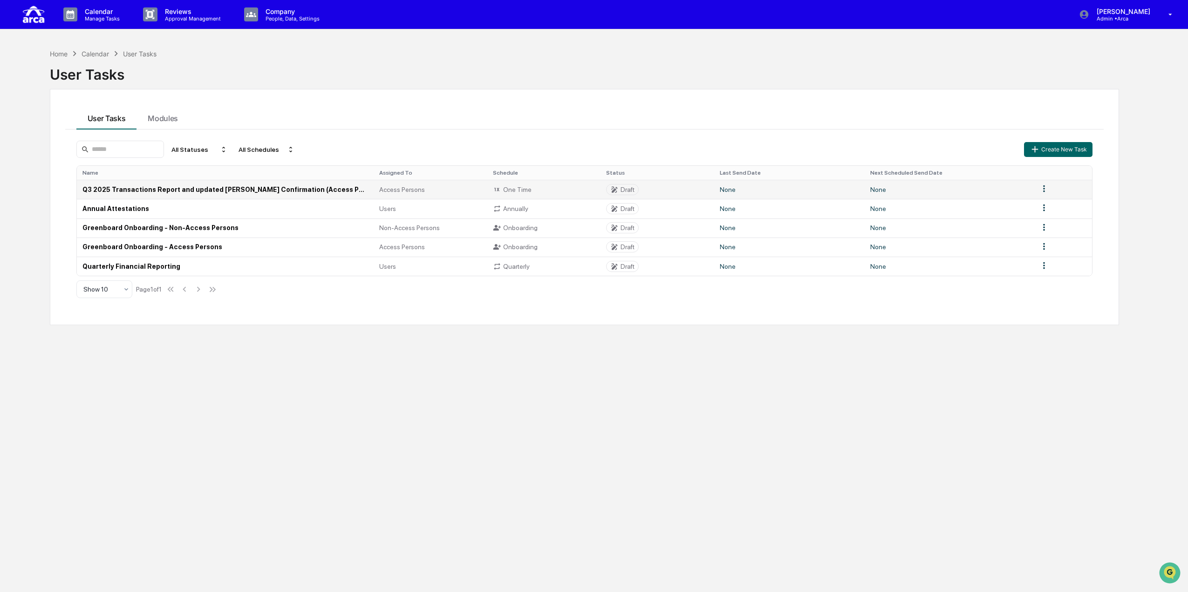
click at [202, 190] on td "Q3 2025 Transactions Report and updated [PERSON_NAME] Confirmation (Access Pers…" at bounding box center [225, 189] width 297 height 19
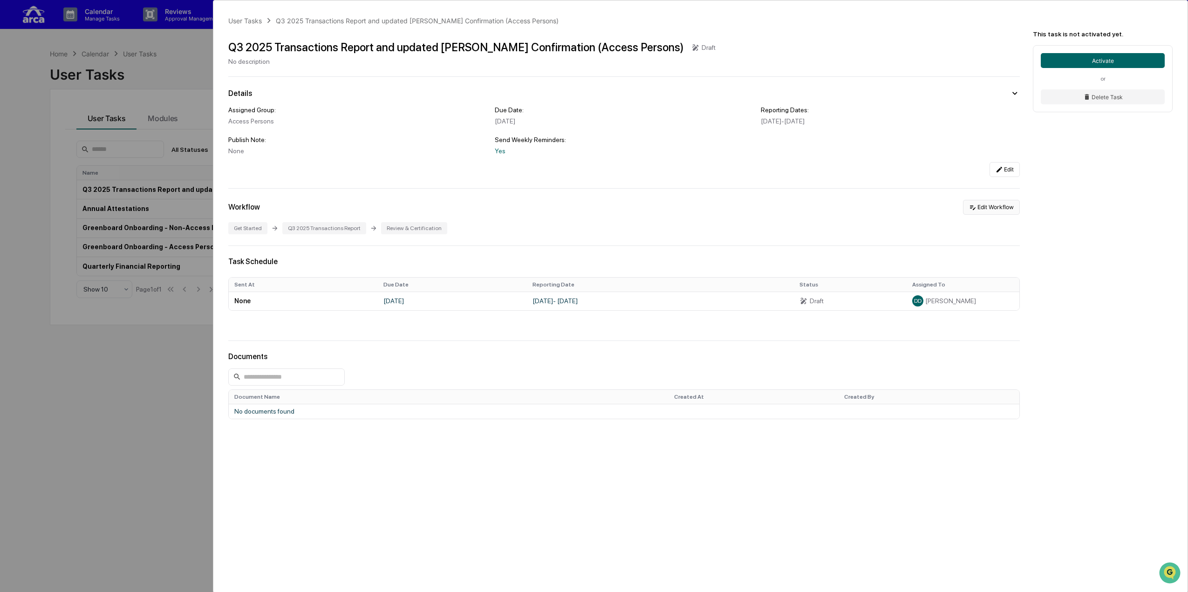
click at [586, 204] on button "Edit Workflow" at bounding box center [991, 207] width 57 height 15
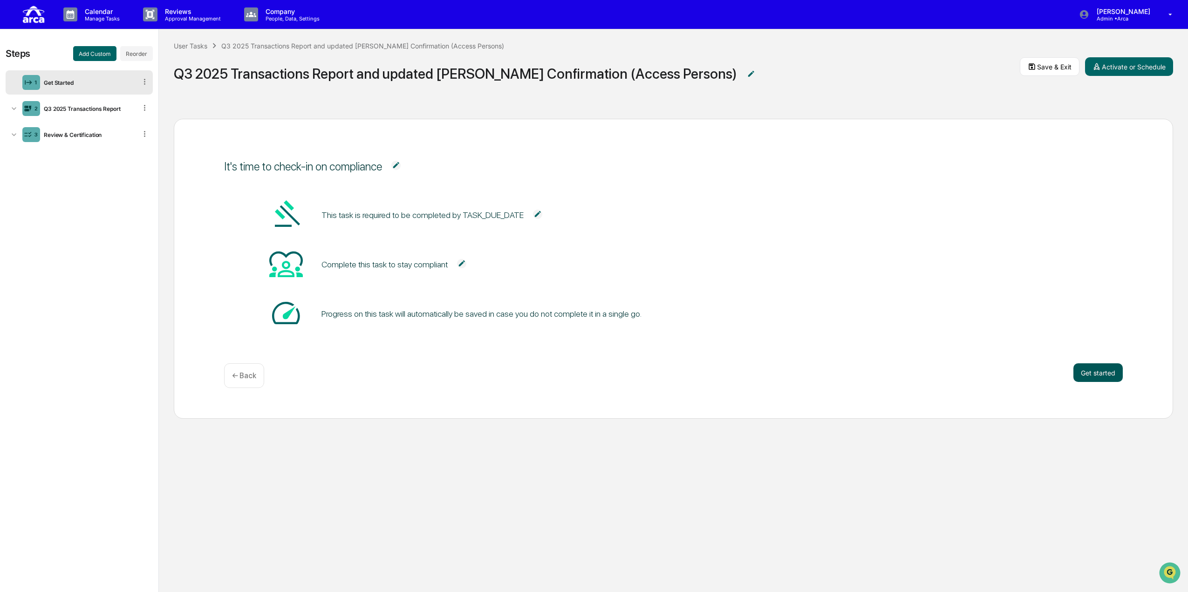
click at [586, 369] on button "Get started" at bounding box center [1097, 372] width 49 height 19
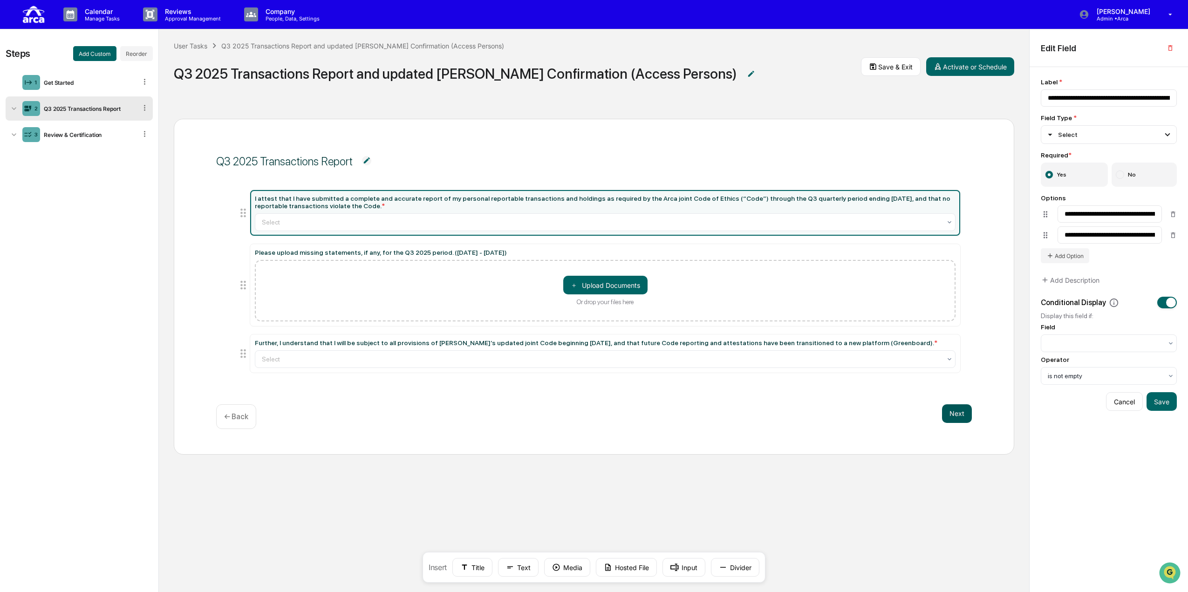
click at [586, 415] on button "Next" at bounding box center [957, 413] width 30 height 19
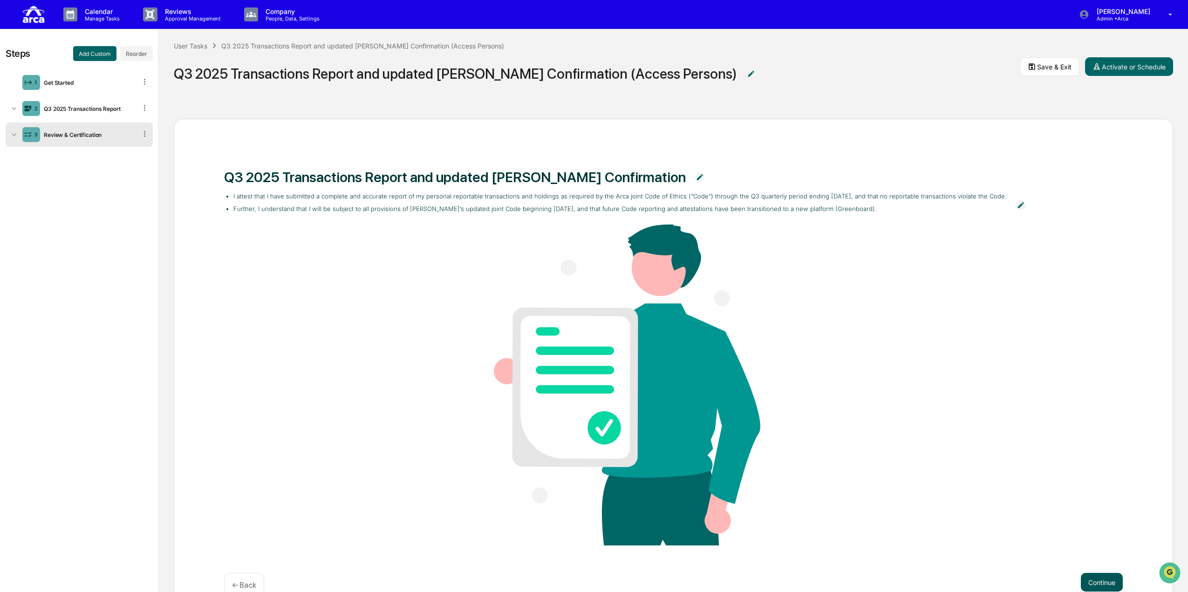
click at [586, 585] on button "Continue" at bounding box center [1102, 582] width 42 height 19
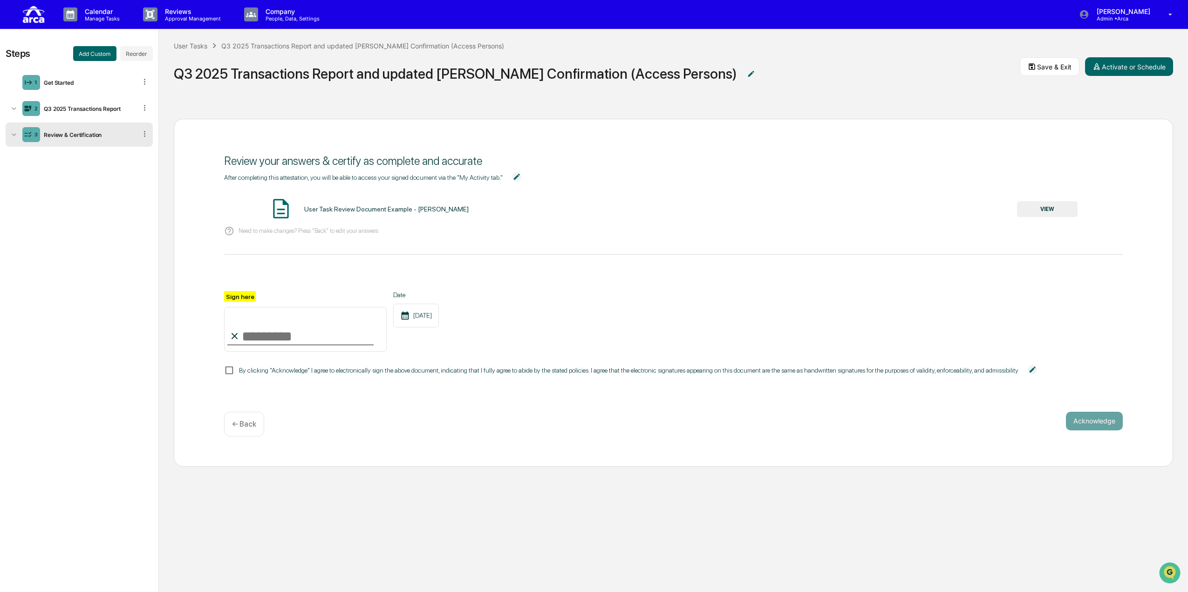
click at [586, 219] on div "User Task Review Document Example - [PERSON_NAME] VIEW" at bounding box center [673, 209] width 898 height 25
click at [586, 209] on button "VIEW" at bounding box center [1047, 209] width 61 height 16
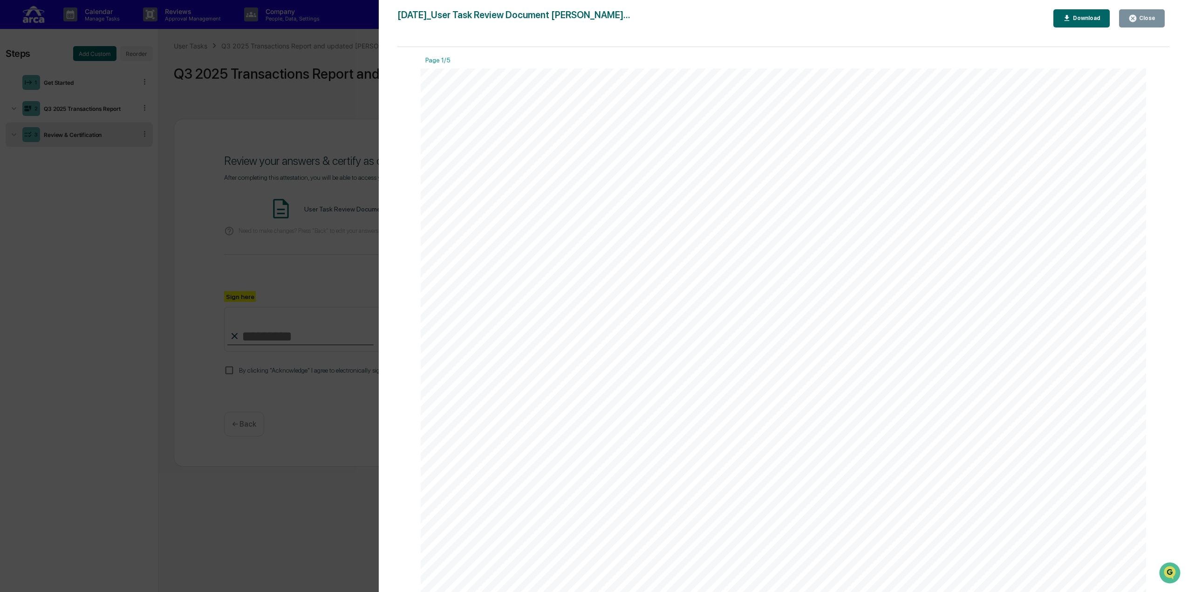
click at [586, 24] on button "Close" at bounding box center [1142, 18] width 46 height 18
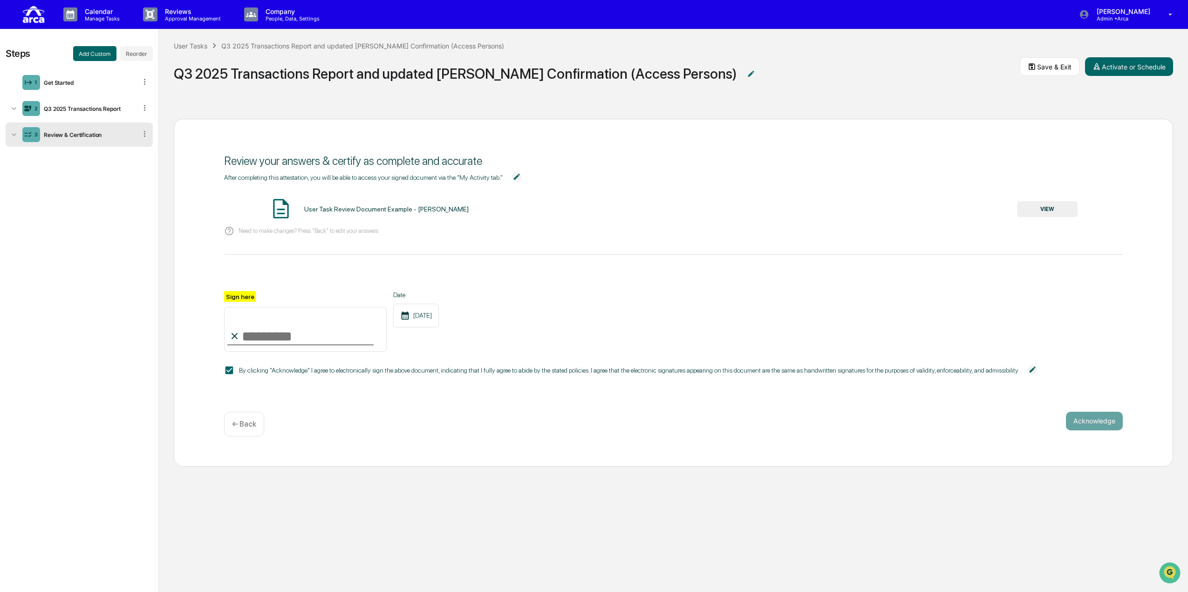
click at [274, 330] on input "Sign here" at bounding box center [305, 329] width 163 height 45
type input "**********"
click at [569, 326] on div "**********" at bounding box center [673, 321] width 898 height 61
click at [1093, 421] on button "Acknowledge" at bounding box center [1094, 421] width 57 height 19
click at [92, 114] on div "2 Q3 2025 Transactions Report" at bounding box center [79, 108] width 147 height 24
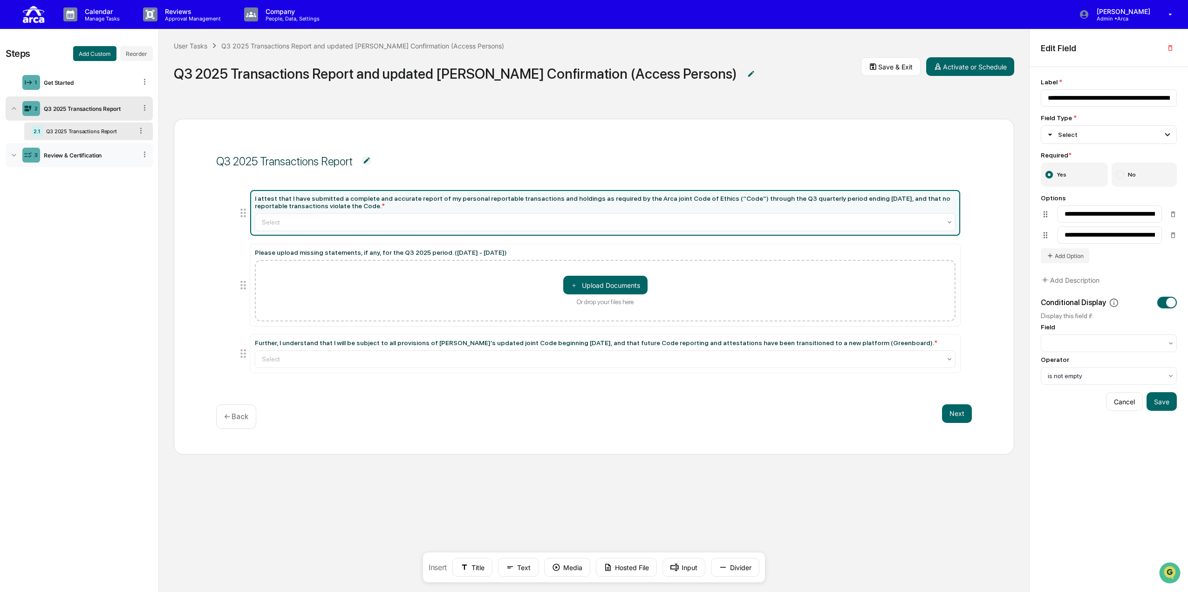
click at [110, 144] on div "3 Review & Certification" at bounding box center [79, 155] width 147 height 24
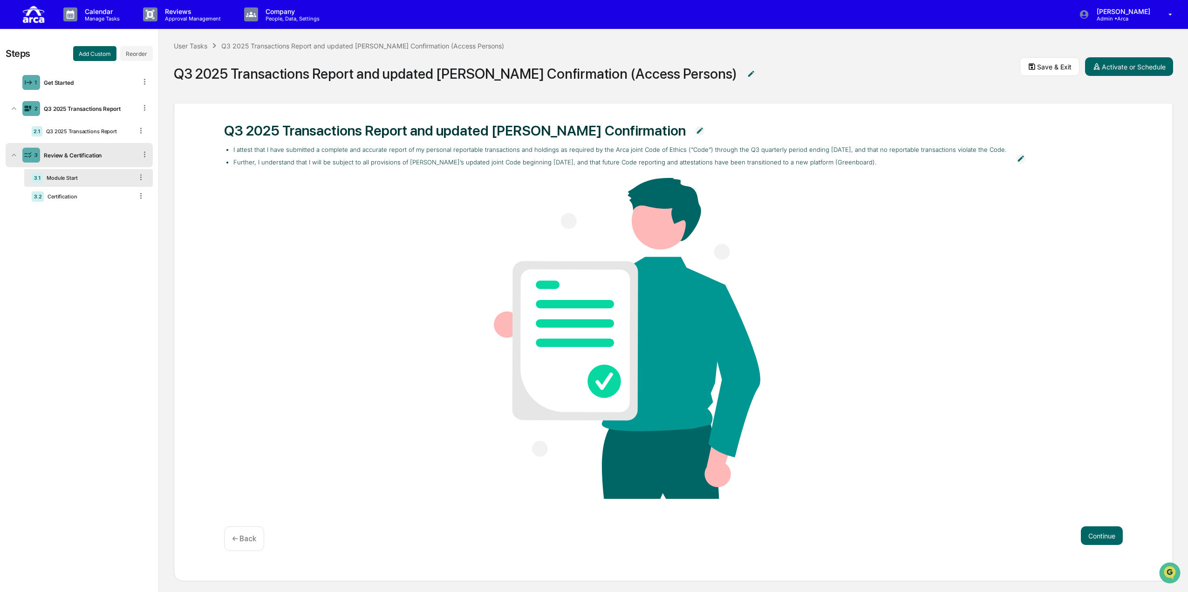
scroll to position [49, 0]
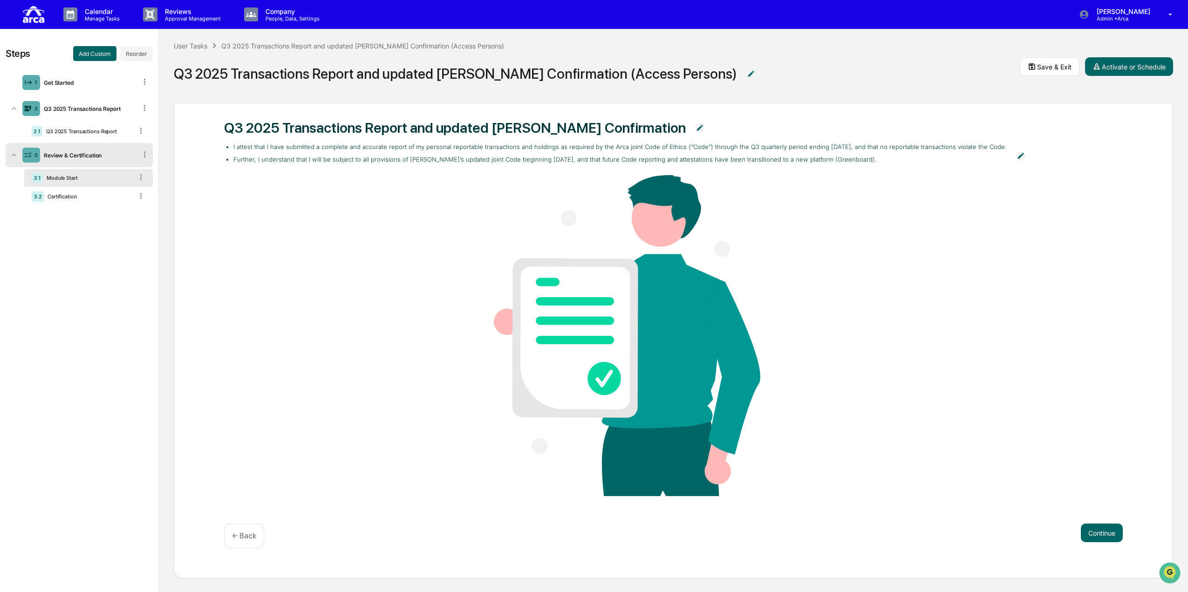
click at [1016, 152] on img at bounding box center [1020, 155] width 9 height 9
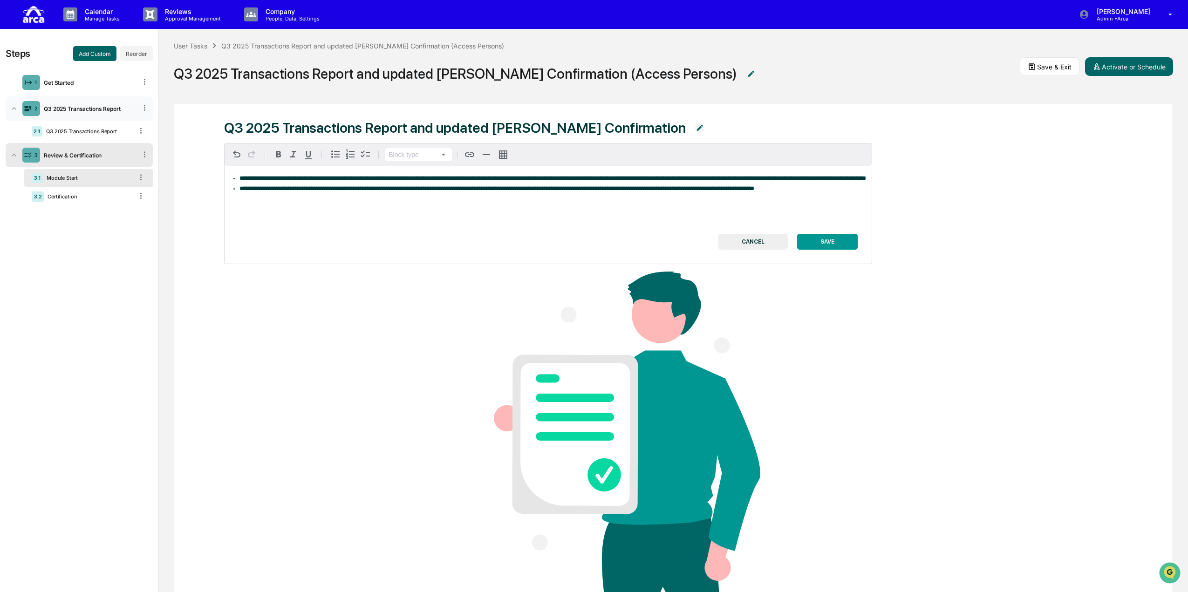
click at [143, 108] on icon at bounding box center [144, 107] width 9 height 9
click at [110, 106] on div "Q3 2025 Transactions Report" at bounding box center [88, 108] width 96 height 7
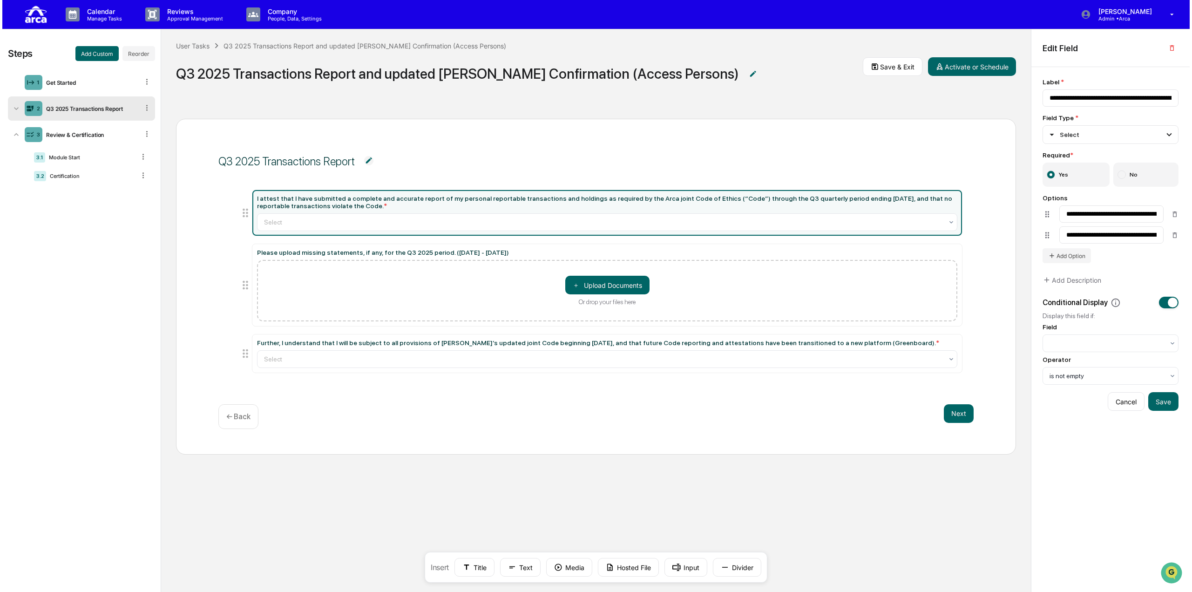
scroll to position [0, 0]
click at [902, 71] on button "Save & Exit" at bounding box center [891, 66] width 60 height 19
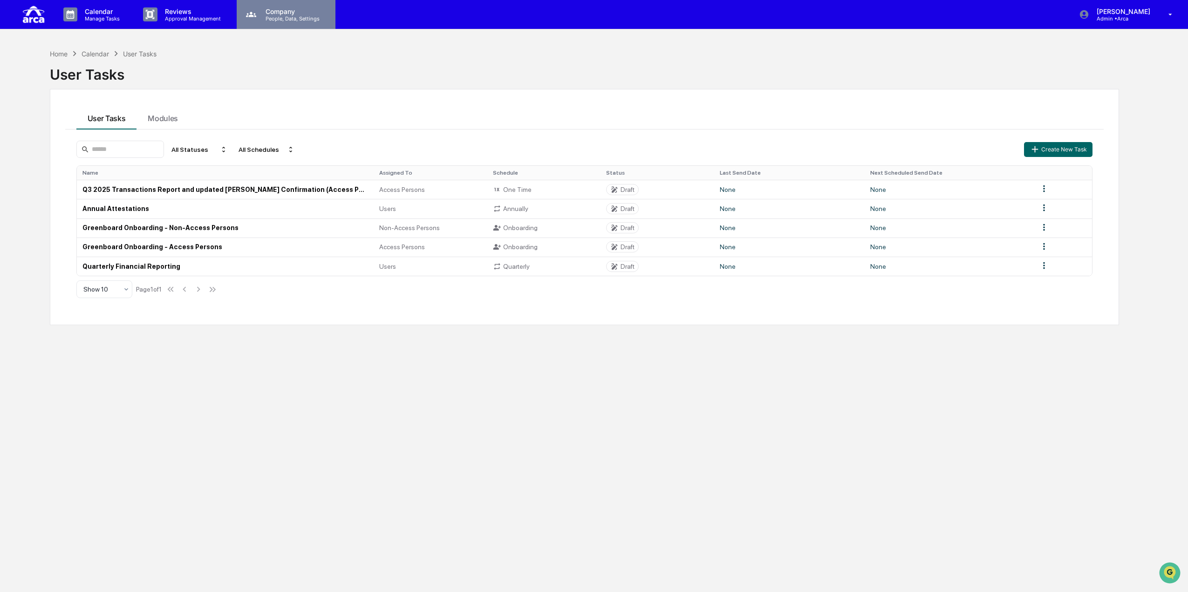
click at [288, 10] on p "Company" at bounding box center [291, 11] width 66 height 8
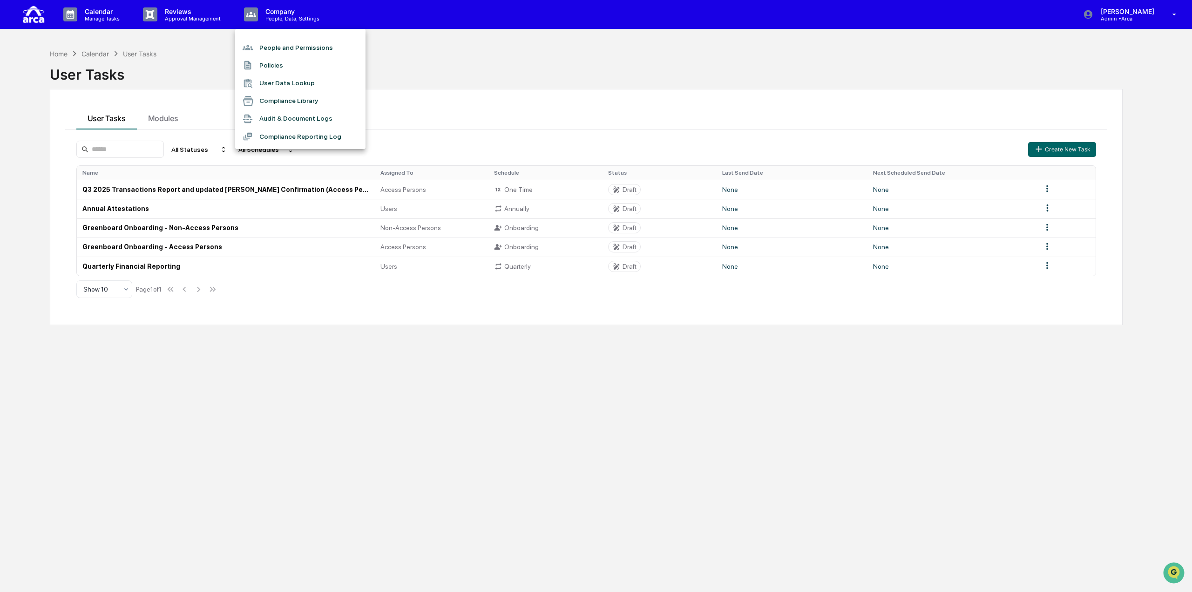
click at [293, 45] on li "People and Permissions" at bounding box center [300, 48] width 130 height 18
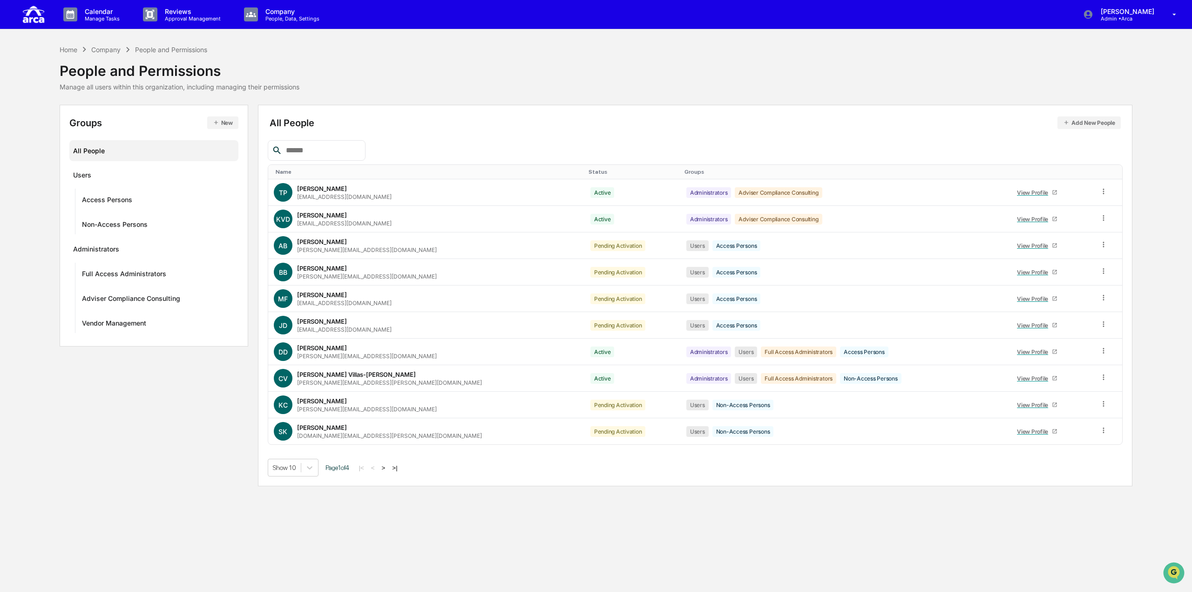
click at [223, 113] on div "Groups New All People Users Access Persons Non-Access Persons Administrators Fu…" at bounding box center [154, 226] width 189 height 242
click at [222, 120] on button "New" at bounding box center [222, 122] width 31 height 13
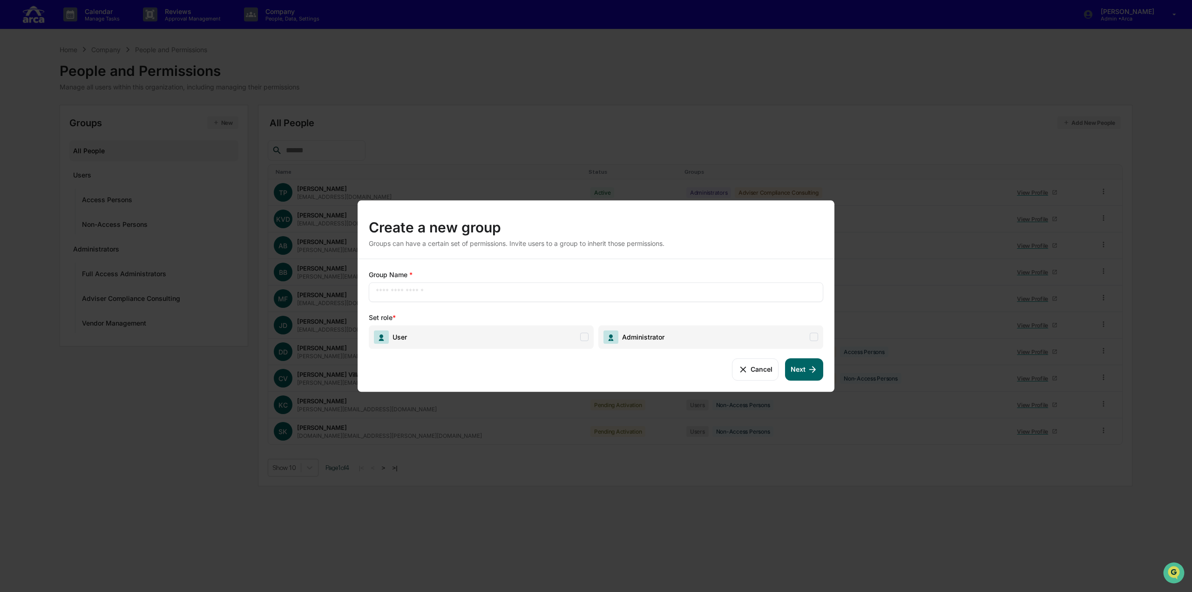
click at [437, 293] on input "text" at bounding box center [596, 291] width 441 height 9
type input "**********"
click at [796, 369] on button "Next" at bounding box center [804, 369] width 38 height 22
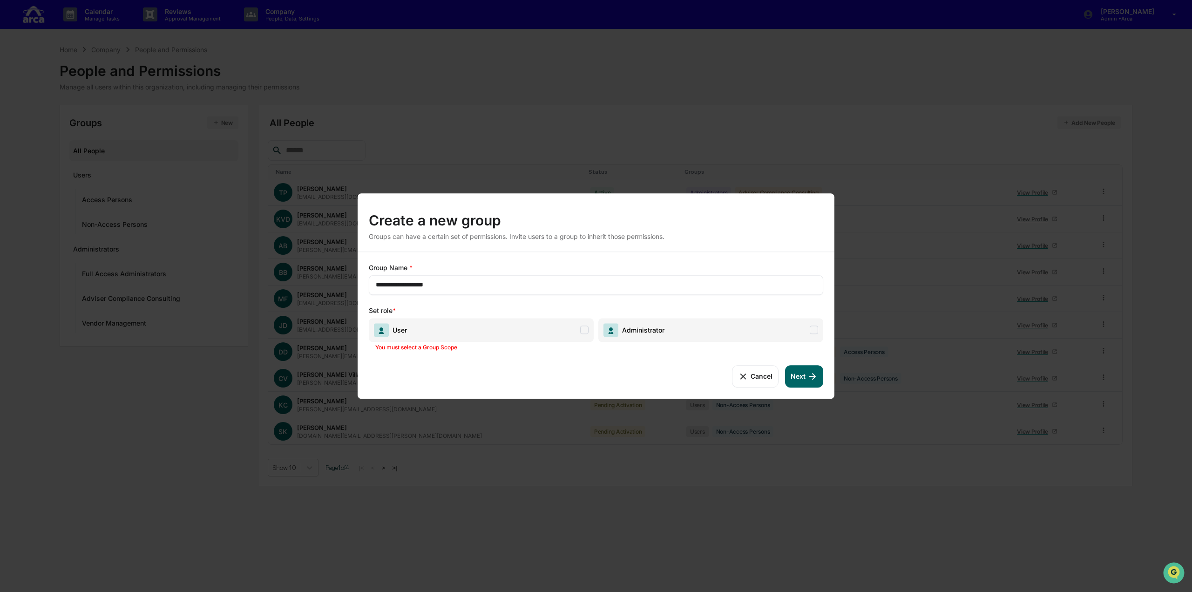
click at [527, 334] on span "User" at bounding box center [481, 330] width 225 height 24
click at [809, 380] on icon at bounding box center [813, 376] width 10 height 10
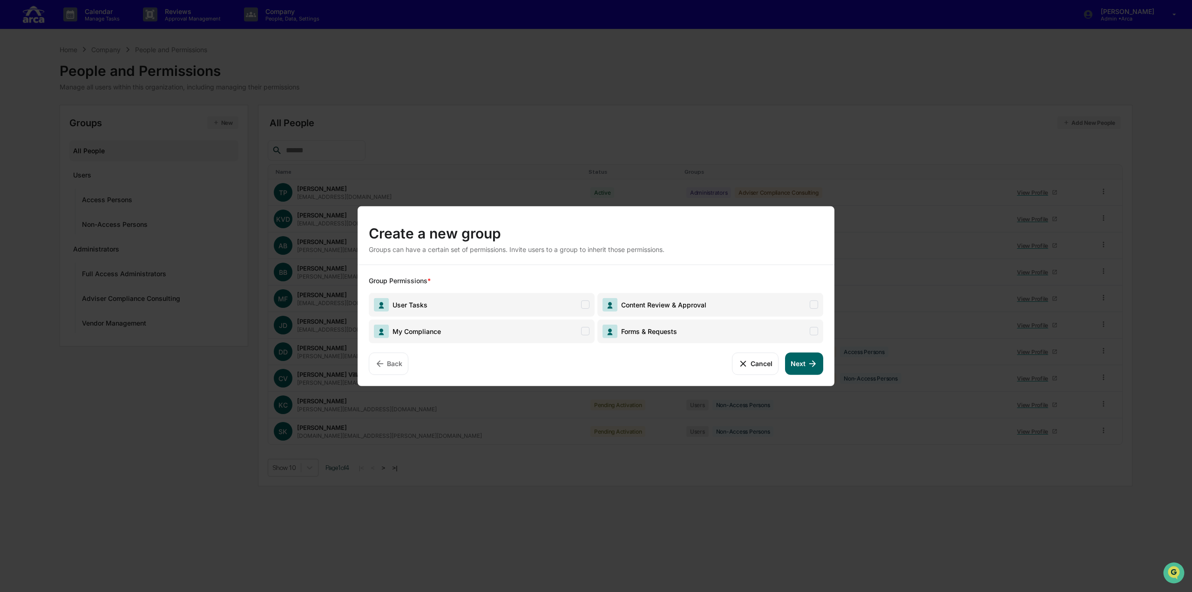
click at [476, 302] on span "User Tasks" at bounding box center [482, 304] width 226 height 24
click at [812, 363] on icon at bounding box center [812, 363] width 7 height 7
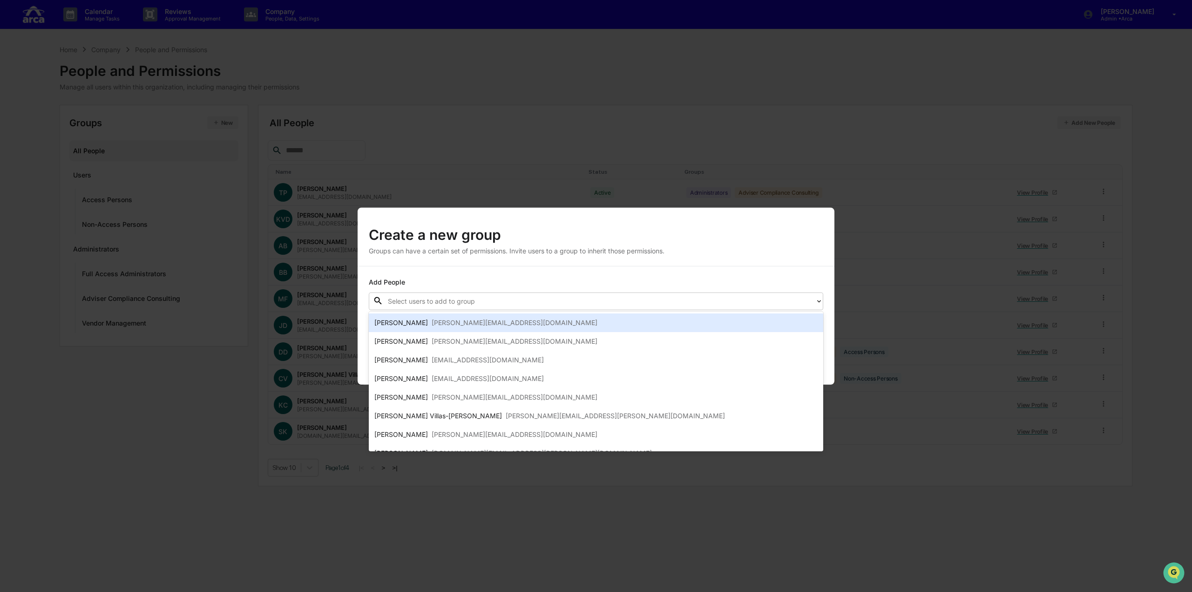
click at [564, 304] on div at bounding box center [599, 301] width 423 height 11
click at [524, 321] on div "Anthony Bufinski anthony@ar.ca" at bounding box center [595, 322] width 443 height 11
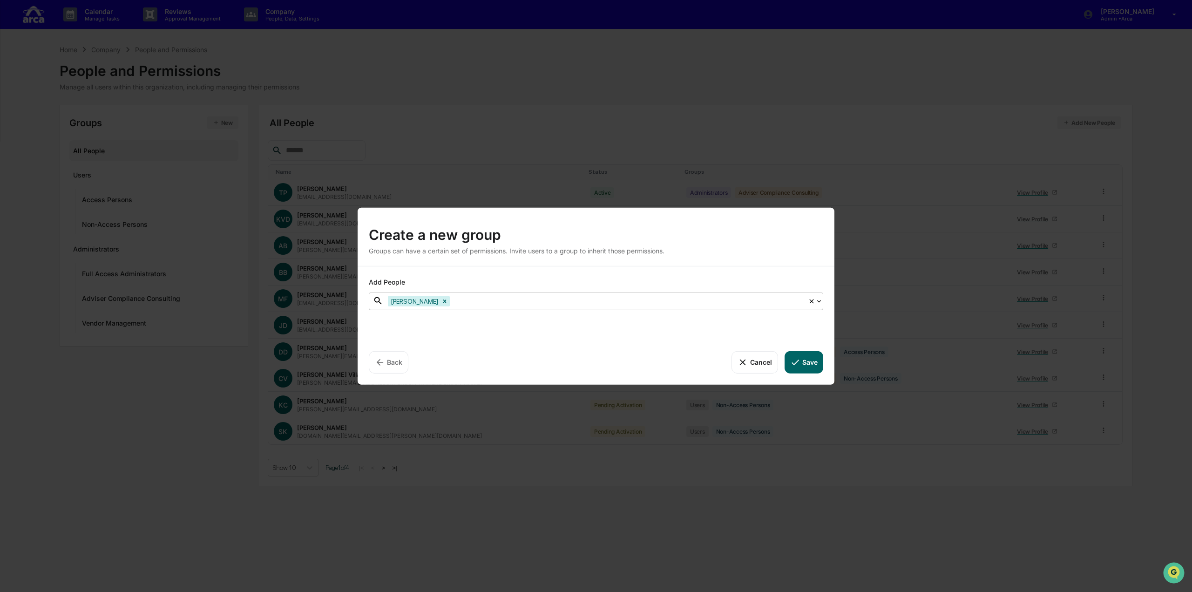
click at [525, 303] on div at bounding box center [628, 301] width 352 height 11
click at [524, 299] on div at bounding box center [628, 301] width 352 height 11
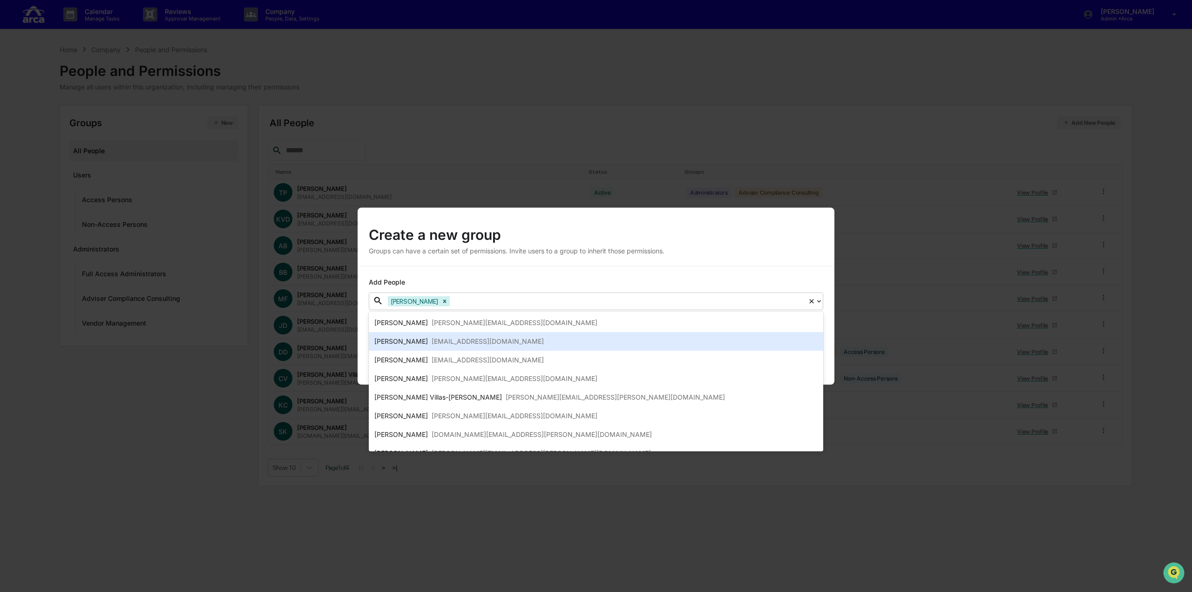
click at [474, 342] on div "Mike Fleming mfleming@ar.ca" at bounding box center [595, 341] width 443 height 11
click at [472, 341] on div "Jerald David jd@ar.ca" at bounding box center [595, 341] width 443 height 11
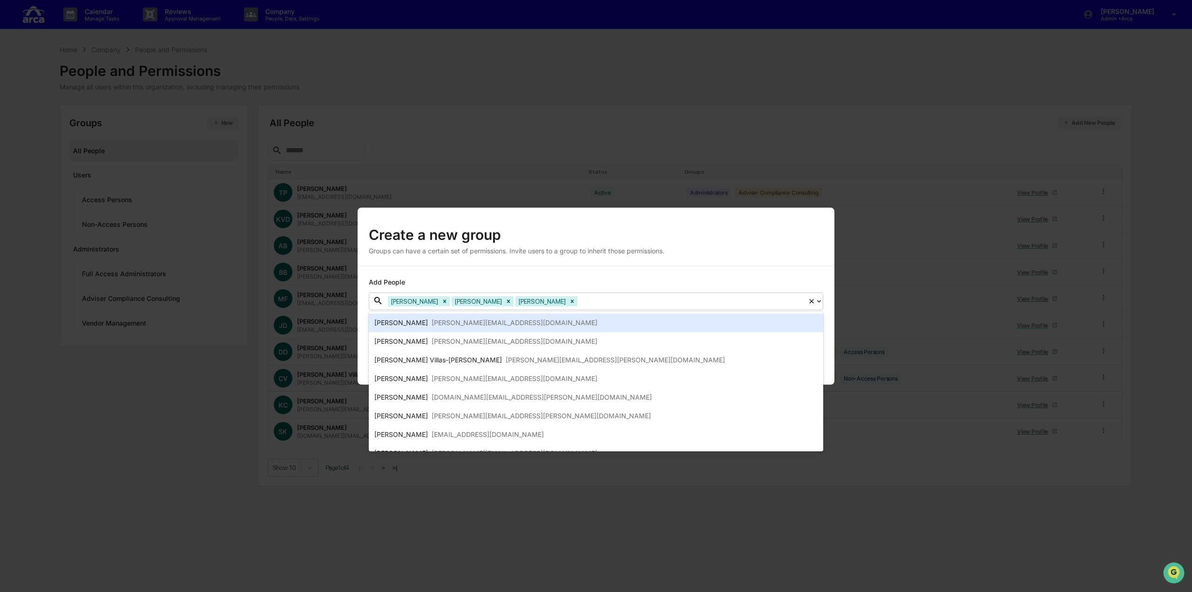
click at [472, 323] on div "Bingham Blair blair@ar.ca" at bounding box center [595, 322] width 443 height 11
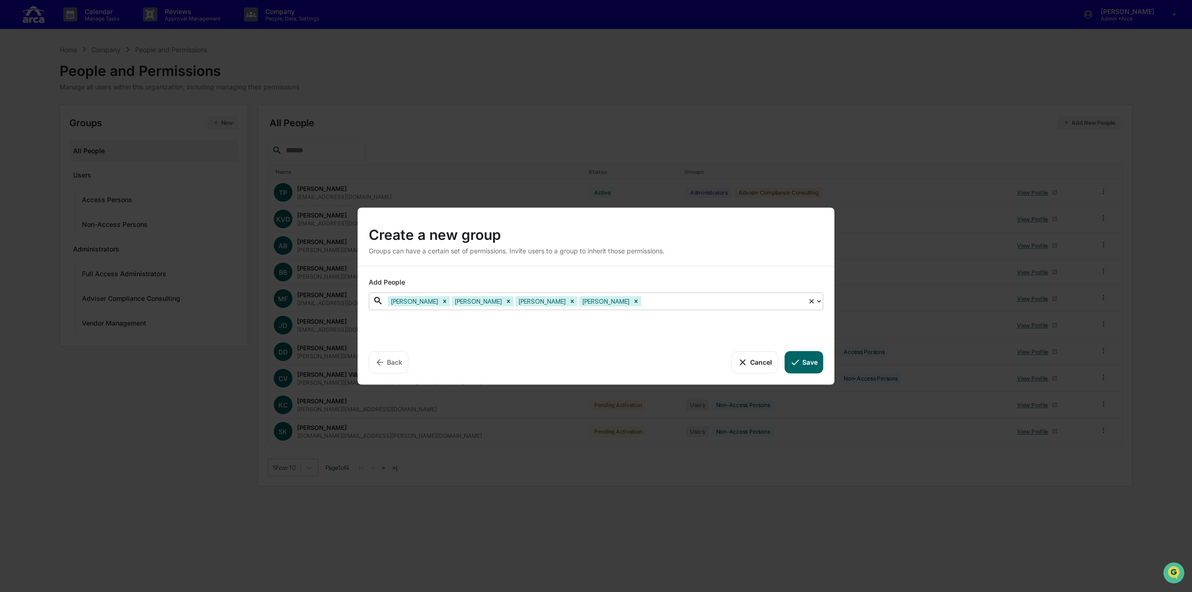
click at [652, 302] on div at bounding box center [723, 301] width 160 height 11
drag, startPoint x: 629, startPoint y: 301, endPoint x: 615, endPoint y: 299, distance: 14.1
click at [643, 300] on div at bounding box center [723, 301] width 160 height 11
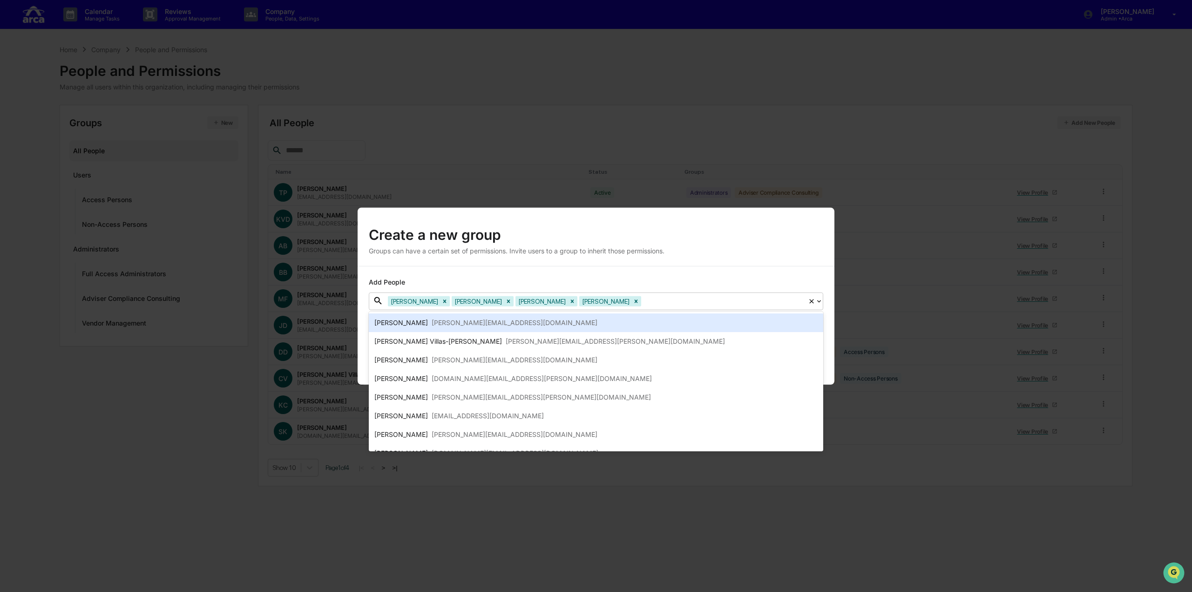
click at [513, 325] on div "Deborah Djeu deborah.djeu@ar.ca" at bounding box center [595, 322] width 443 height 11
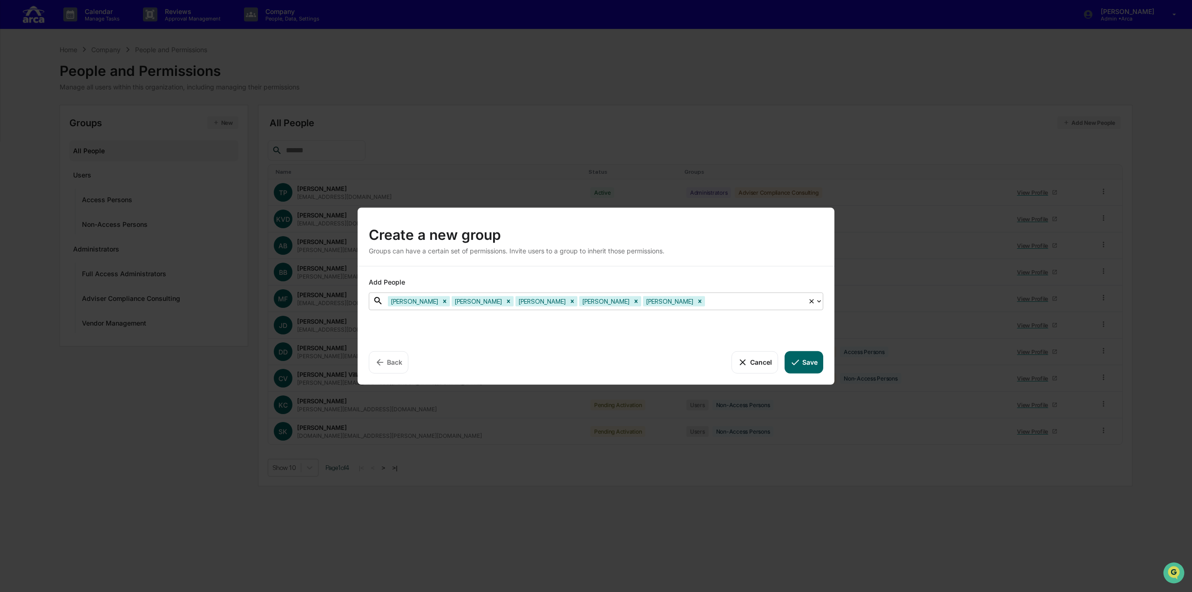
click at [707, 301] on div at bounding box center [755, 301] width 96 height 11
click at [707, 299] on input "text" at bounding box center [707, 301] width 1 height 9
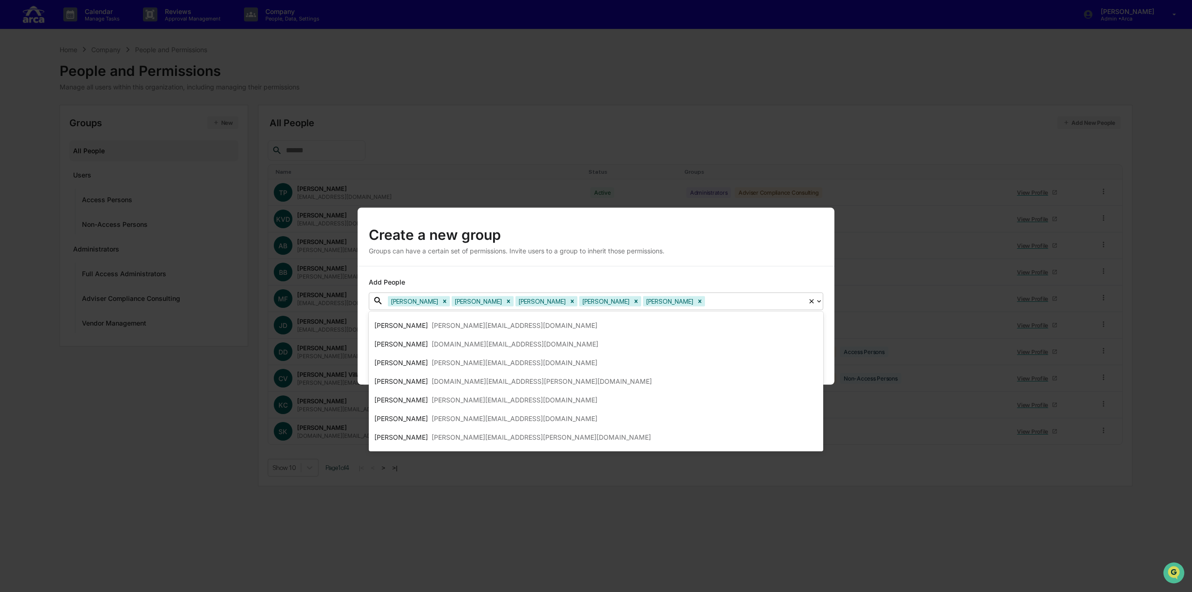
scroll to position [93, 0]
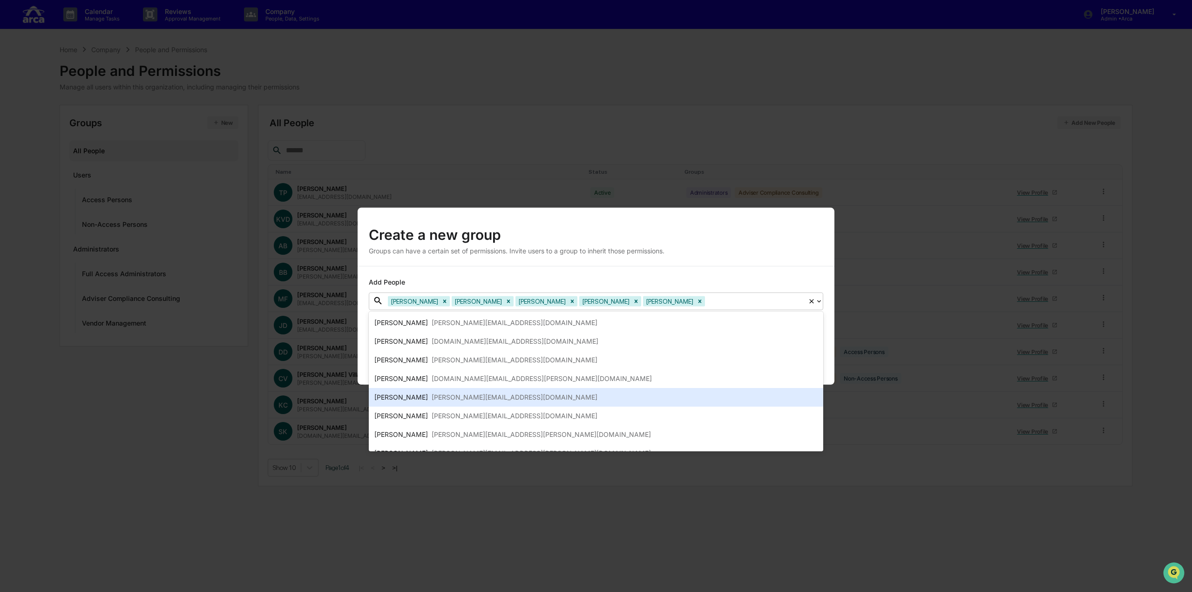
click at [398, 399] on div "[PERSON_NAME]" at bounding box center [401, 397] width 54 height 11
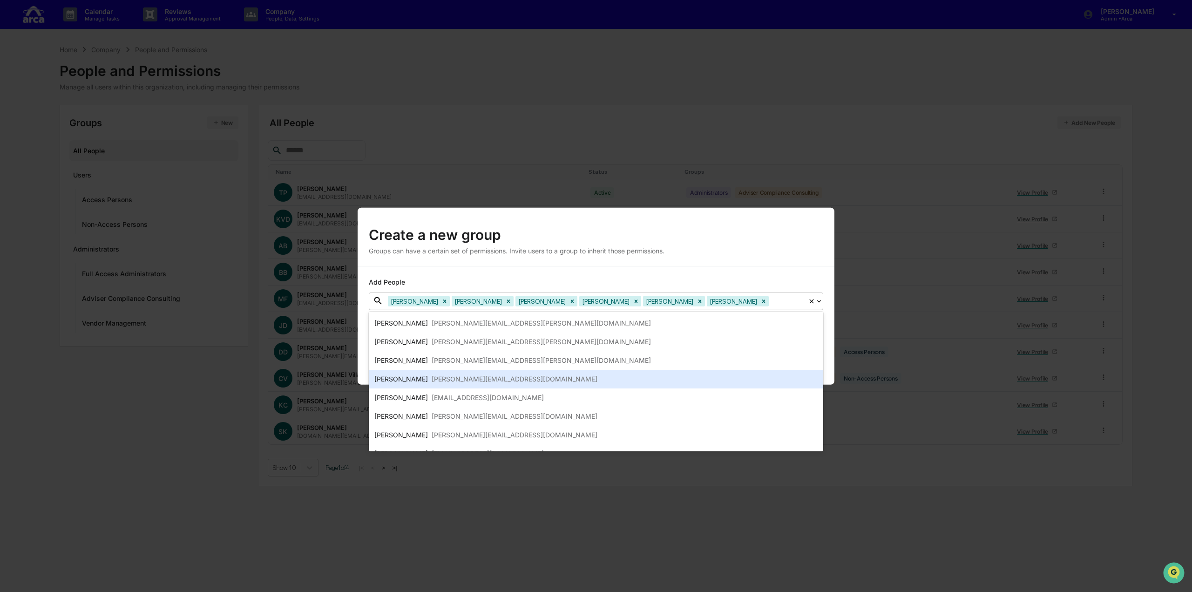
scroll to position [186, 0]
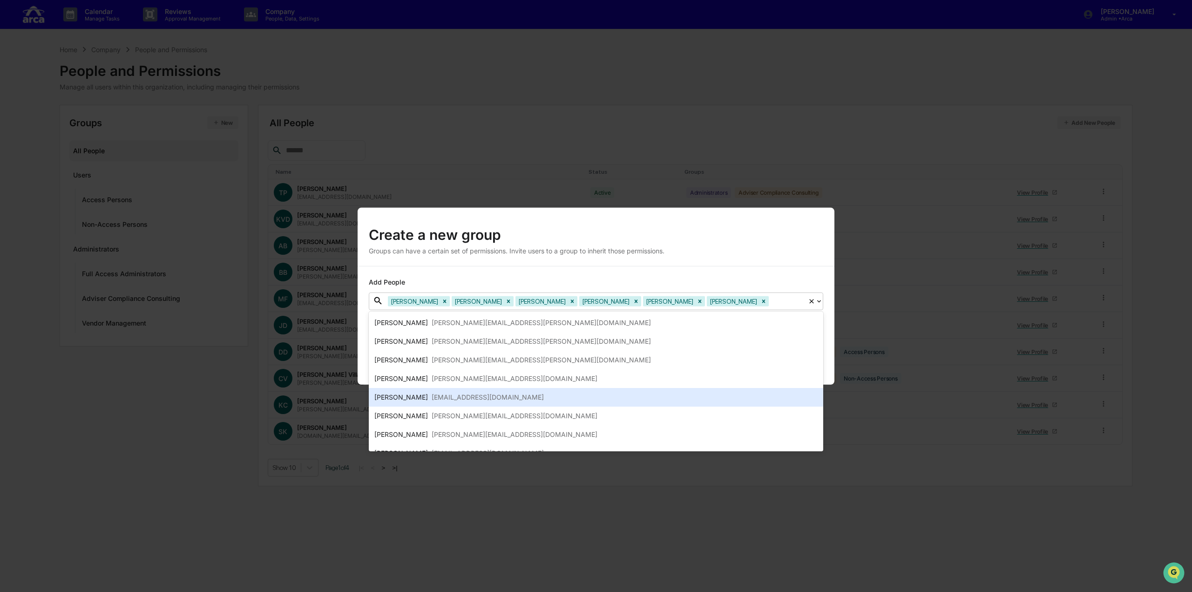
click at [384, 396] on div "[PERSON_NAME]" at bounding box center [401, 397] width 54 height 11
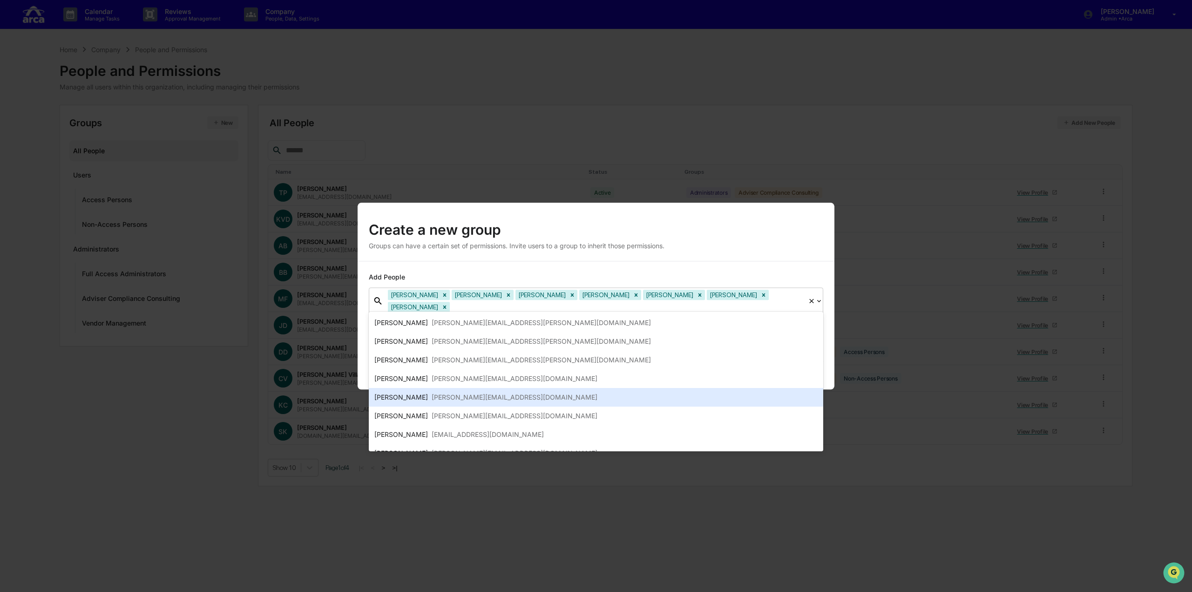
click at [386, 403] on div "Jeffrey Dorman jeff@ar.ca" at bounding box center [596, 397] width 455 height 19
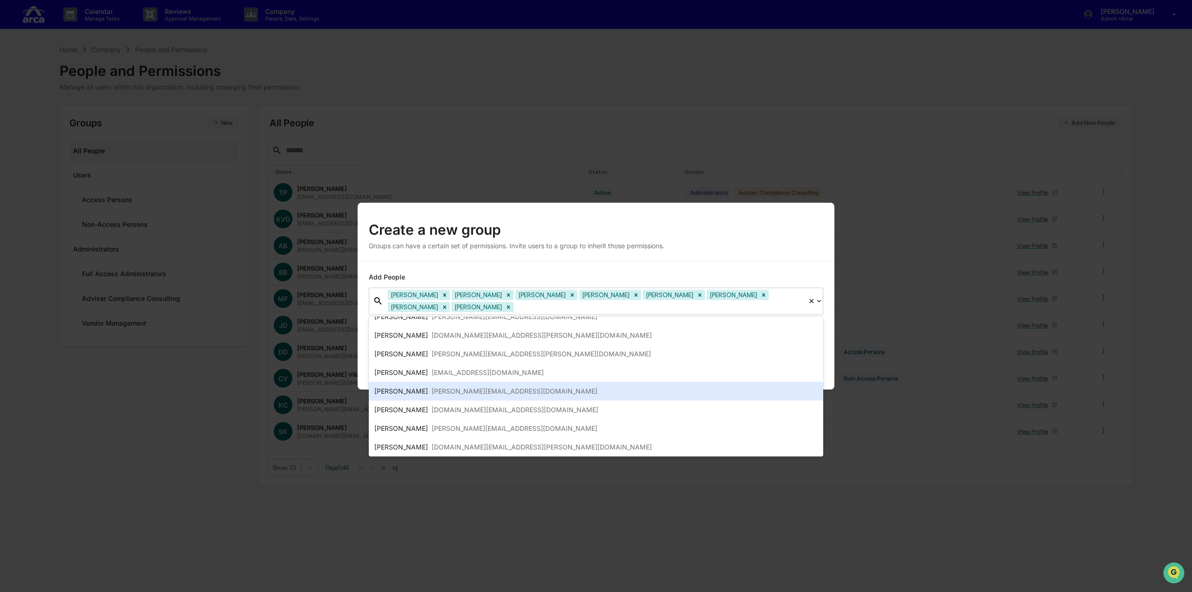
scroll to position [13, 0]
click at [394, 387] on div "[PERSON_NAME]" at bounding box center [401, 389] width 54 height 11
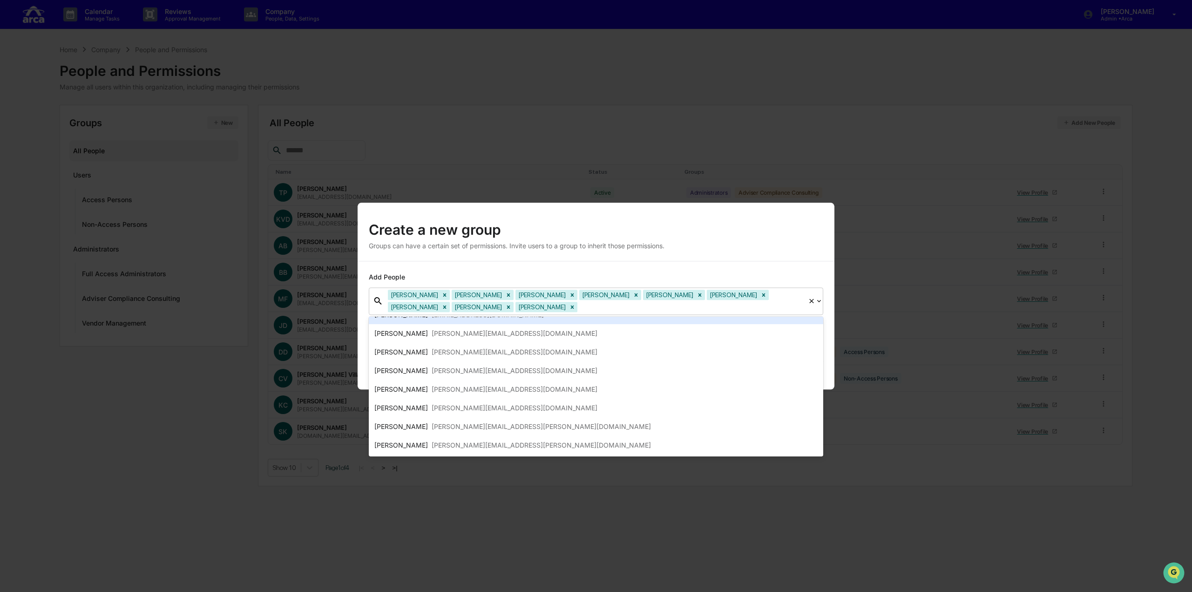
click at [607, 237] on div "Create a new group" at bounding box center [596, 226] width 455 height 24
click at [680, 229] on div "Create a new group" at bounding box center [596, 226] width 455 height 24
click at [815, 302] on icon at bounding box center [811, 300] width 7 height 7
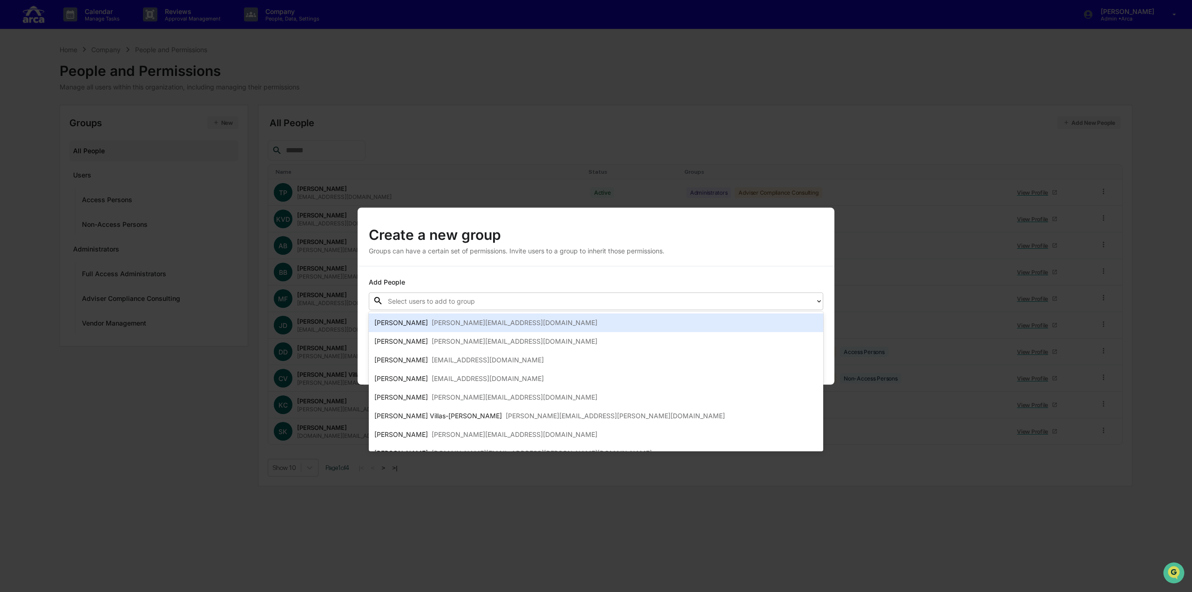
click at [739, 305] on div at bounding box center [599, 301] width 423 height 11
click at [478, 322] on div "Anthony Bufinski anthony@ar.ca" at bounding box center [595, 322] width 443 height 11
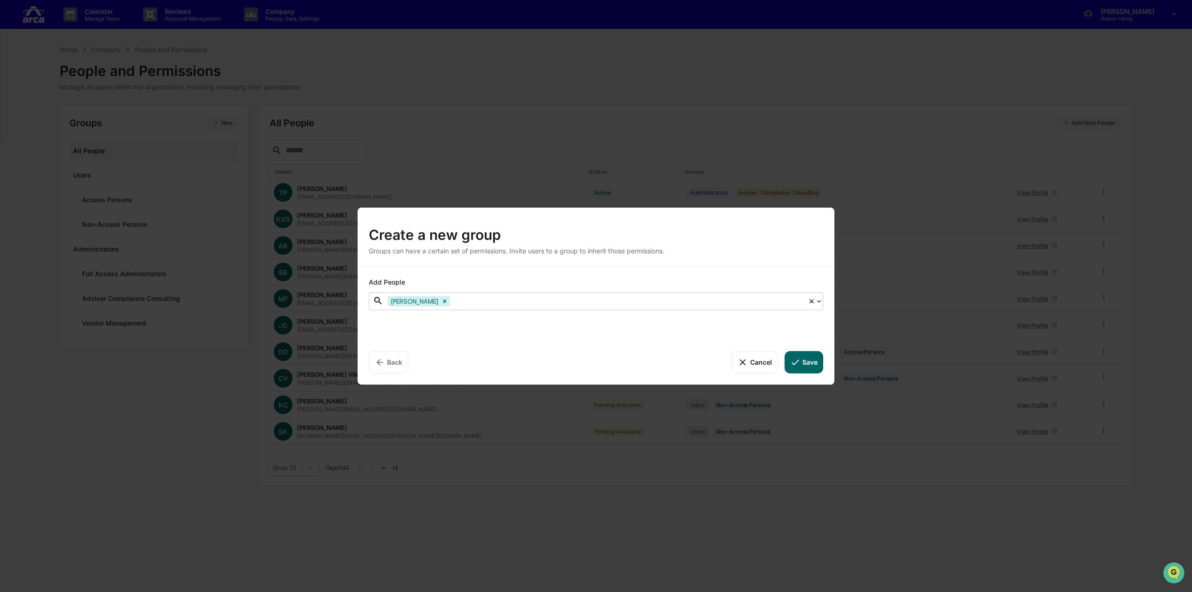
click at [476, 303] on div at bounding box center [628, 301] width 352 height 11
click at [469, 299] on div at bounding box center [628, 301] width 352 height 11
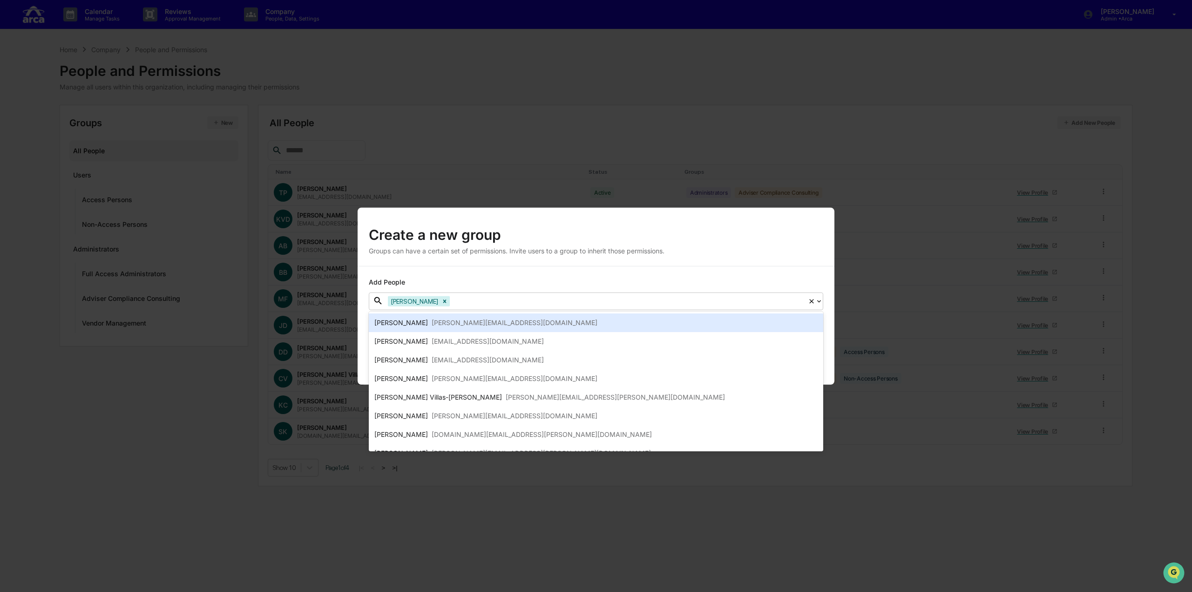
click at [449, 323] on div "blair@ar.ca" at bounding box center [515, 322] width 166 height 11
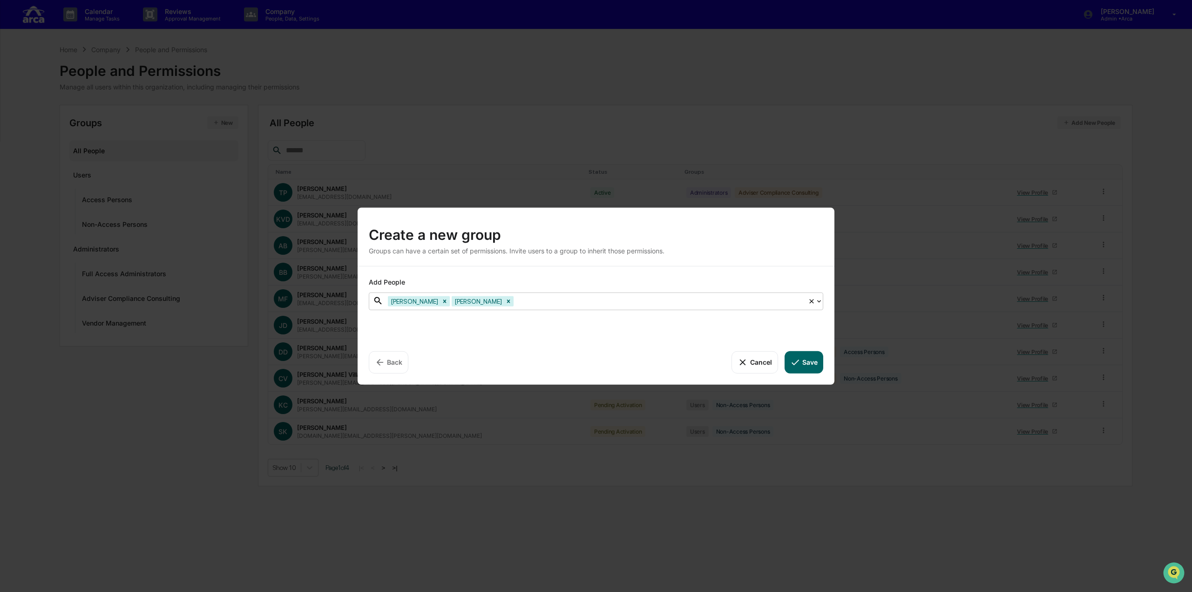
click at [536, 301] on div at bounding box center [660, 301] width 288 height 11
click at [516, 303] on div at bounding box center [660, 301] width 288 height 11
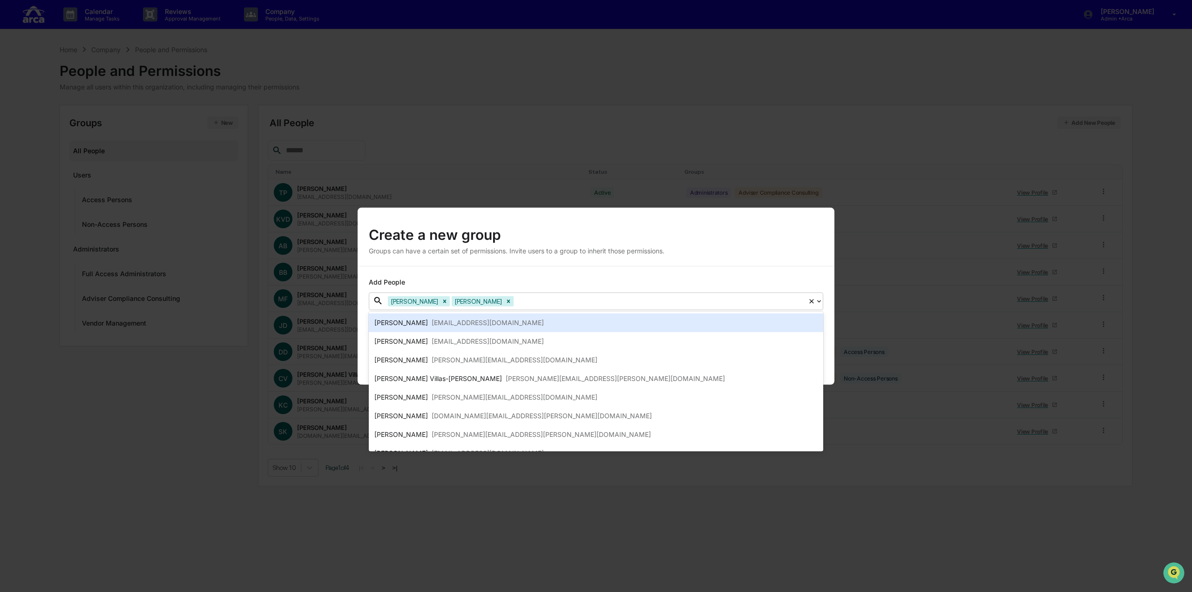
click at [474, 323] on div "Mike Fleming mfleming@ar.ca" at bounding box center [595, 322] width 443 height 11
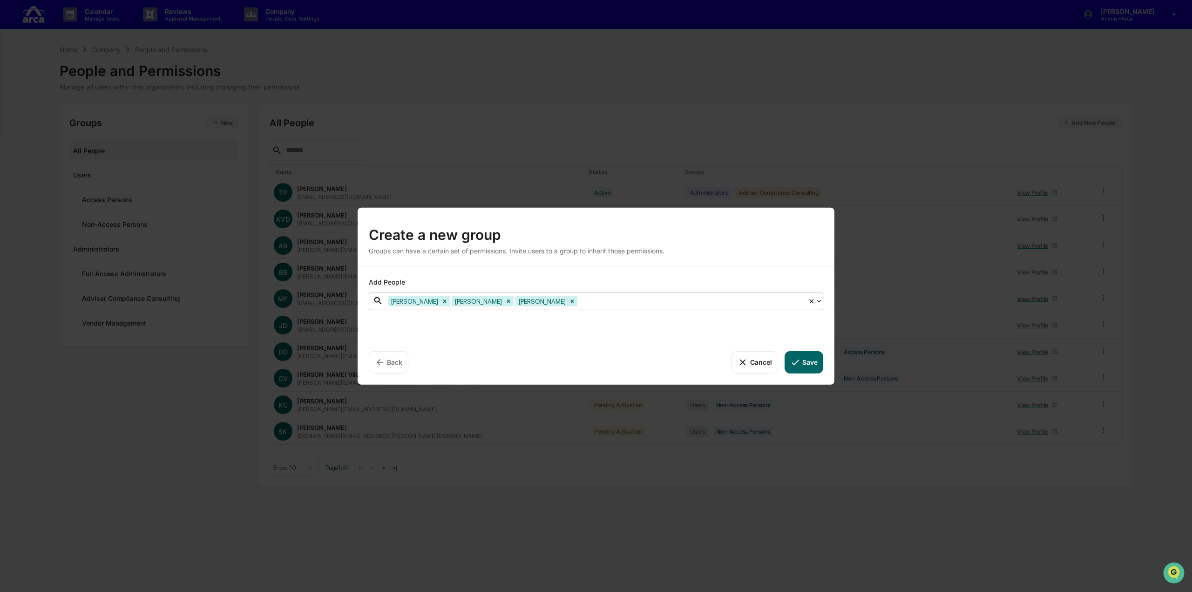
click at [579, 299] on div at bounding box center [691, 301] width 224 height 11
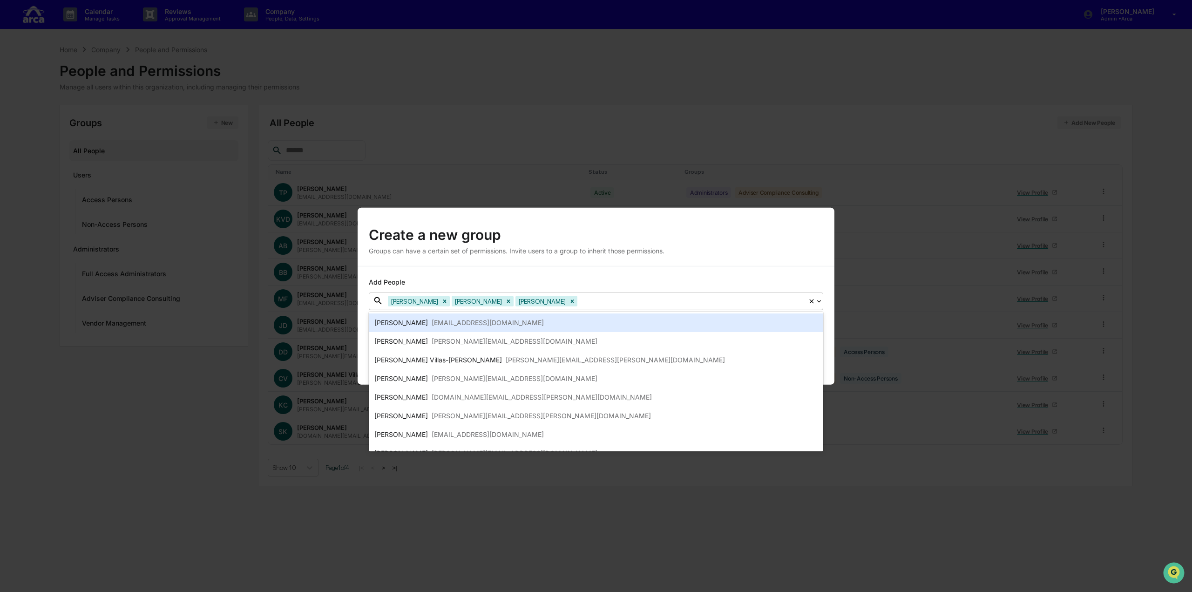
click at [579, 296] on div at bounding box center [691, 301] width 224 height 11
click at [469, 323] on div "Jerald David jd@ar.ca" at bounding box center [595, 322] width 443 height 11
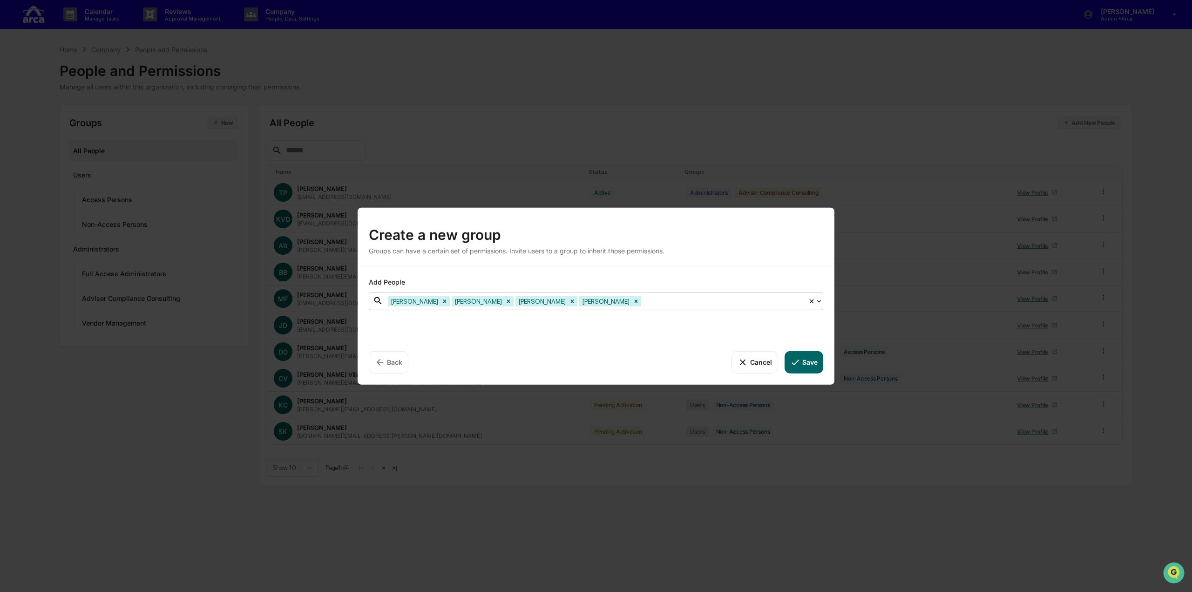
click at [643, 304] on div at bounding box center [723, 301] width 160 height 11
click at [643, 301] on div at bounding box center [723, 301] width 160 height 11
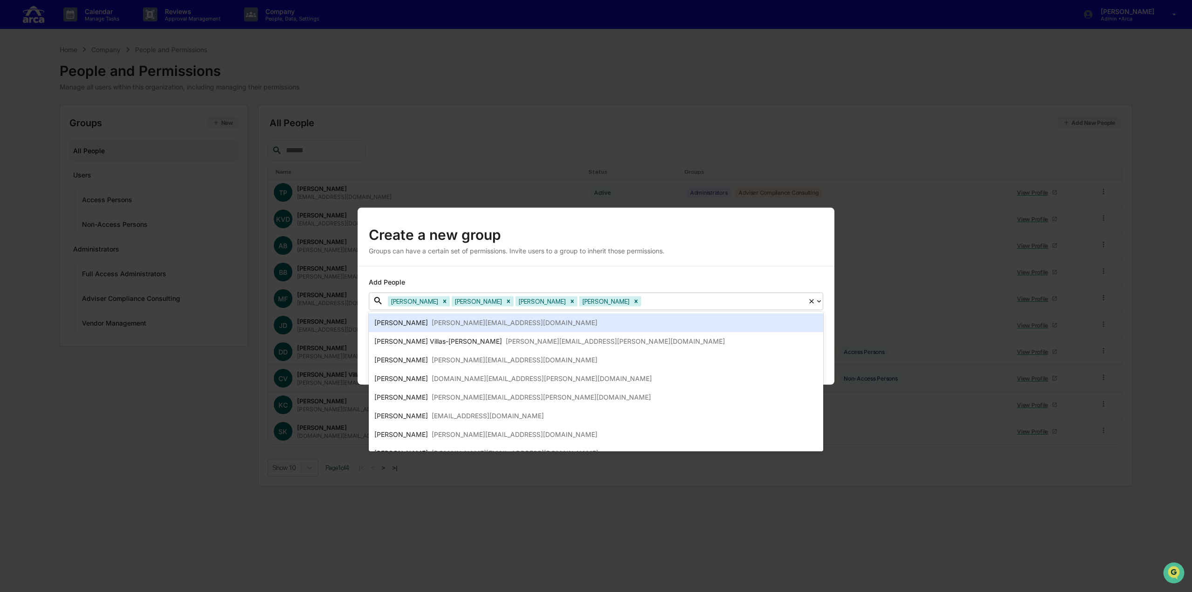
click at [516, 331] on div "Deborah Djeu deborah.djeu@ar.ca" at bounding box center [596, 322] width 455 height 19
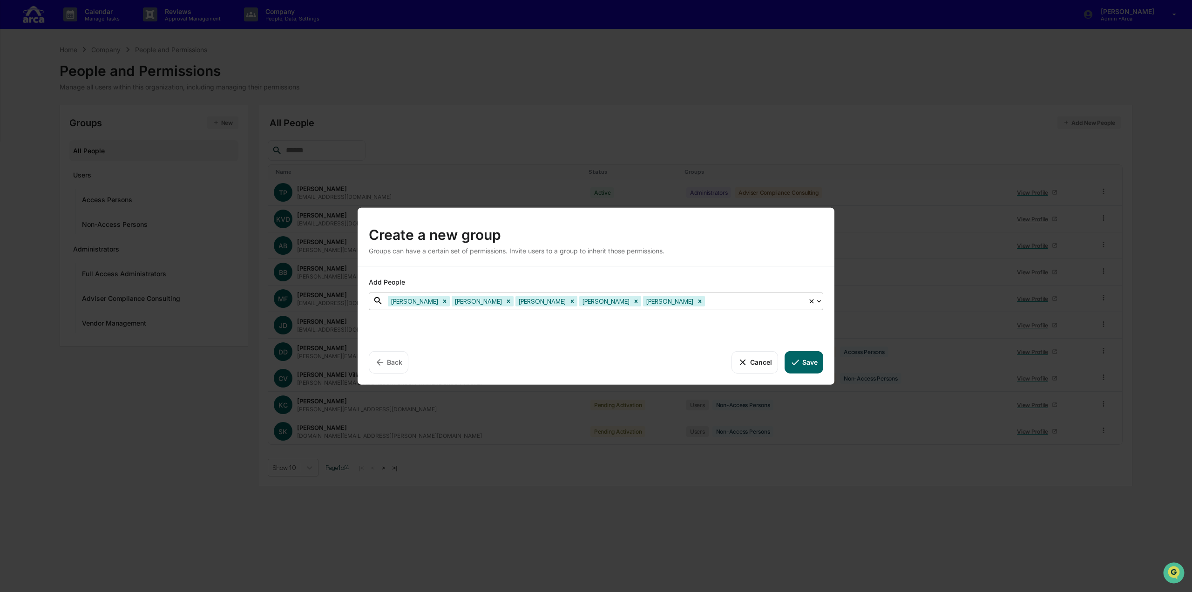
click at [707, 303] on div at bounding box center [755, 301] width 96 height 11
click at [707, 299] on div at bounding box center [755, 301] width 96 height 11
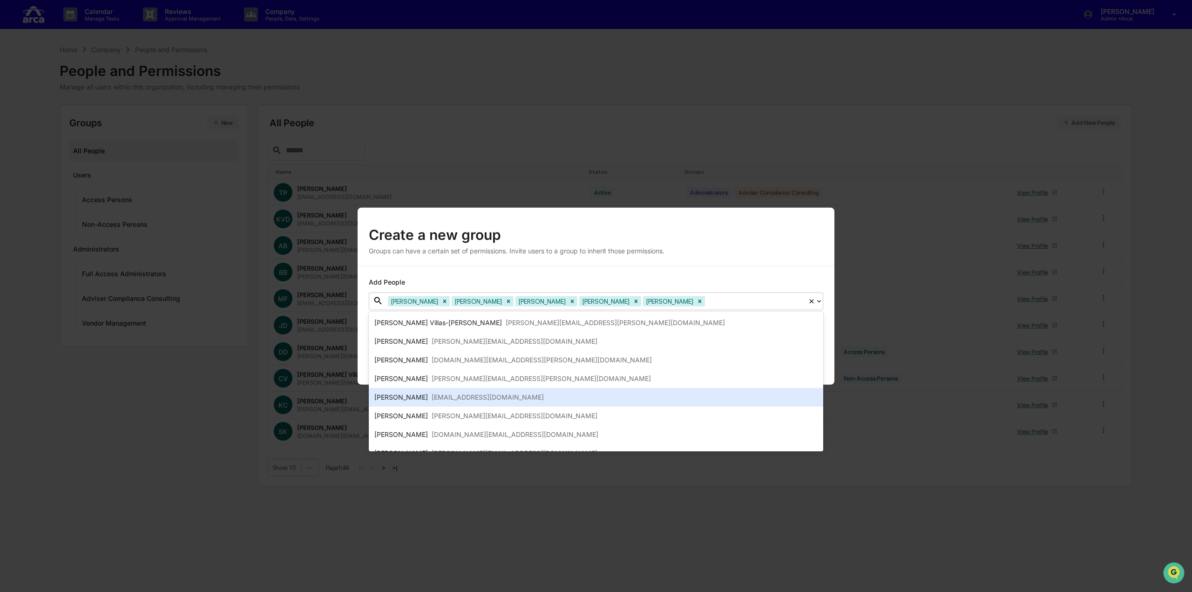
click at [459, 391] on div "Rayne Steinberg rayne@ar.ca" at bounding box center [596, 397] width 455 height 19
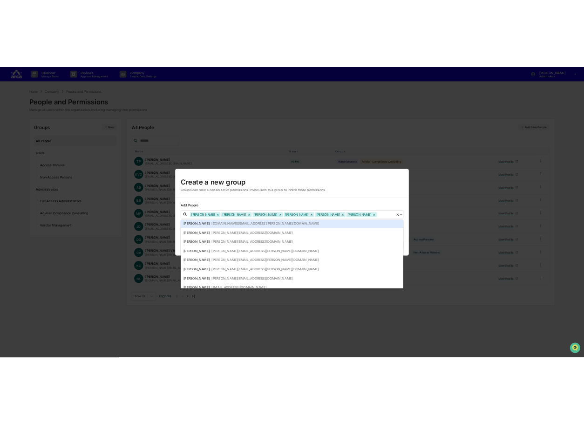
scroll to position [140, 0]
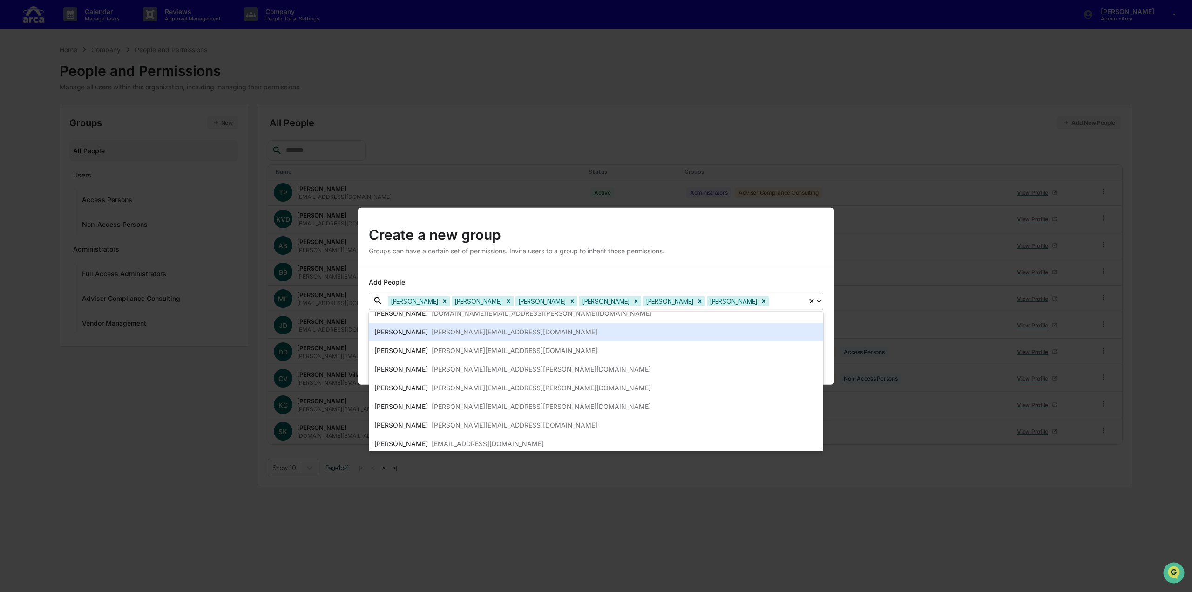
click at [432, 331] on div "vance@ar.ca" at bounding box center [515, 331] width 166 height 11
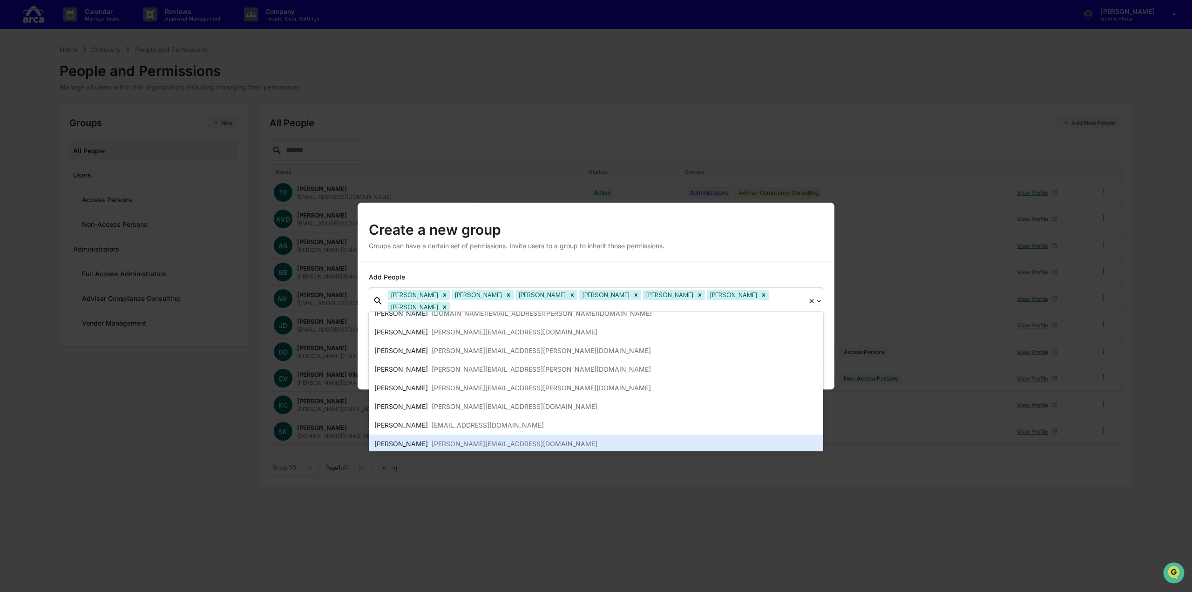
click at [432, 440] on div "jeff@ar.ca" at bounding box center [515, 443] width 166 height 11
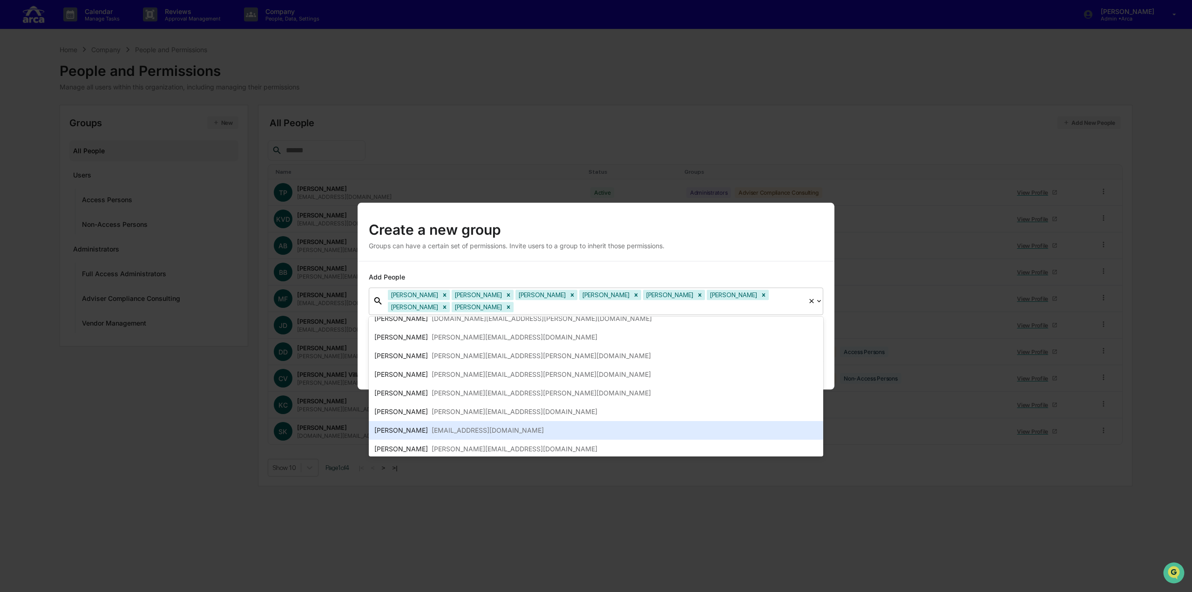
click at [432, 430] on div "phil@ar.ca" at bounding box center [488, 430] width 112 height 11
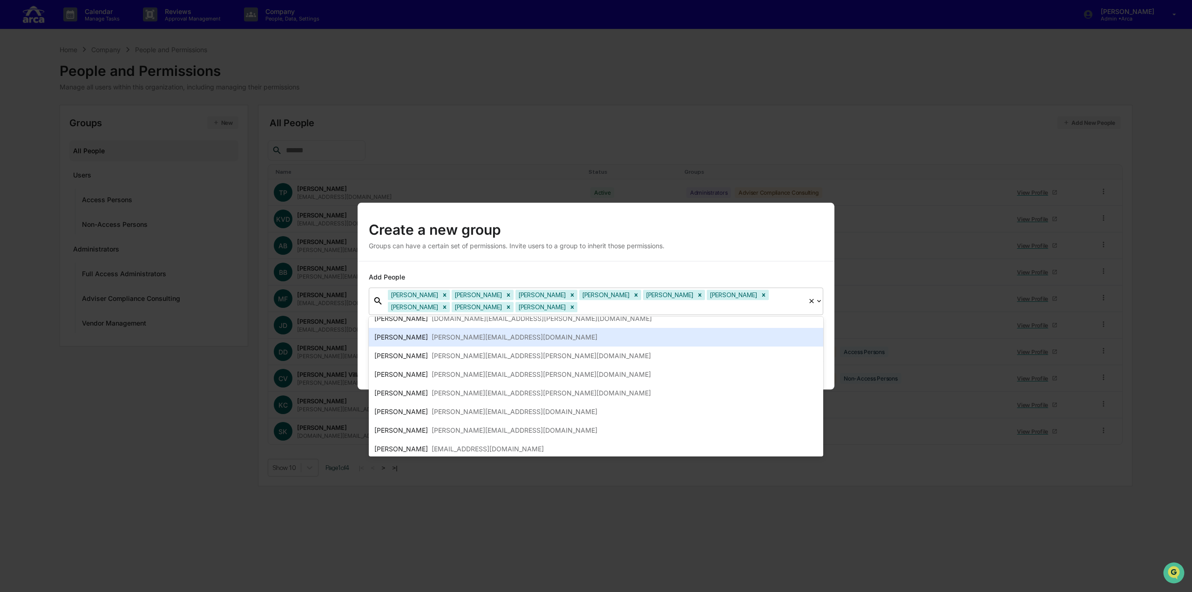
click at [829, 337] on div "Add People option Philip Liu, selected. 22 results available. Use Up and Down t…" at bounding box center [596, 325] width 477 height 128
click at [806, 266] on div "Add People option Philip Liu, selected. 22 results available. Use Up and Down t…" at bounding box center [596, 325] width 477 height 128
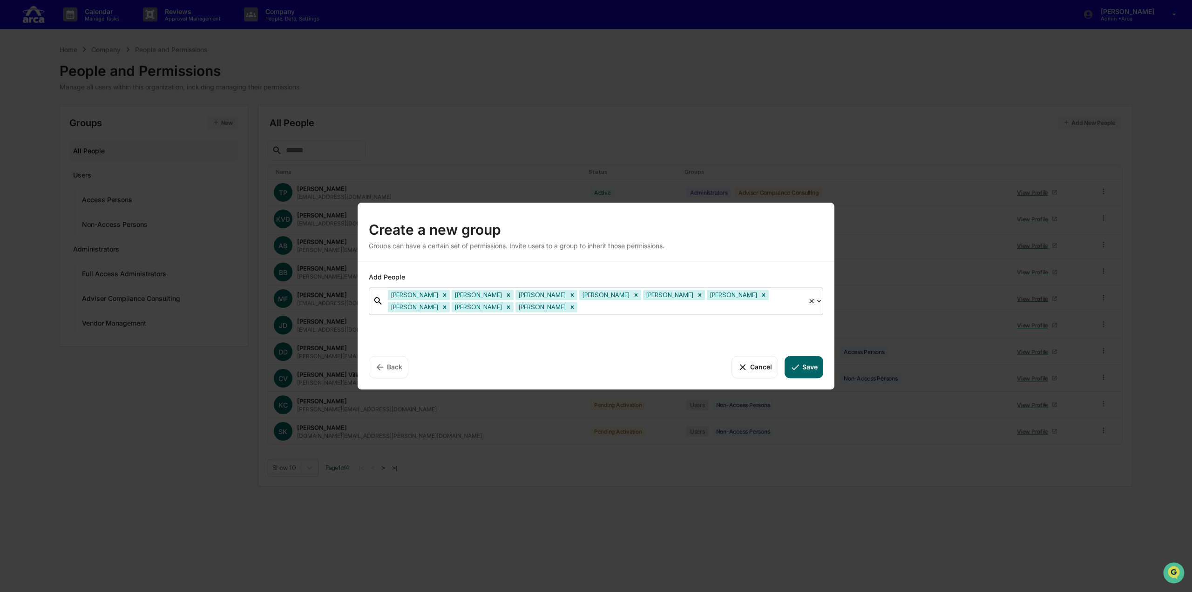
click at [820, 301] on icon at bounding box center [819, 301] width 4 height 2
click at [812, 369] on button "Save" at bounding box center [804, 367] width 39 height 22
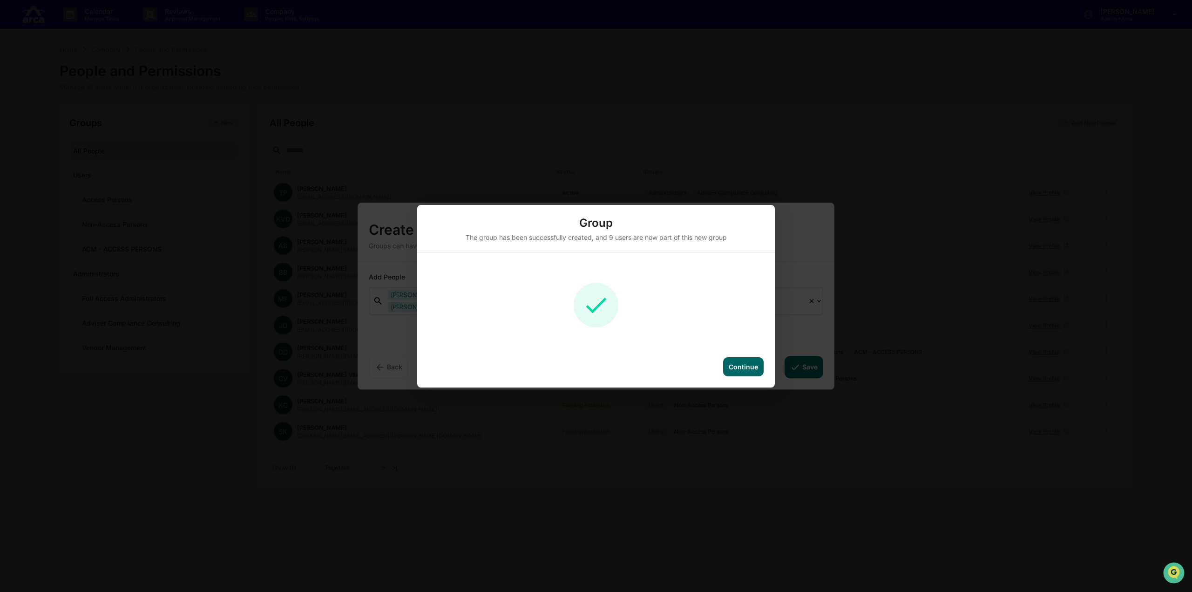
click at [735, 361] on div "Continue" at bounding box center [743, 366] width 41 height 19
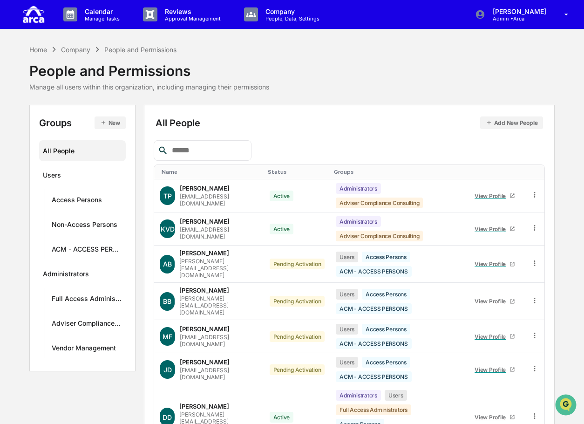
click at [369, 57] on div "Home Company People and Permissions People and Permissions Manage all users wit…" at bounding box center [292, 67] width 526 height 47
click at [398, 50] on div "Home Company People and Permissions People and Permissions Manage all users wit…" at bounding box center [292, 67] width 526 height 47
click at [450, 61] on div "Home Company People and Permissions People and Permissions Manage all users wit…" at bounding box center [292, 67] width 526 height 47
click at [420, 69] on div "Home Company People and Permissions People and Permissions Manage all users wit…" at bounding box center [292, 67] width 526 height 47
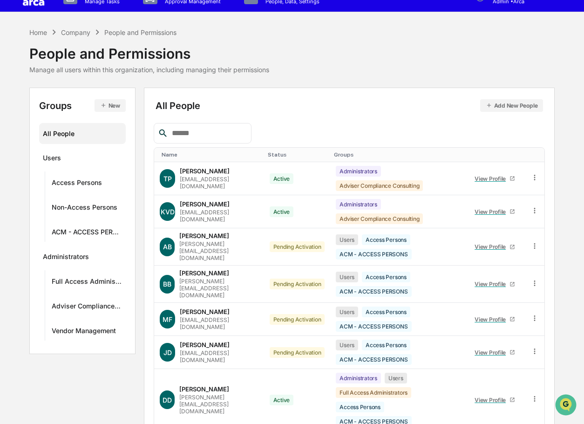
click at [547, 38] on div "Home Company People and Permissions People and Permissions Manage all users wit…" at bounding box center [292, 50] width 526 height 47
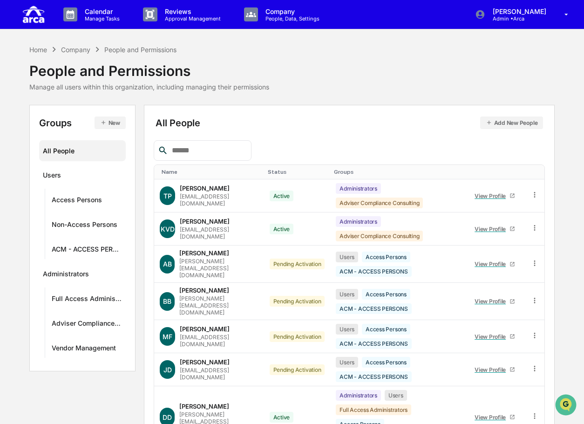
click at [442, 68] on div "Home Company People and Permissions People and Permissions Manage all users wit…" at bounding box center [292, 67] width 526 height 47
click at [458, 69] on div "Home Company People and Permissions People and Permissions Manage all users wit…" at bounding box center [292, 67] width 526 height 47
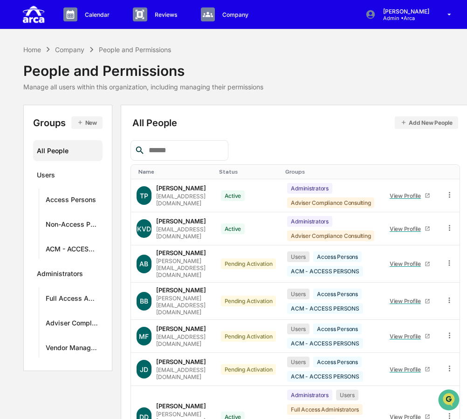
click at [398, 50] on div "Home Company People and Permissions People and Permissions Manage all users wit…" at bounding box center [233, 67] width 420 height 47
